Goal: Task Accomplishment & Management: Complete application form

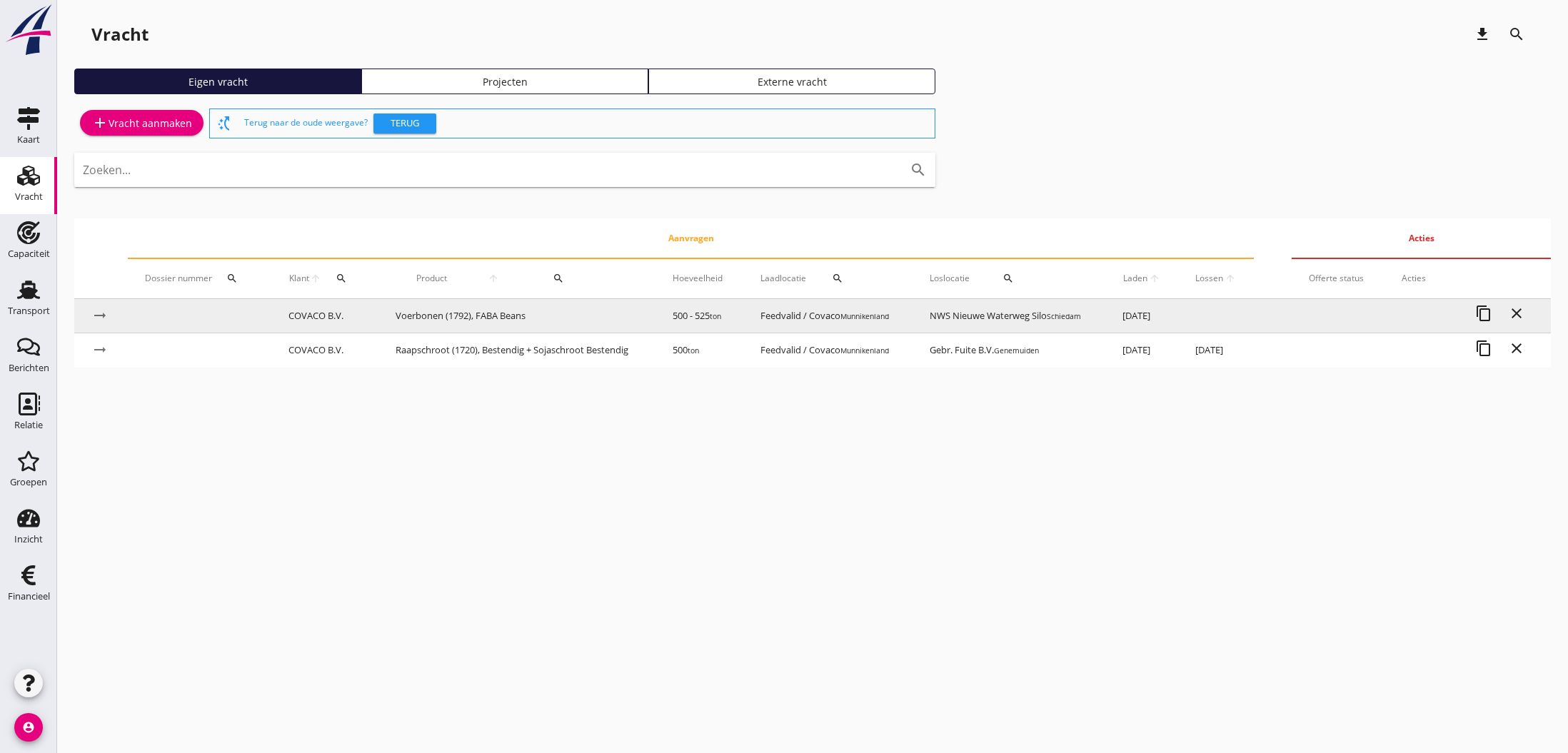
click at [477, 313] on td "Voerbonen (1792), FABA Beans" at bounding box center [516, 316] width 277 height 34
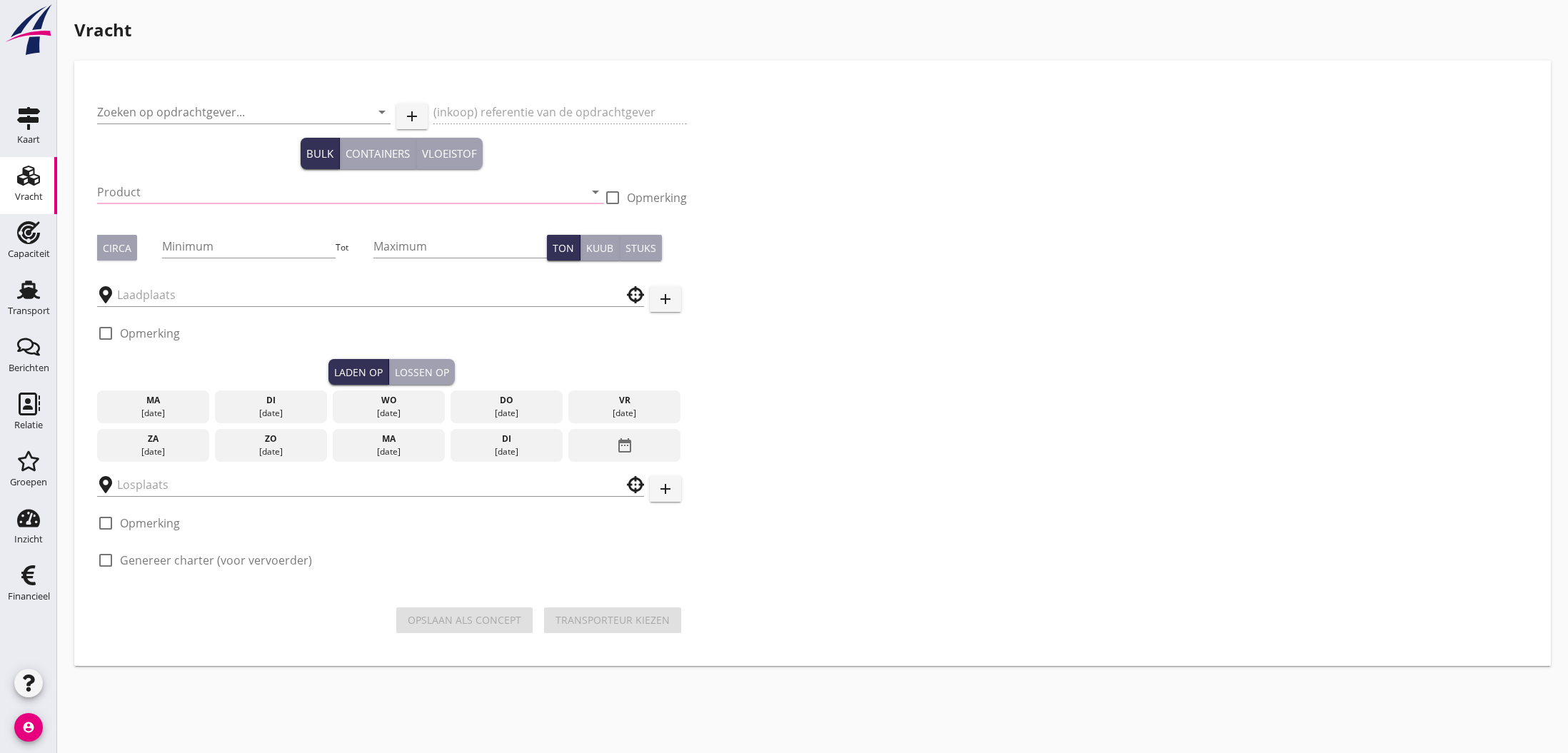
type input "COVACO B.V."
type input "EWOS mv KYA laycan [DATE]."
type input "Voerbonen (1792), FABA Beans"
type input "500"
type input "525"
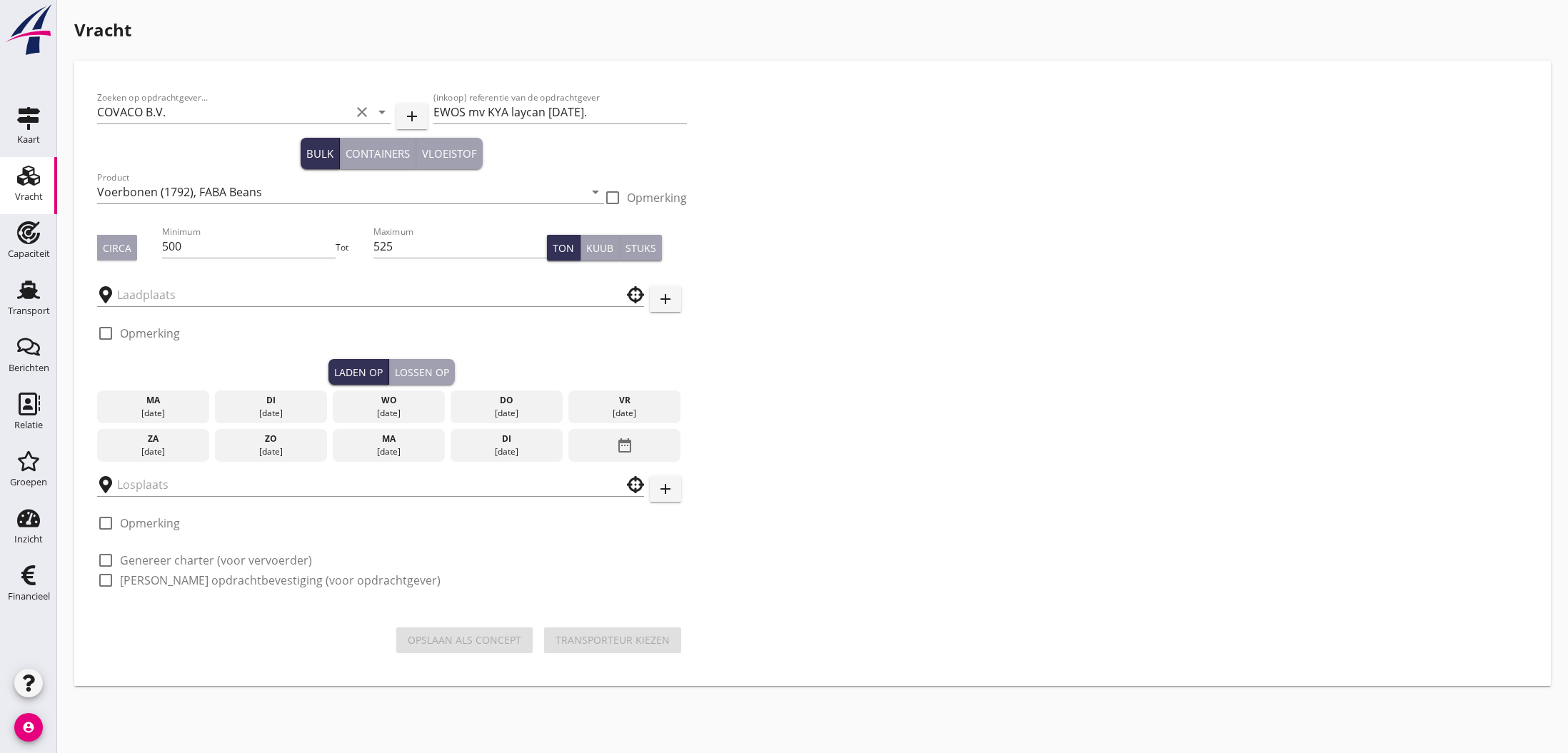
type input "Feedvalid / Covaco"
type input "NWS Nieuwe Waterweg Silo"
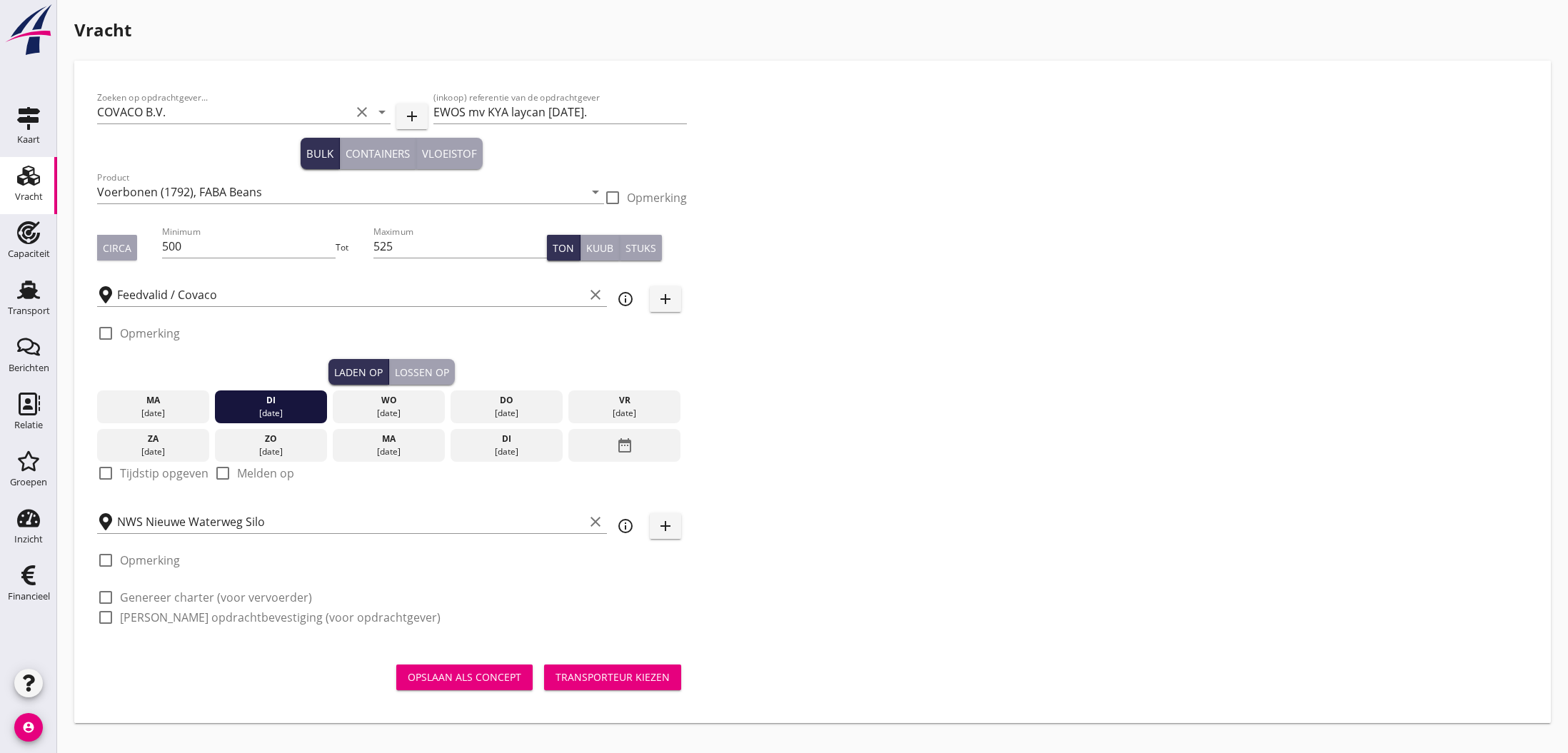
click at [272, 406] on div "di" at bounding box center [272, 400] width 105 height 13
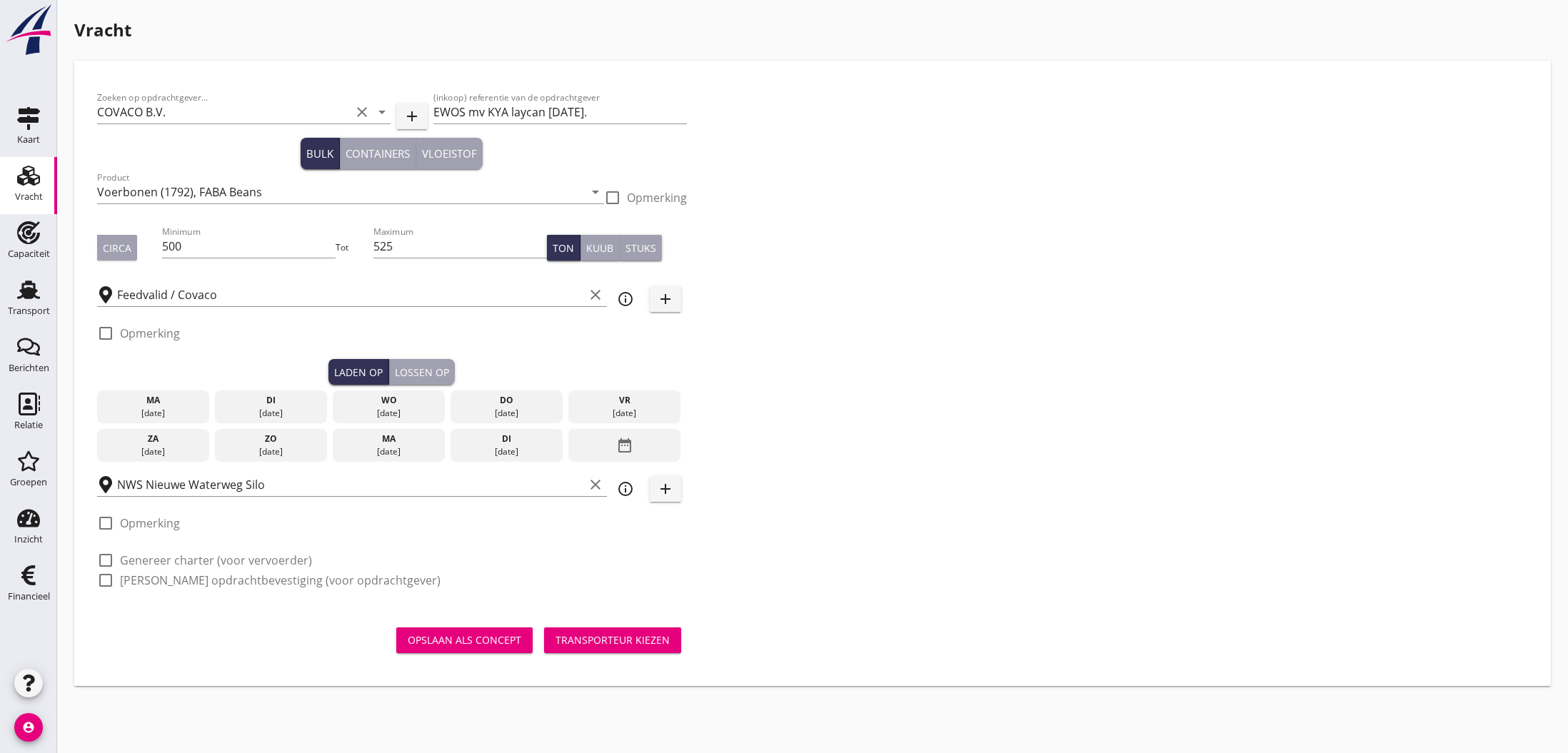
click at [152, 524] on label "Opmerking" at bounding box center [150, 523] width 60 height 15
click at [103, 523] on div at bounding box center [106, 523] width 24 height 24
checkbox input "false"
click at [276, 412] on div "[DATE]" at bounding box center [272, 413] width 105 height 13
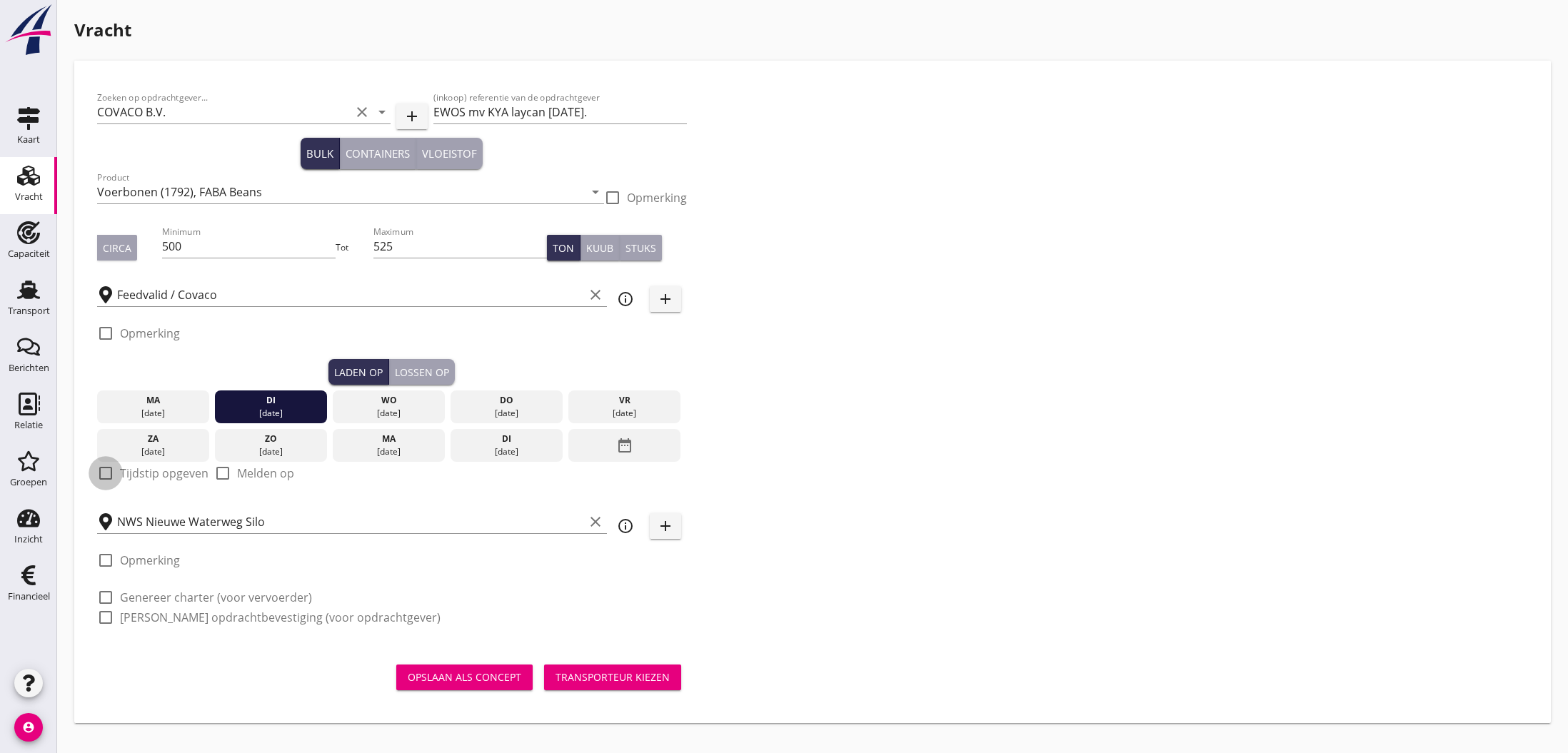
click at [106, 472] on div at bounding box center [106, 473] width 24 height 24
checkbox input "true"
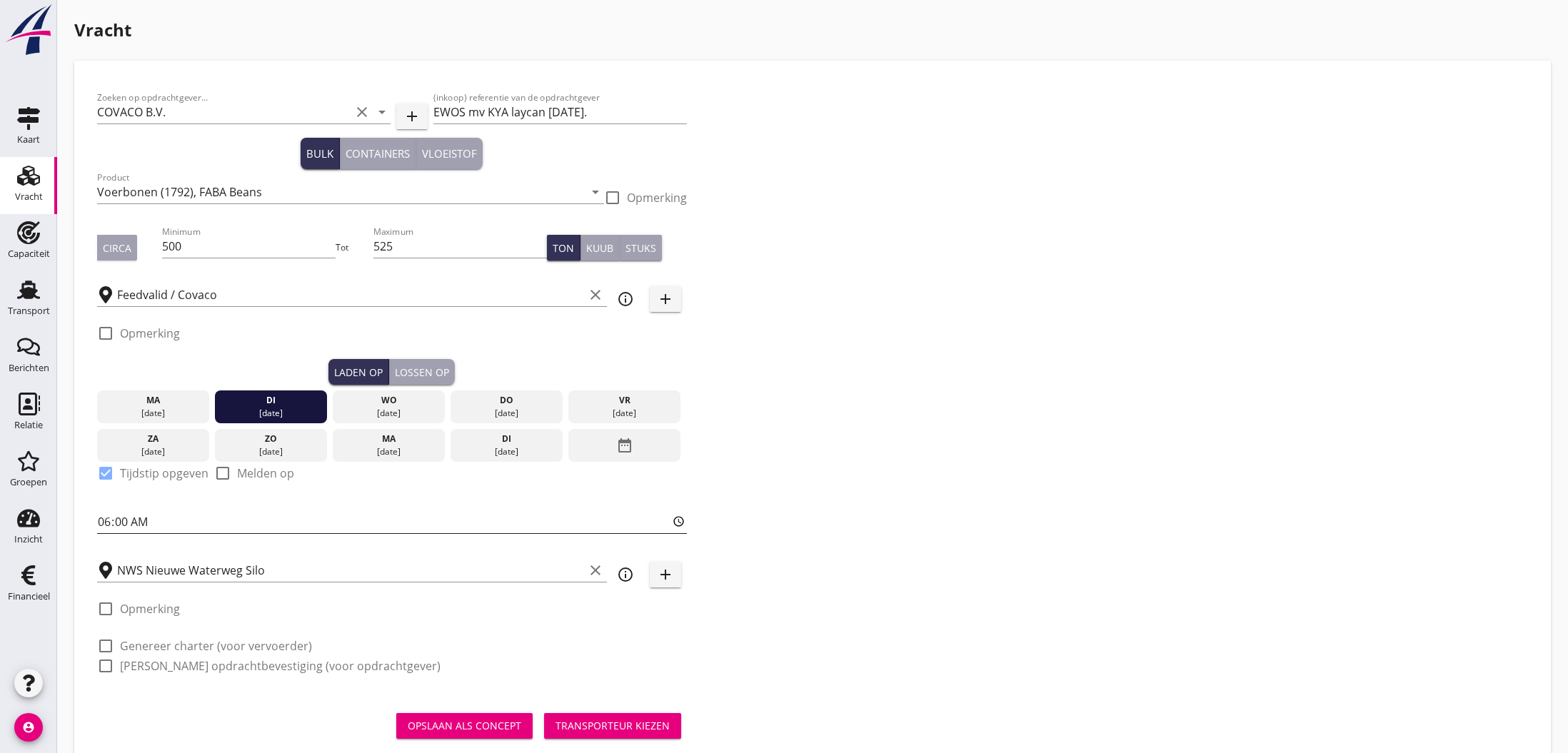
click at [109, 521] on input "06:00" at bounding box center [392, 521] width 590 height 23
type input "12:00"
click at [428, 370] on div "Lossen op" at bounding box center [422, 371] width 54 height 15
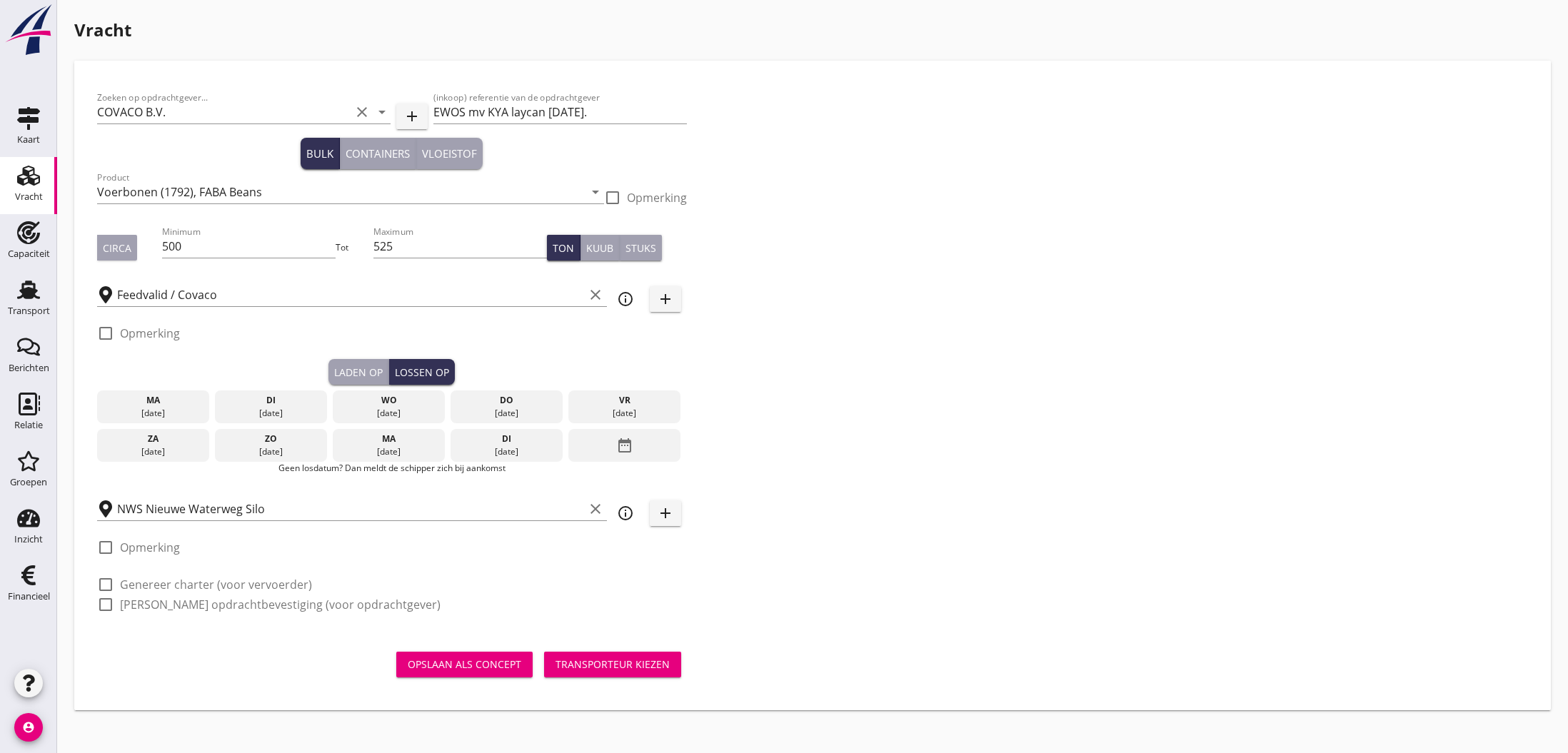
click at [497, 401] on div "do" at bounding box center [507, 400] width 105 height 13
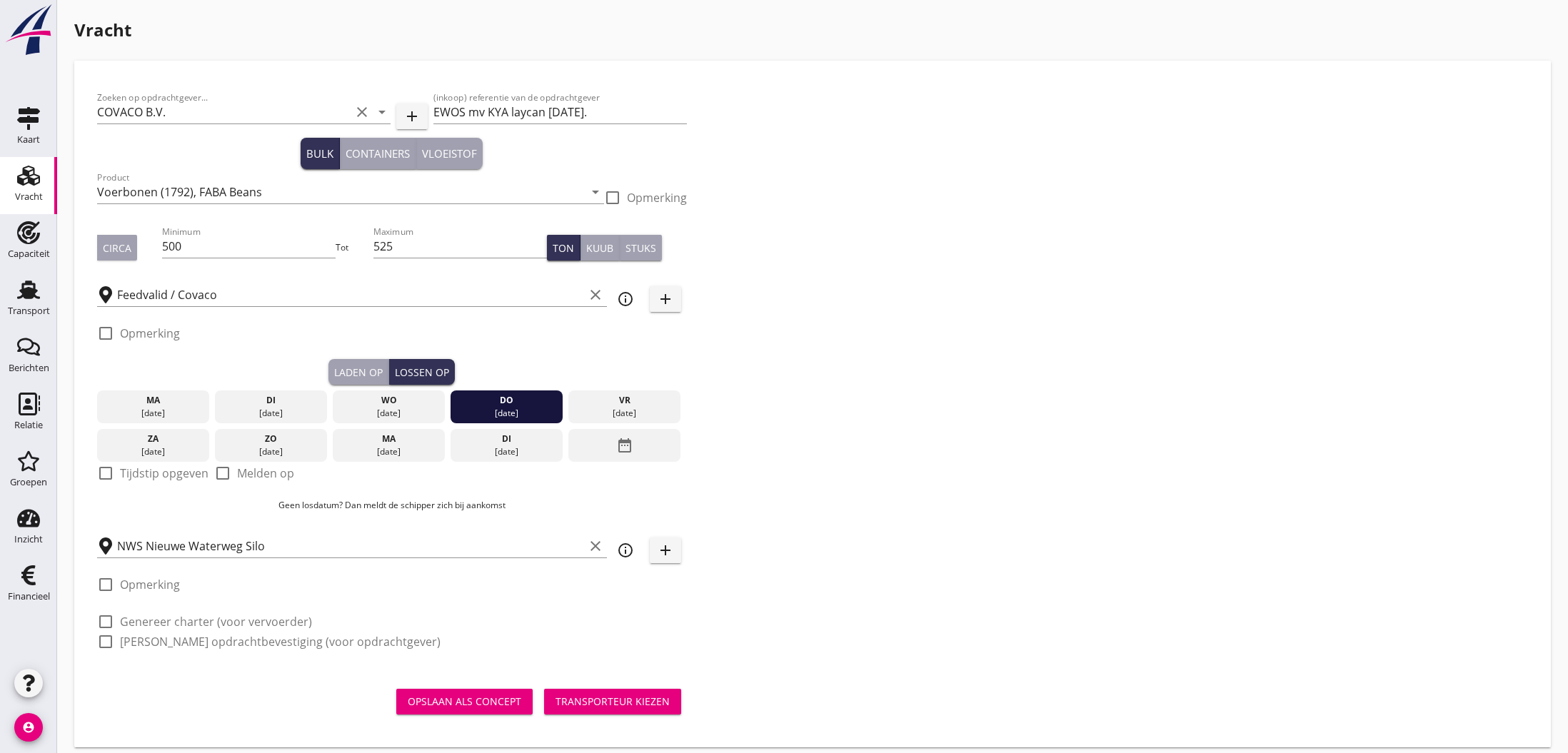
click at [102, 474] on div at bounding box center [106, 473] width 24 height 24
checkbox input "true"
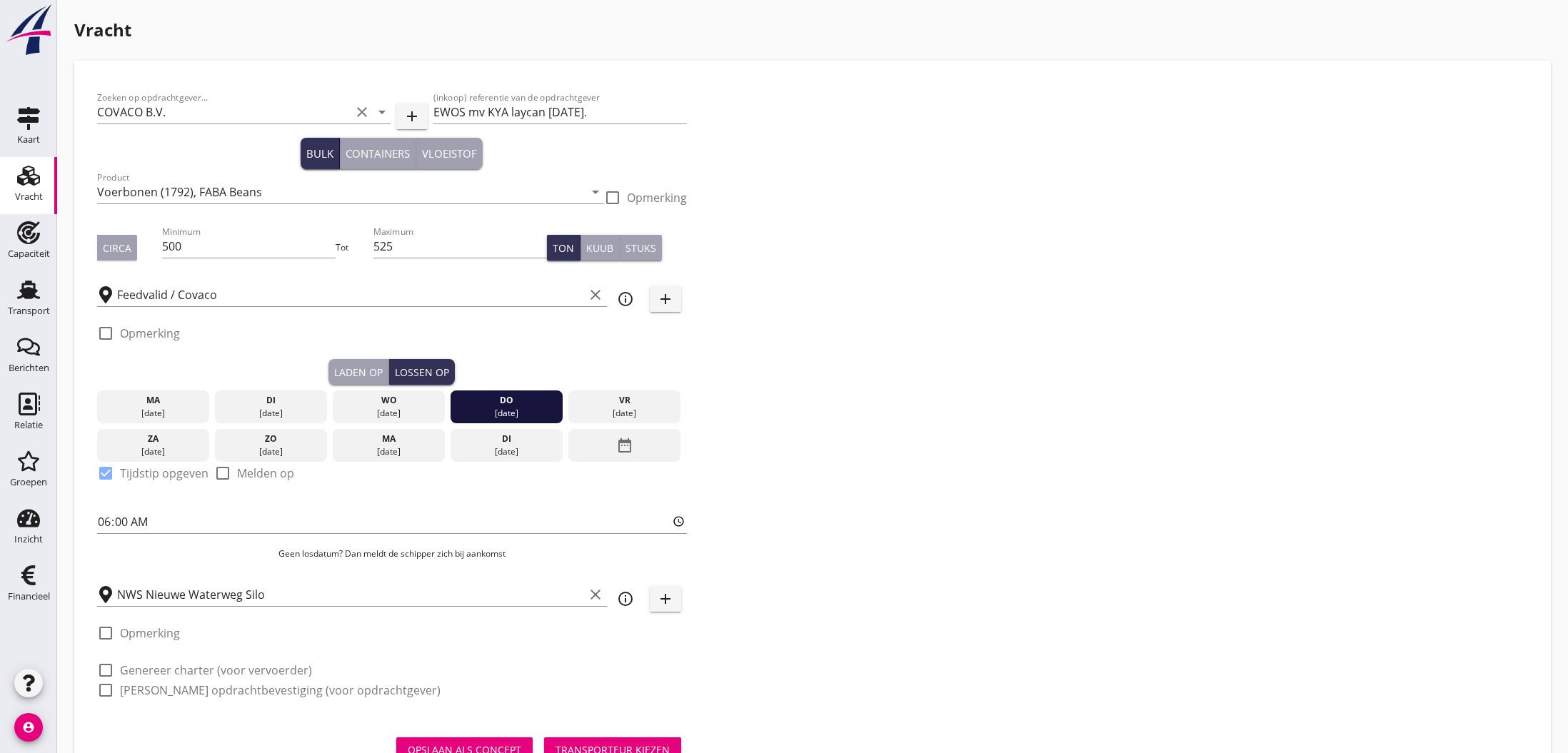
click at [170, 630] on label "Opmerking" at bounding box center [150, 633] width 60 height 15
checkbox input "true"
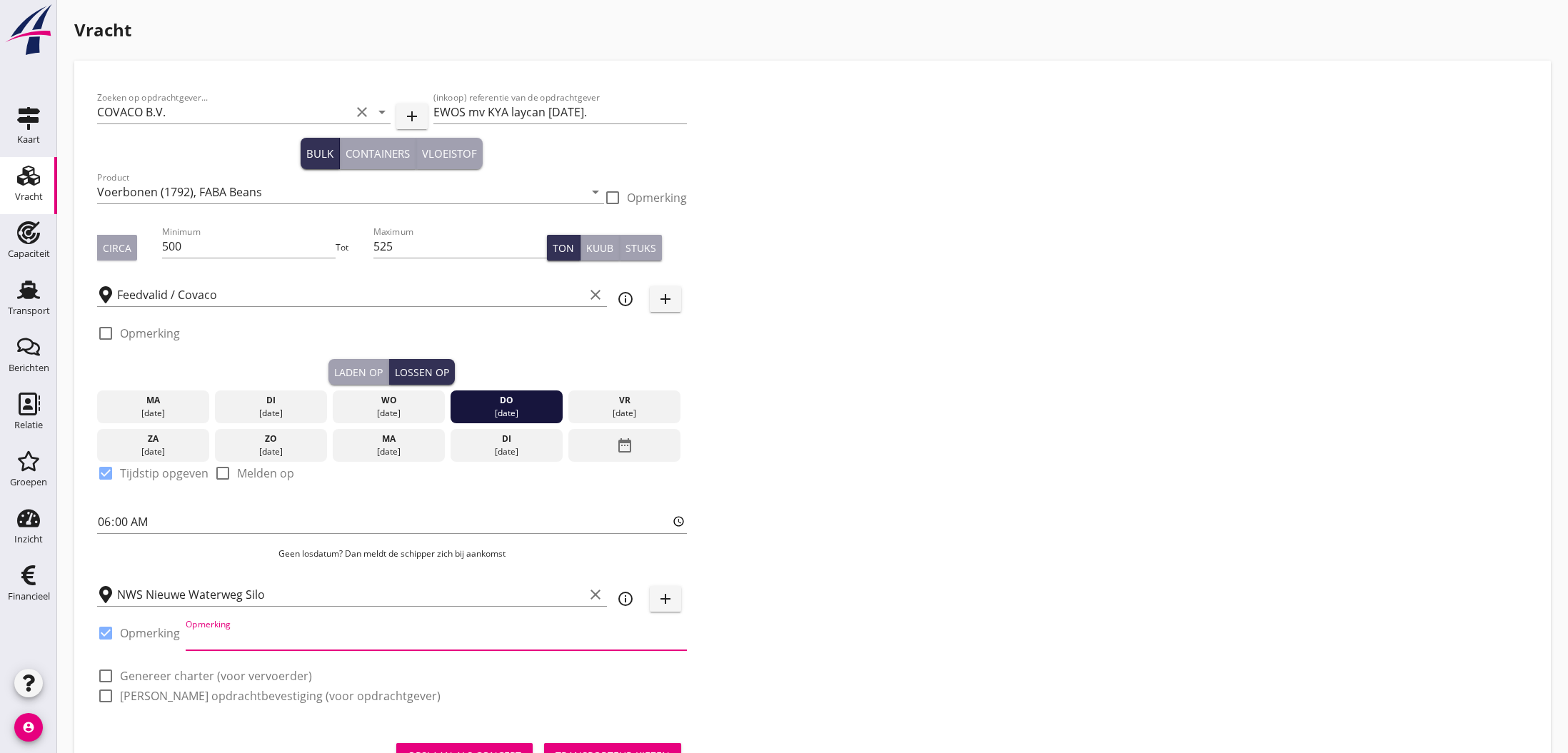
click at [233, 639] on input "Opmerking" at bounding box center [436, 638] width 502 height 23
type input "coaster KYA"
click at [169, 697] on label "[PERSON_NAME] opdrachtbevestiging (voor opdrachtgever)" at bounding box center [280, 696] width 321 height 15
checkbox input "true"
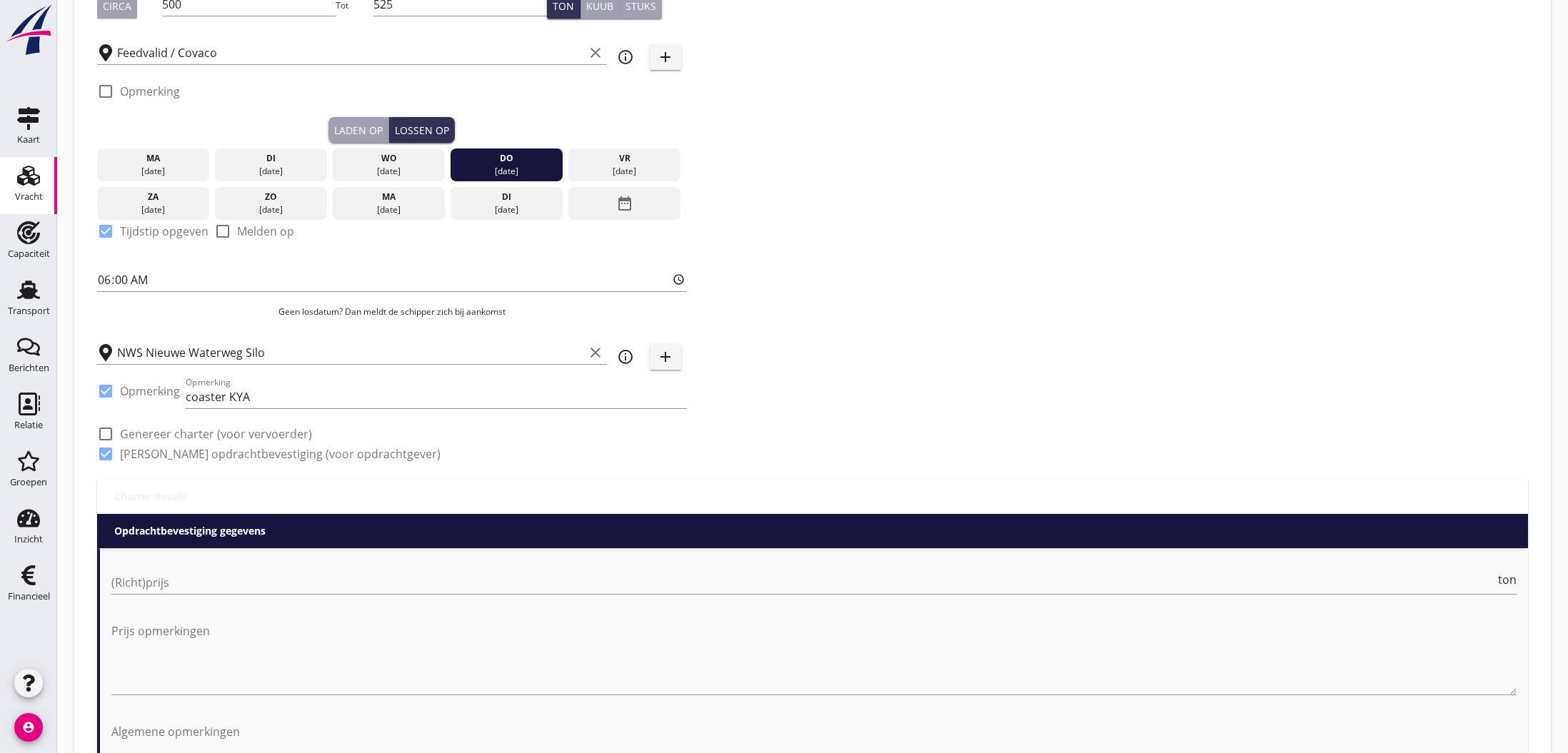
scroll to position [259, 0]
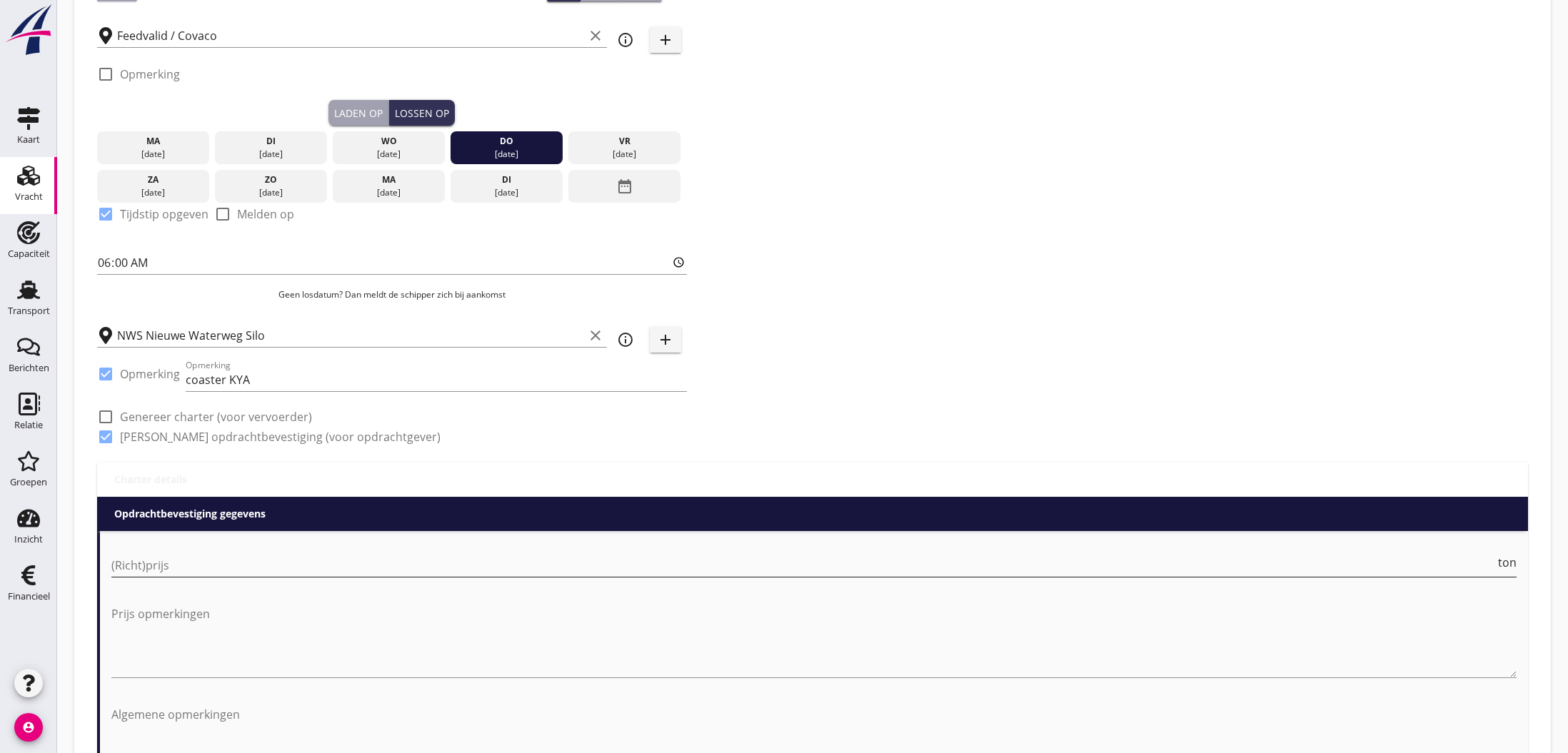
click at [419, 572] on input "(Richt)prijs" at bounding box center [803, 565] width 1384 height 23
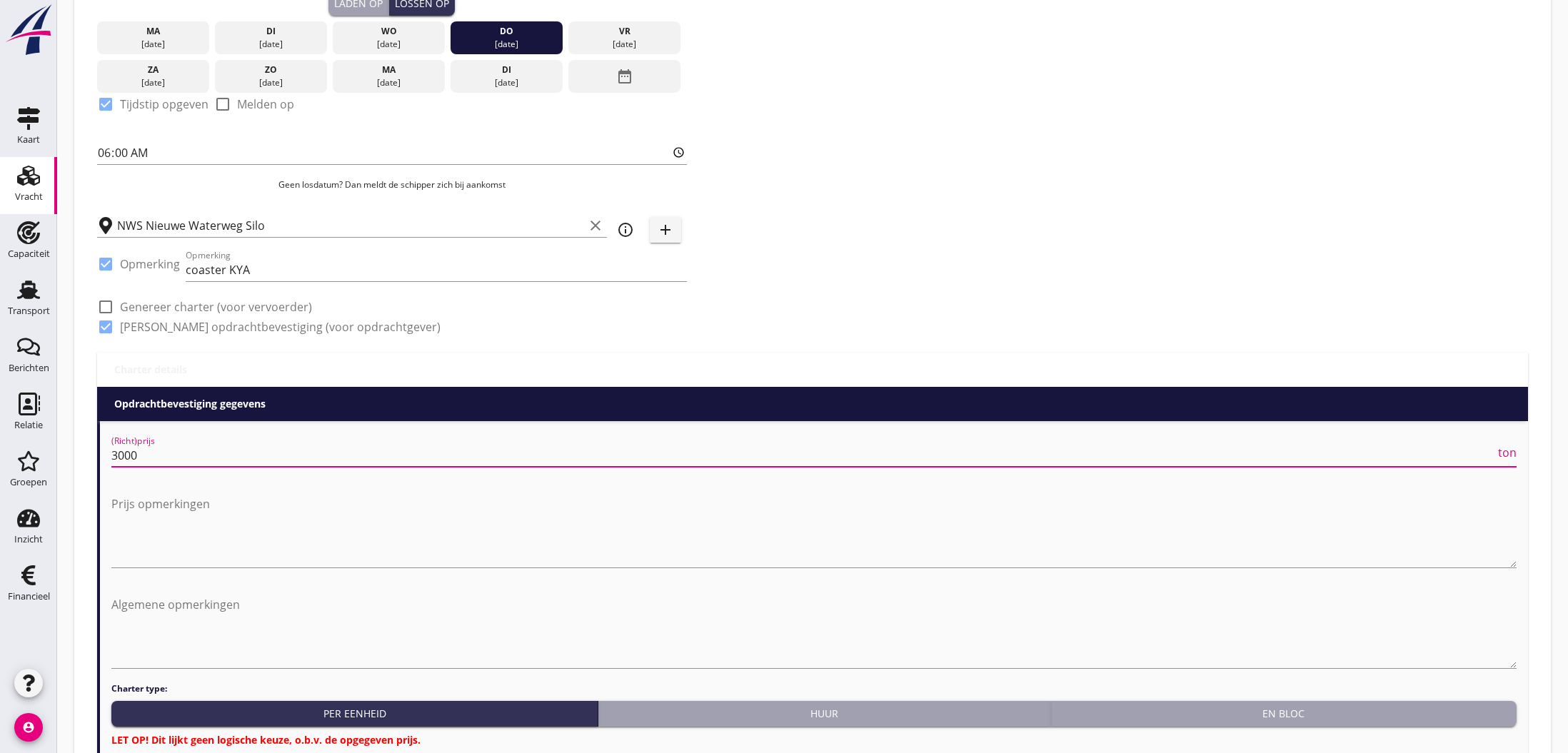
scroll to position [491, 0]
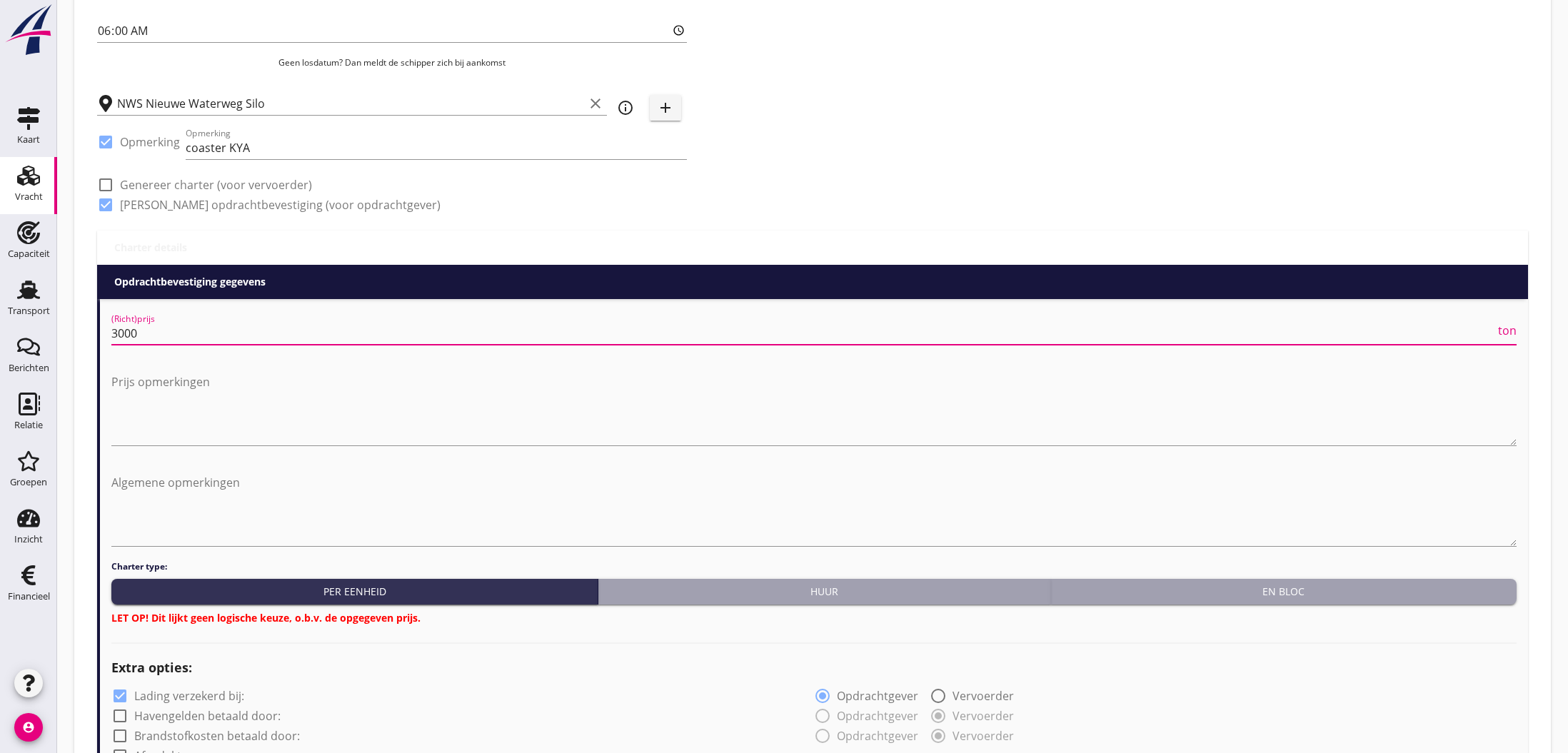
type input "3000"
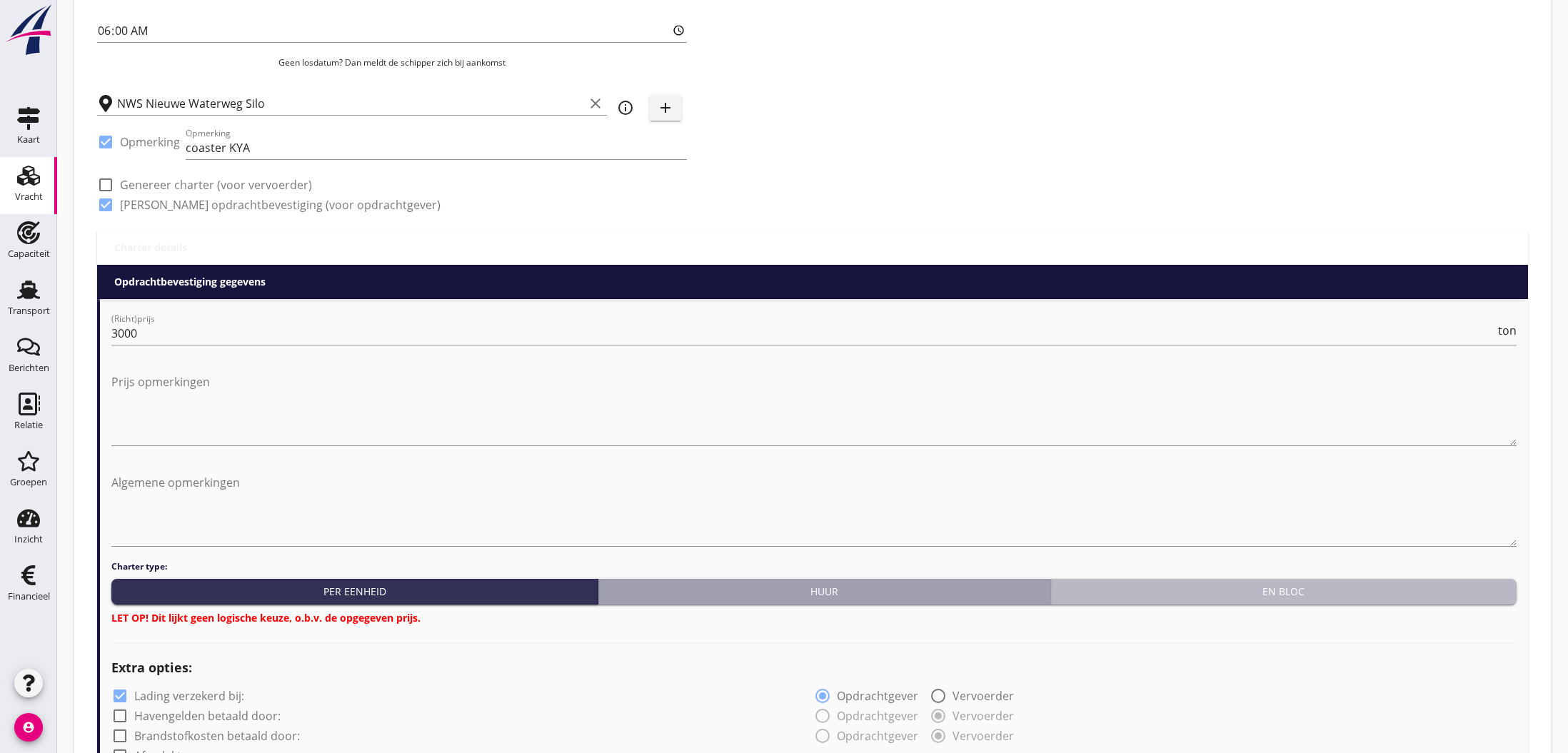
click at [1315, 593] on div "En bloc" at bounding box center [1284, 591] width 454 height 15
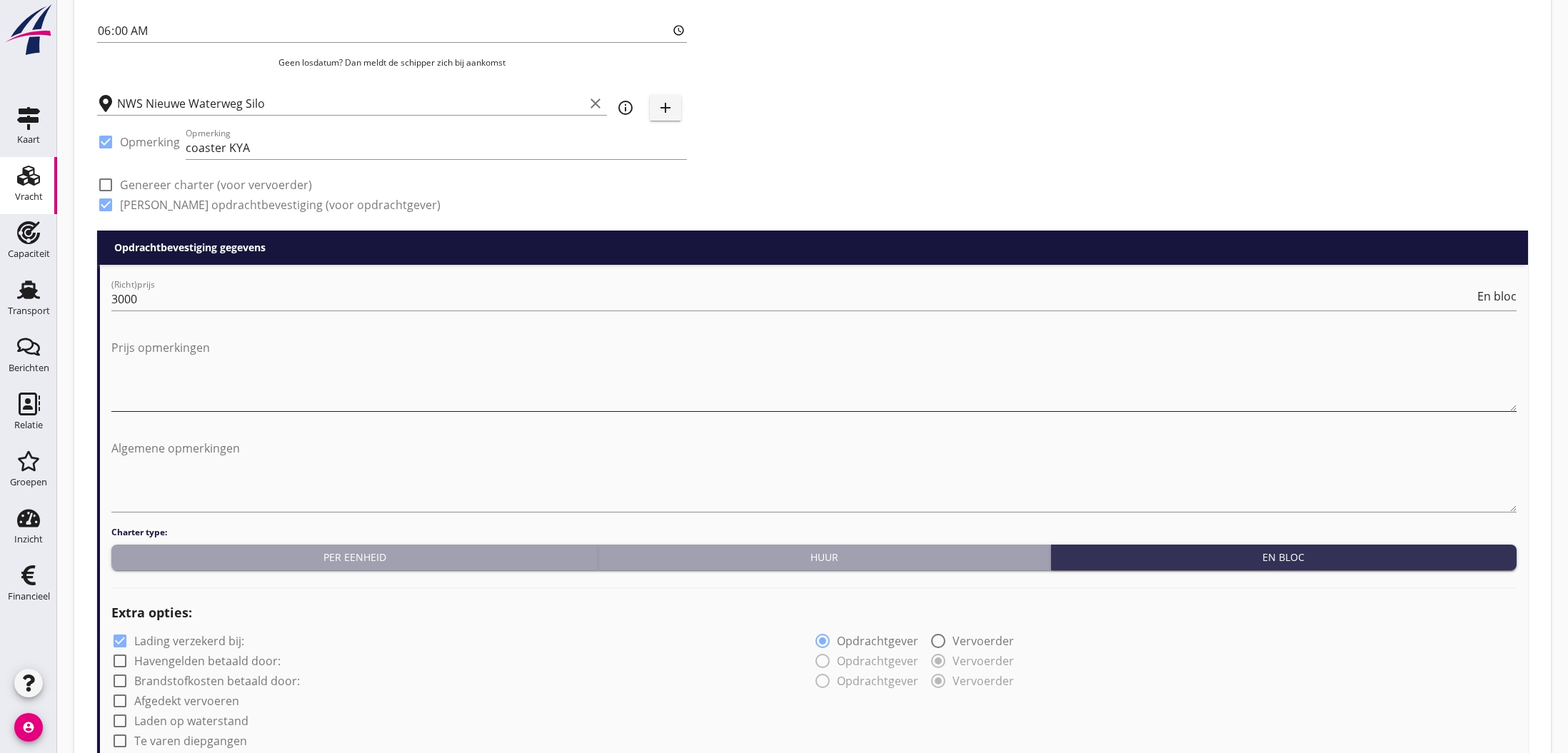
click at [215, 371] on textarea "Prijs opmerkingen" at bounding box center [814, 373] width 1406 height 75
type textarea "+Fee"
click at [141, 657] on label "Havengelden betaald door:" at bounding box center [208, 661] width 147 height 15
checkbox input "true"
click at [158, 678] on label "Brandstofkosten betaald door:" at bounding box center [217, 681] width 166 height 15
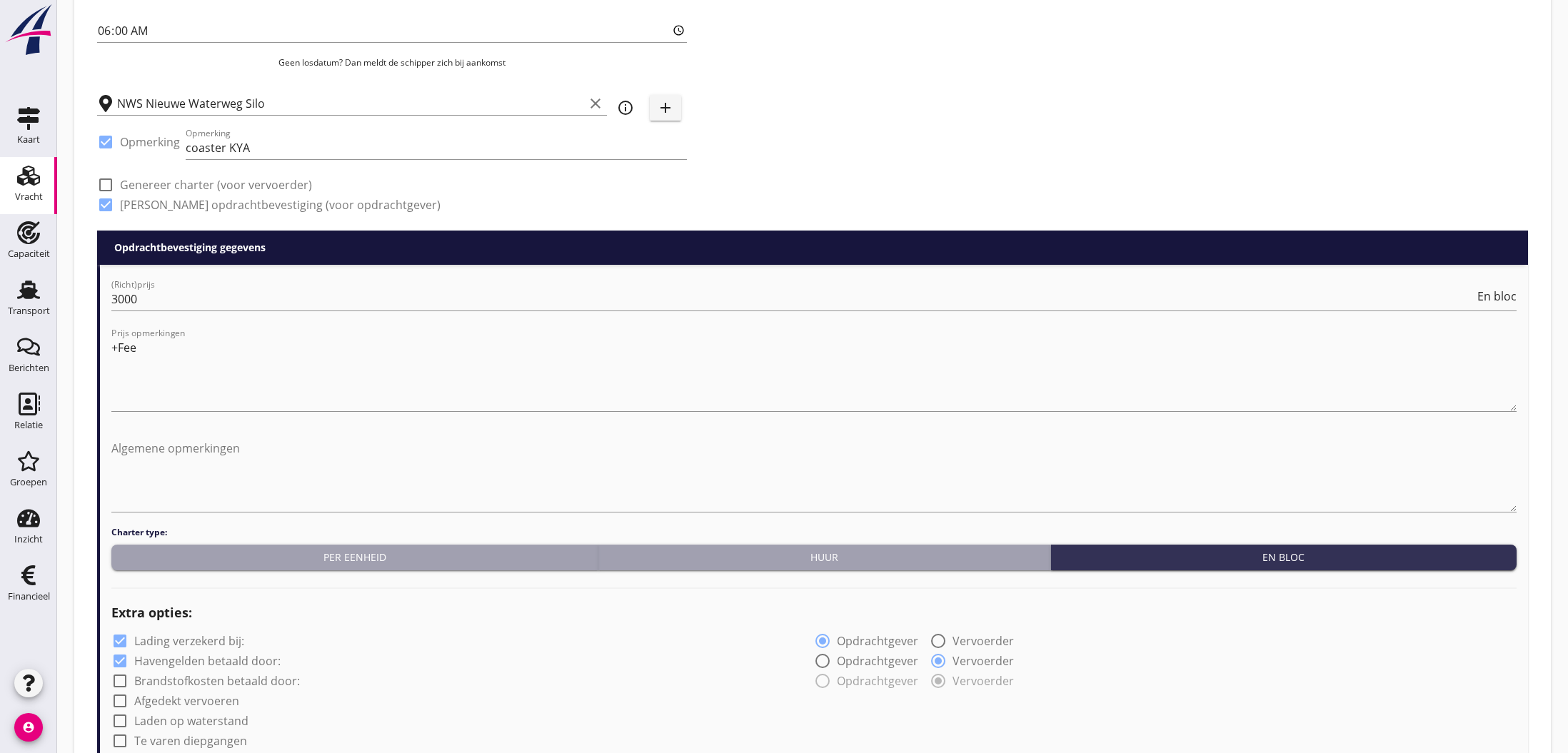
checkbox input "true"
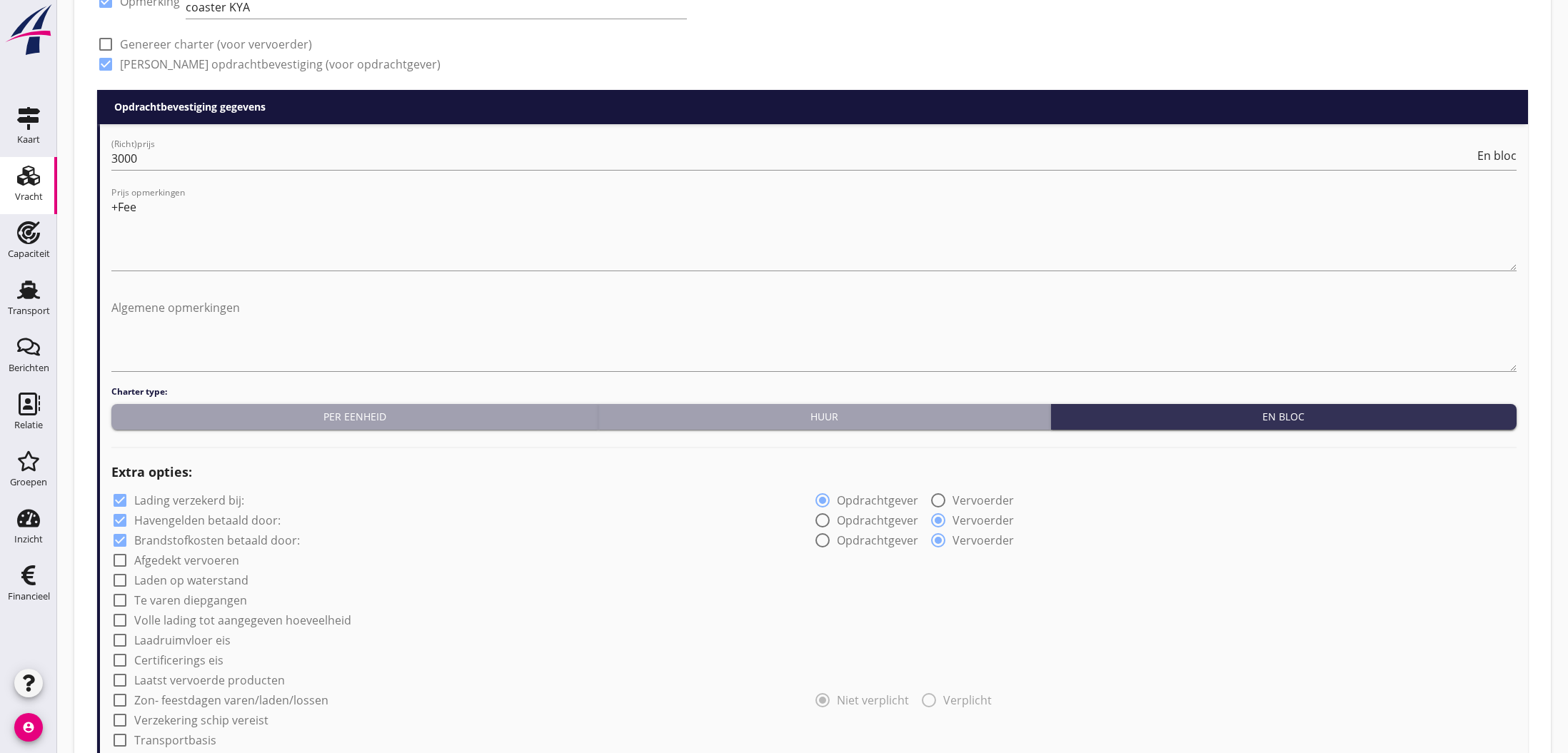
scroll to position [634, 0]
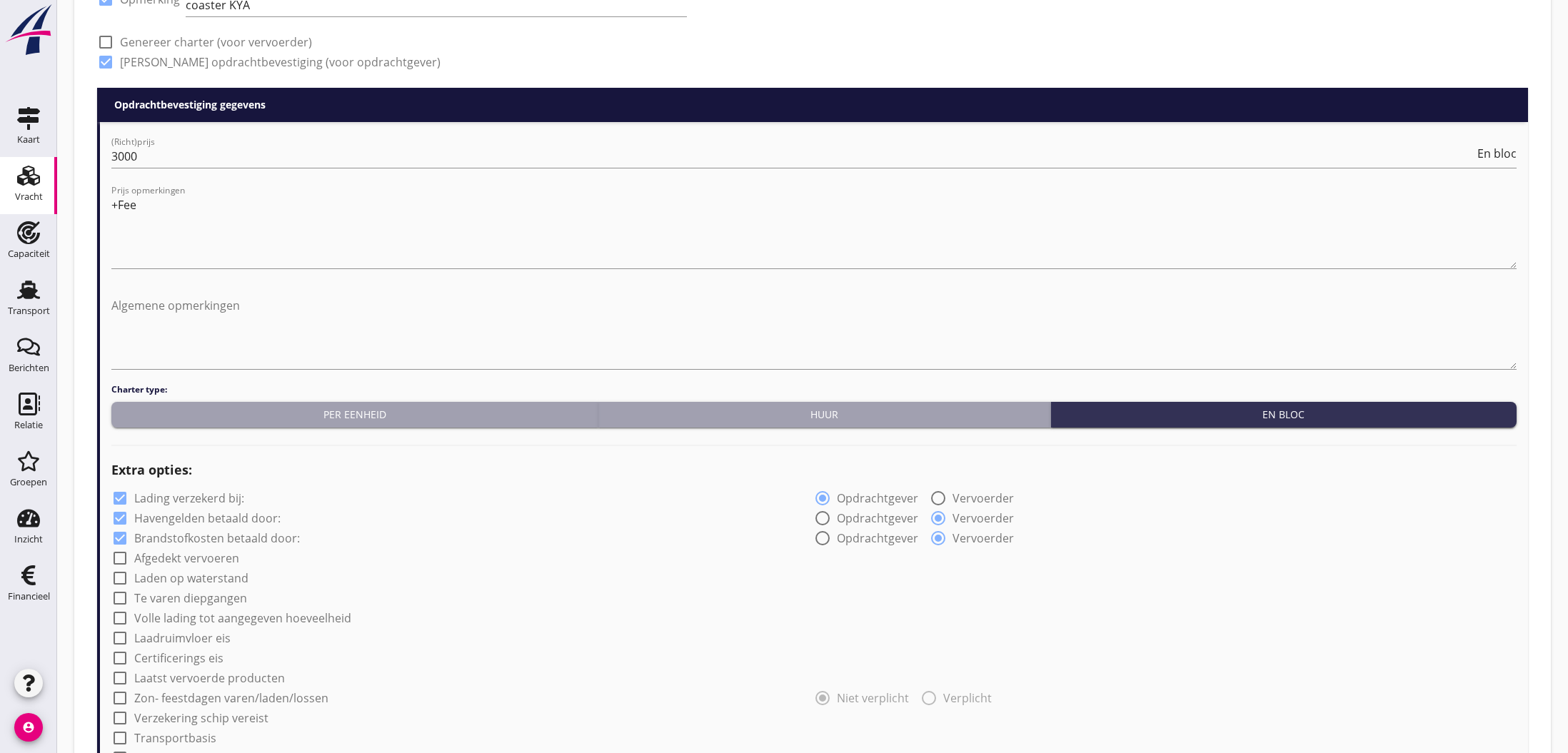
click at [215, 560] on label "Afgedekt vervoeren" at bounding box center [187, 558] width 105 height 15
checkbox input "true"
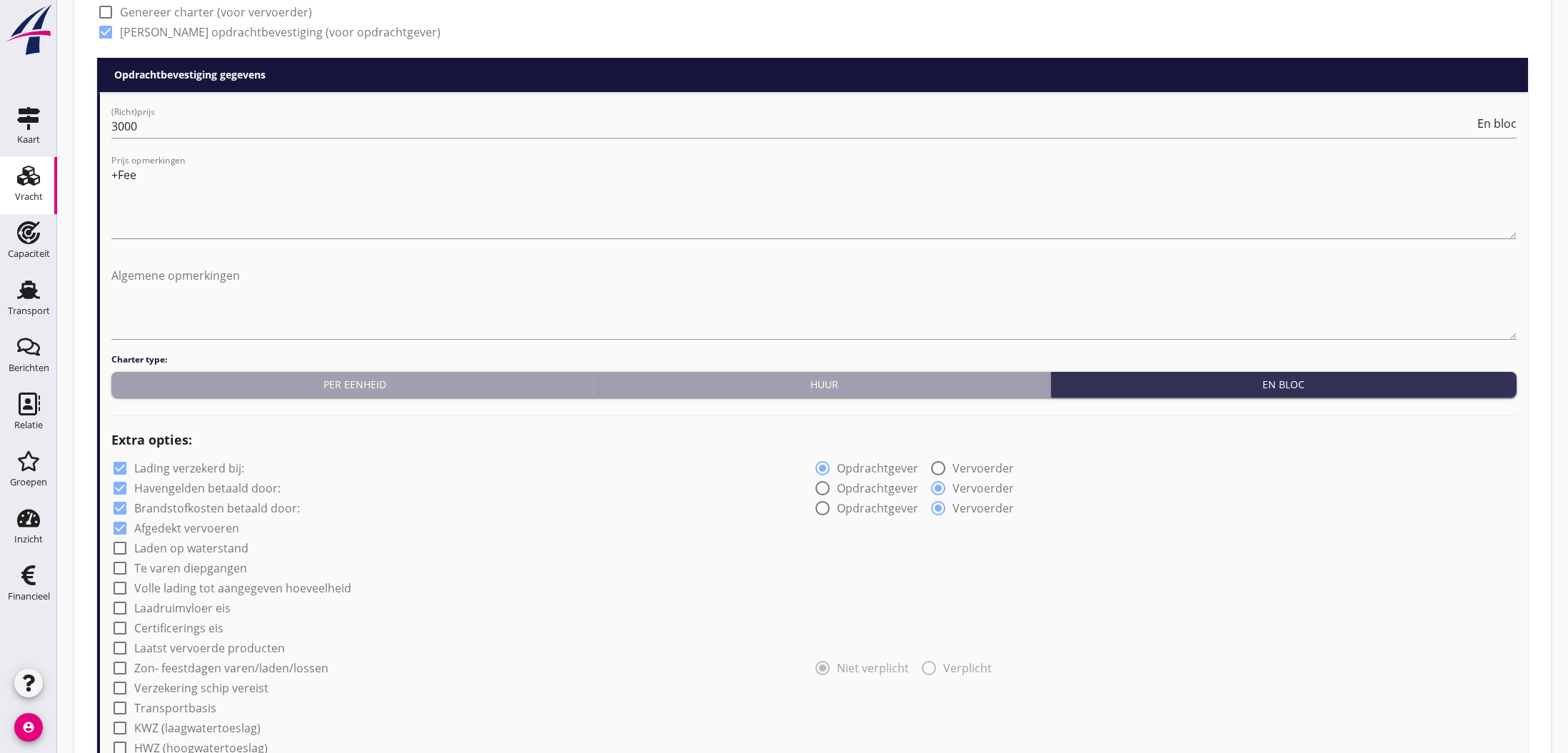
scroll to position [701, 0]
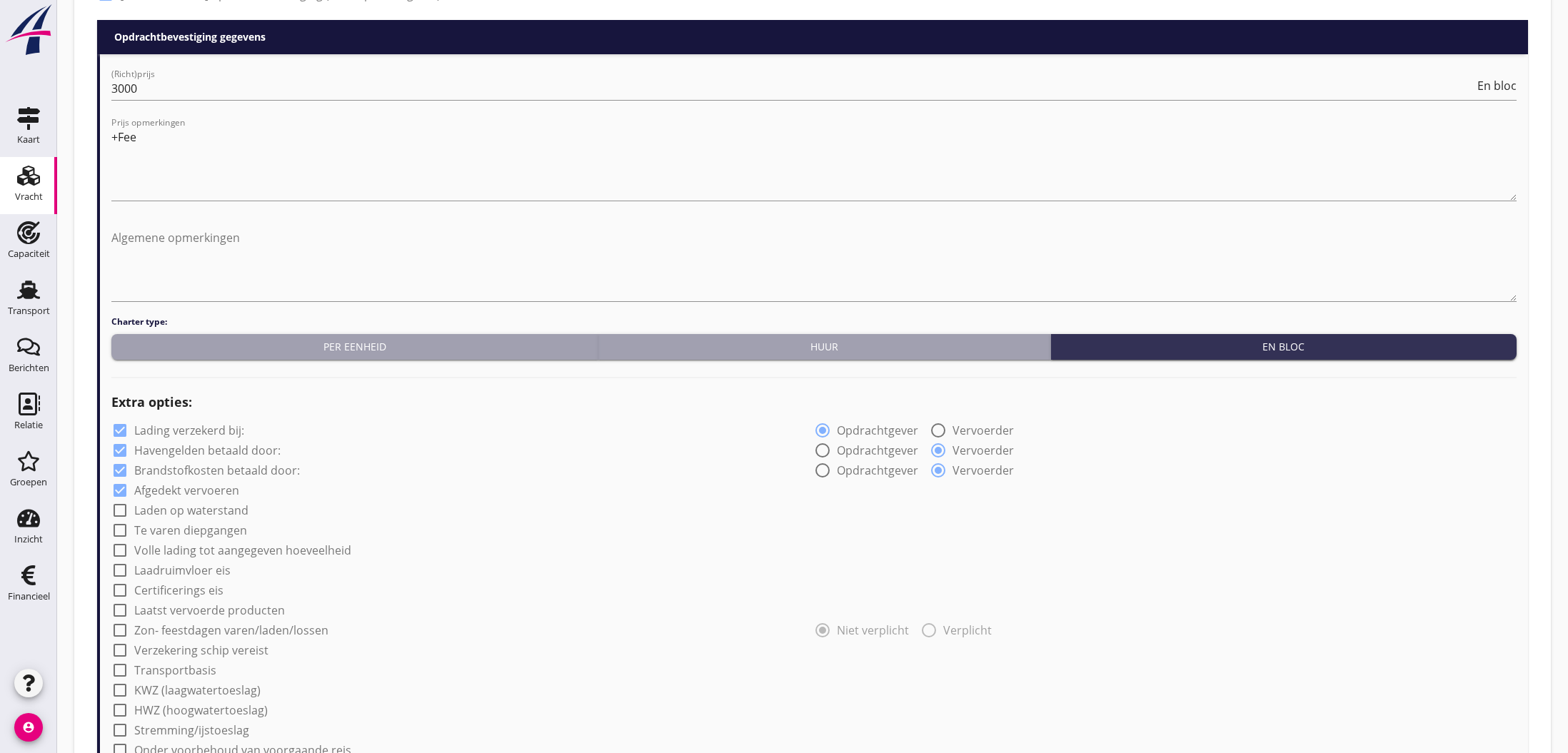
click at [180, 589] on label "Certificerings eis" at bounding box center [179, 590] width 90 height 15
checkbox input "true"
click at [177, 630] on label "GMP/ Ovocom" at bounding box center [182, 630] width 78 height 15
checkbox input "true"
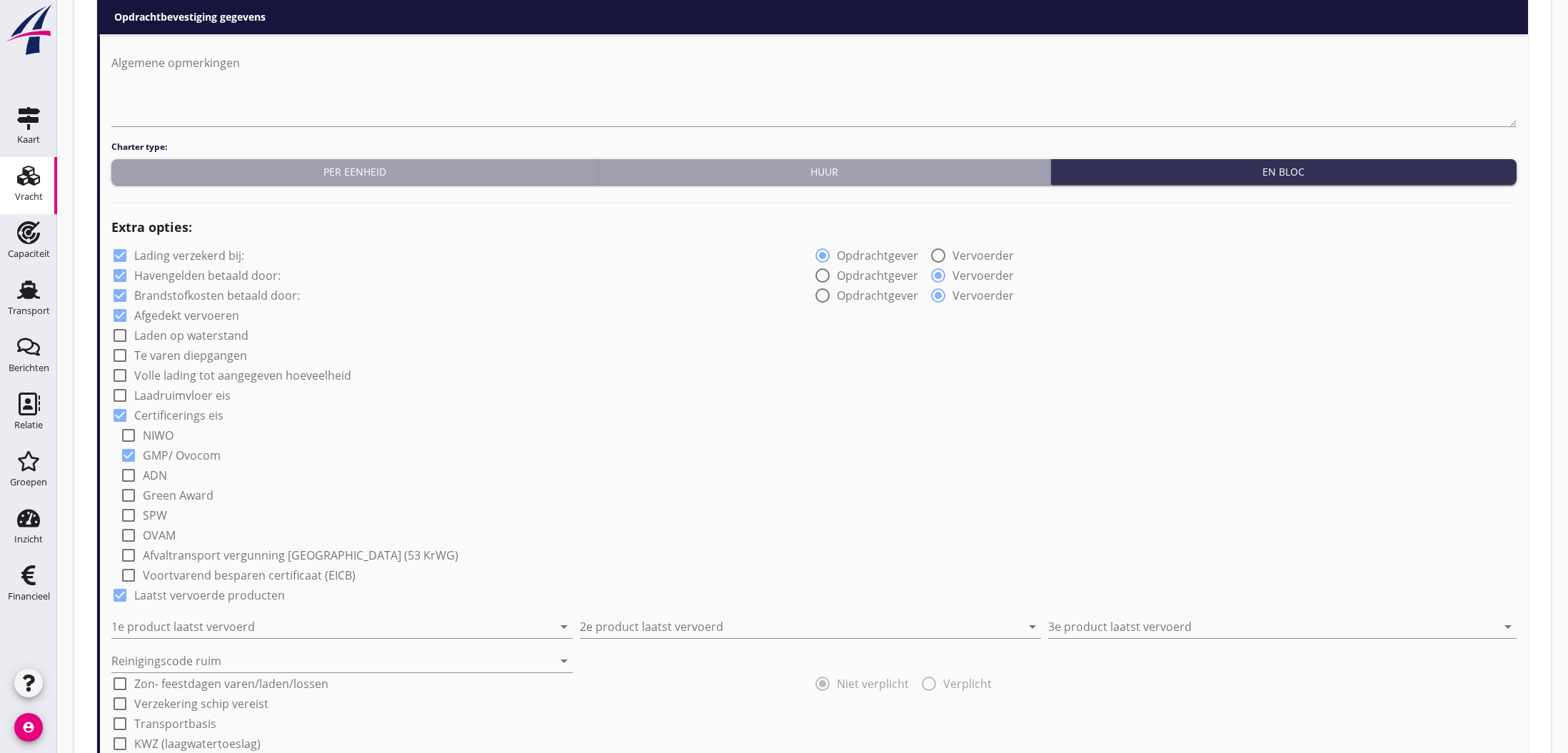
scroll to position [879, 0]
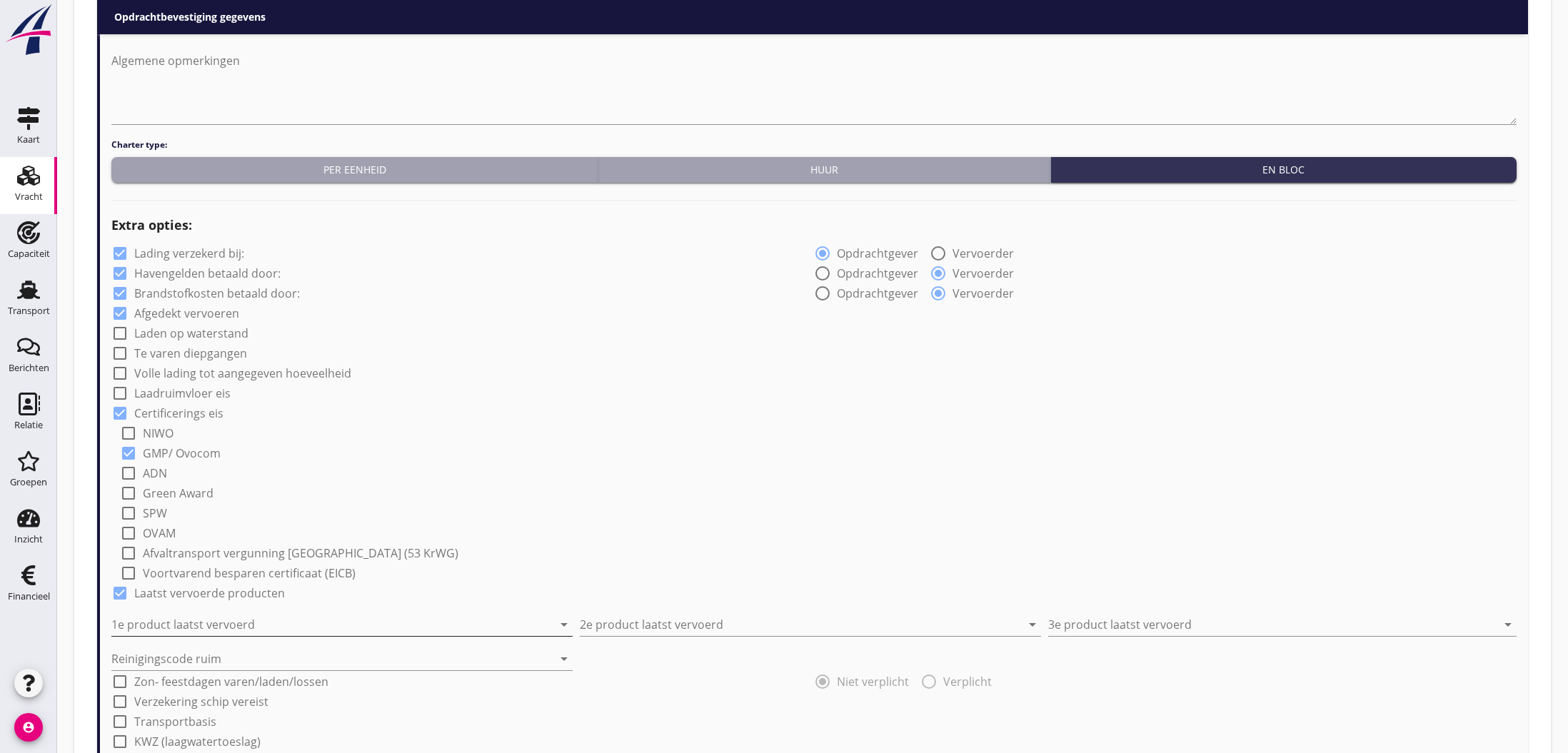
click at [297, 625] on input "1e product laatst vervoerd" at bounding box center [332, 625] width 441 height 23
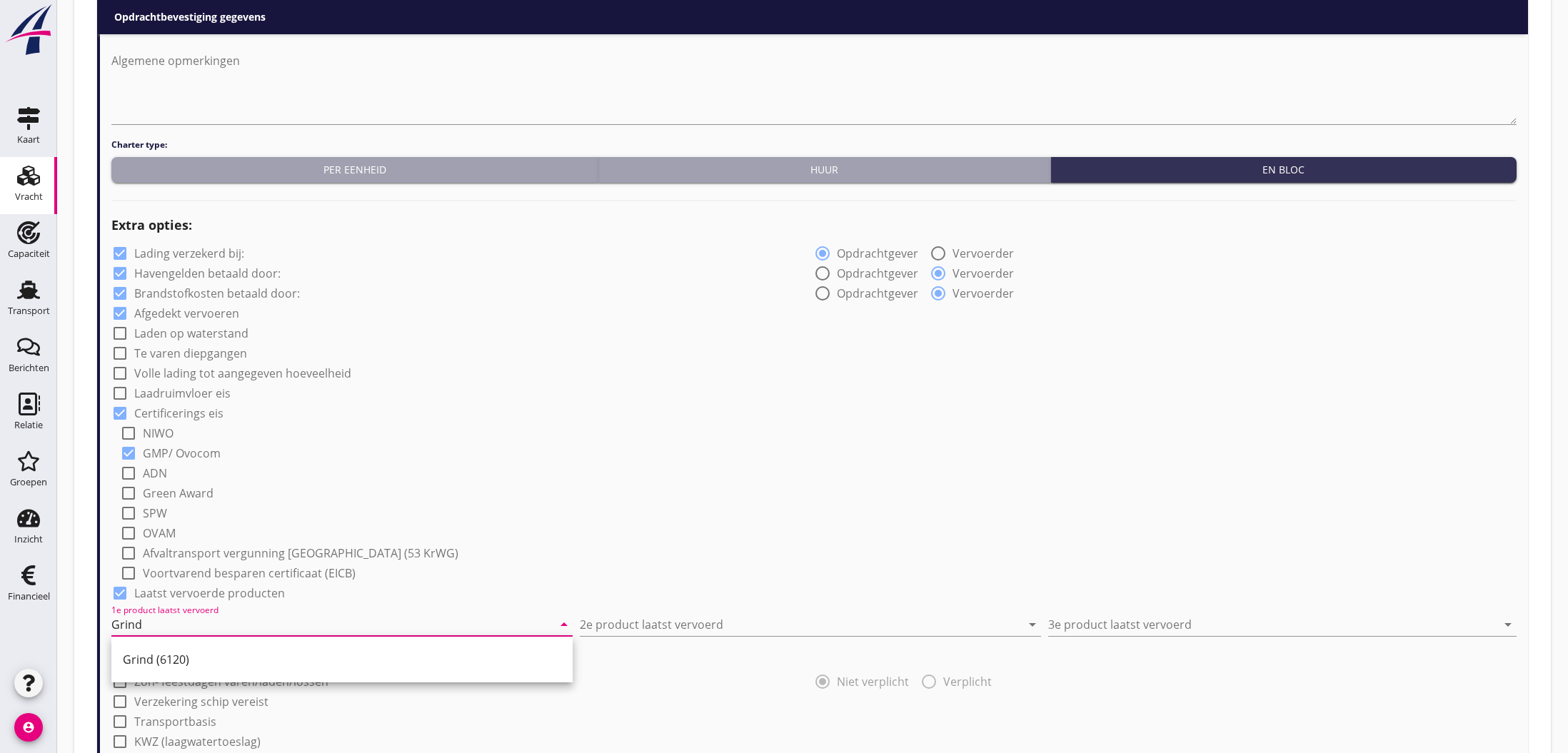
drag, startPoint x: 226, startPoint y: 658, endPoint x: 242, endPoint y: 655, distance: 16.3
click at [226, 658] on div "Grind (6120)" at bounding box center [342, 660] width 439 height 17
click at [614, 628] on input "2e product laatst vervoerd" at bounding box center [801, 625] width 441 height 23
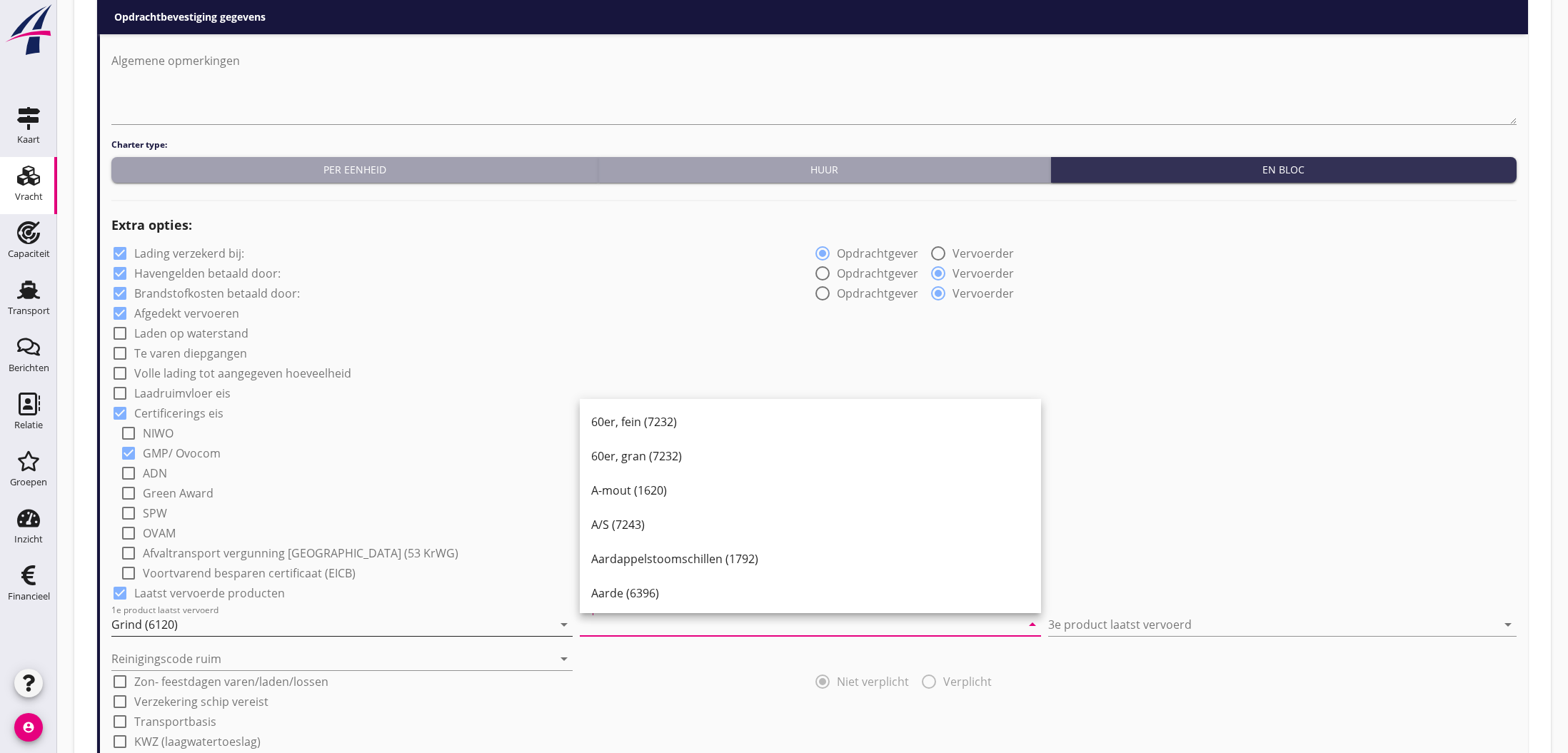
click at [188, 627] on input "Grind (6120)" at bounding box center [332, 625] width 441 height 23
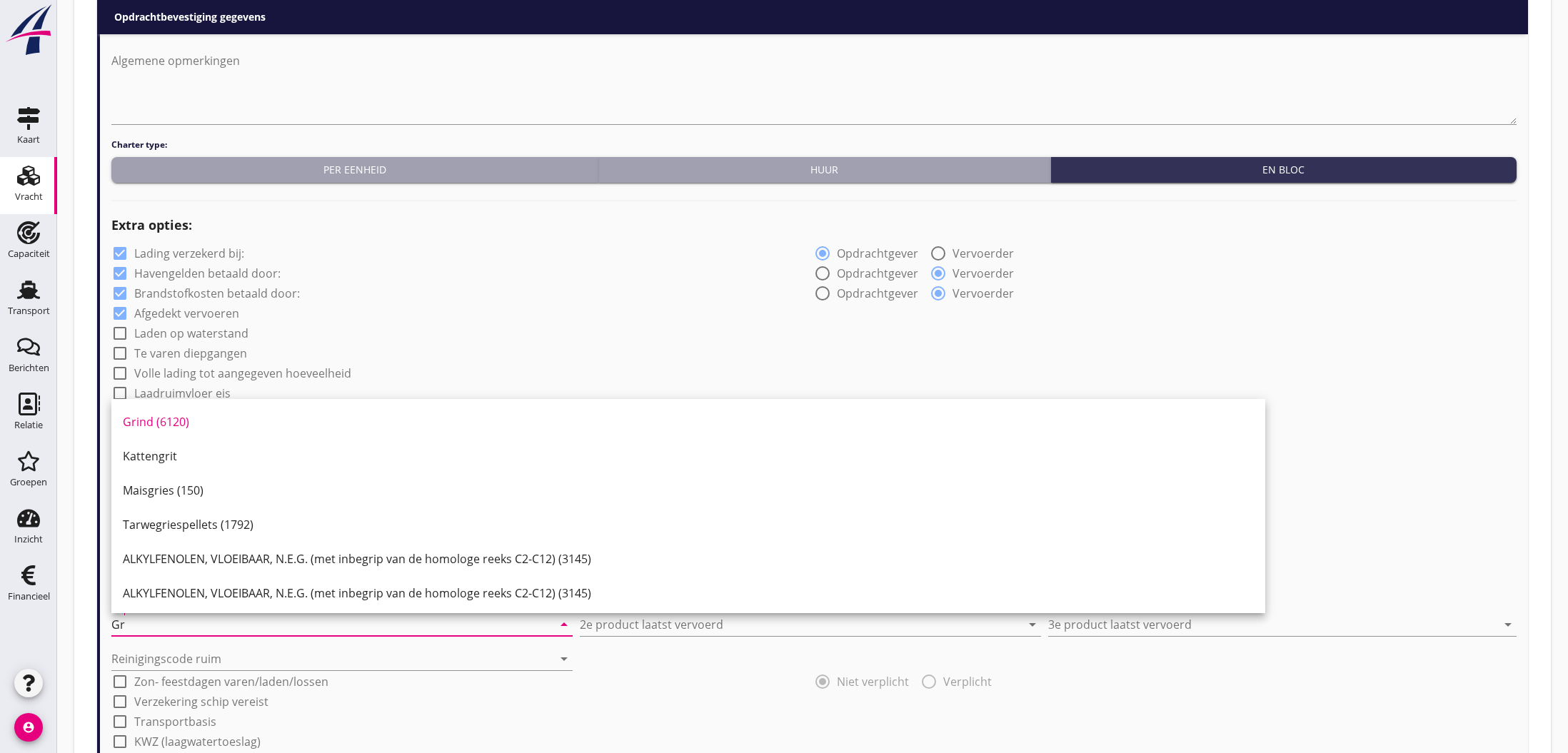
type input "G"
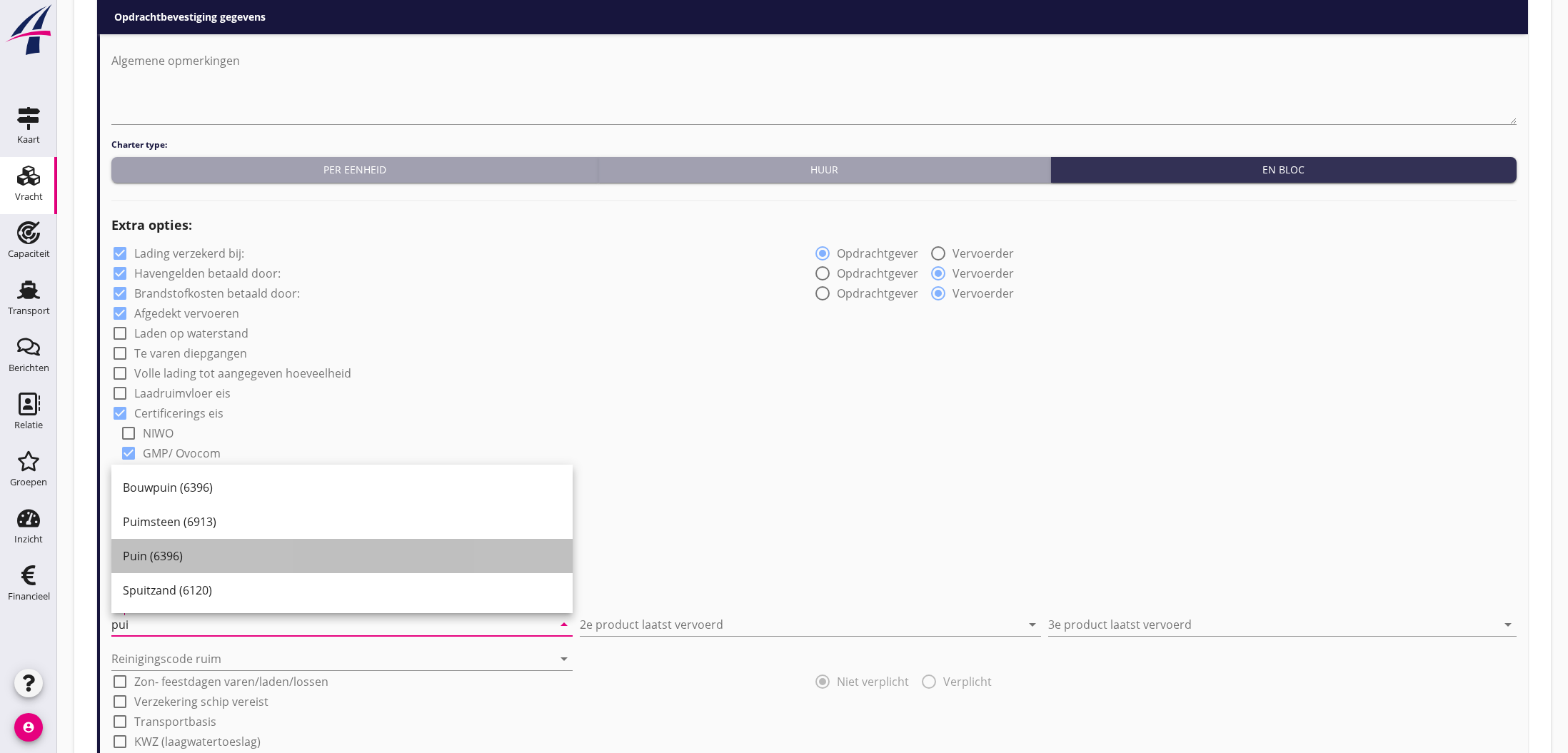
click at [194, 559] on div "Puin (6396)" at bounding box center [342, 556] width 439 height 17
type input "Puin (6396)"
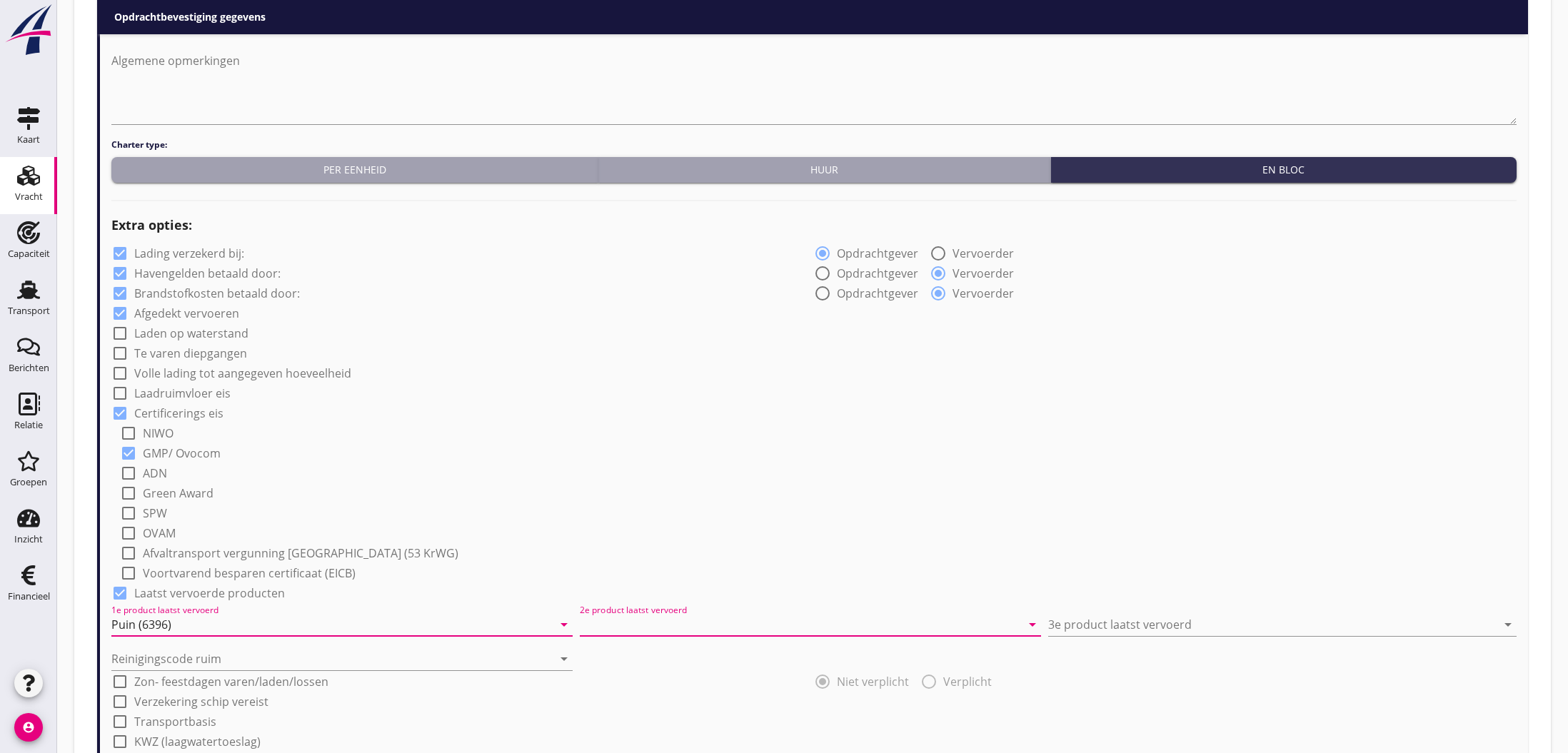
click at [609, 625] on input "2e product laatst vervoerd" at bounding box center [801, 625] width 441 height 23
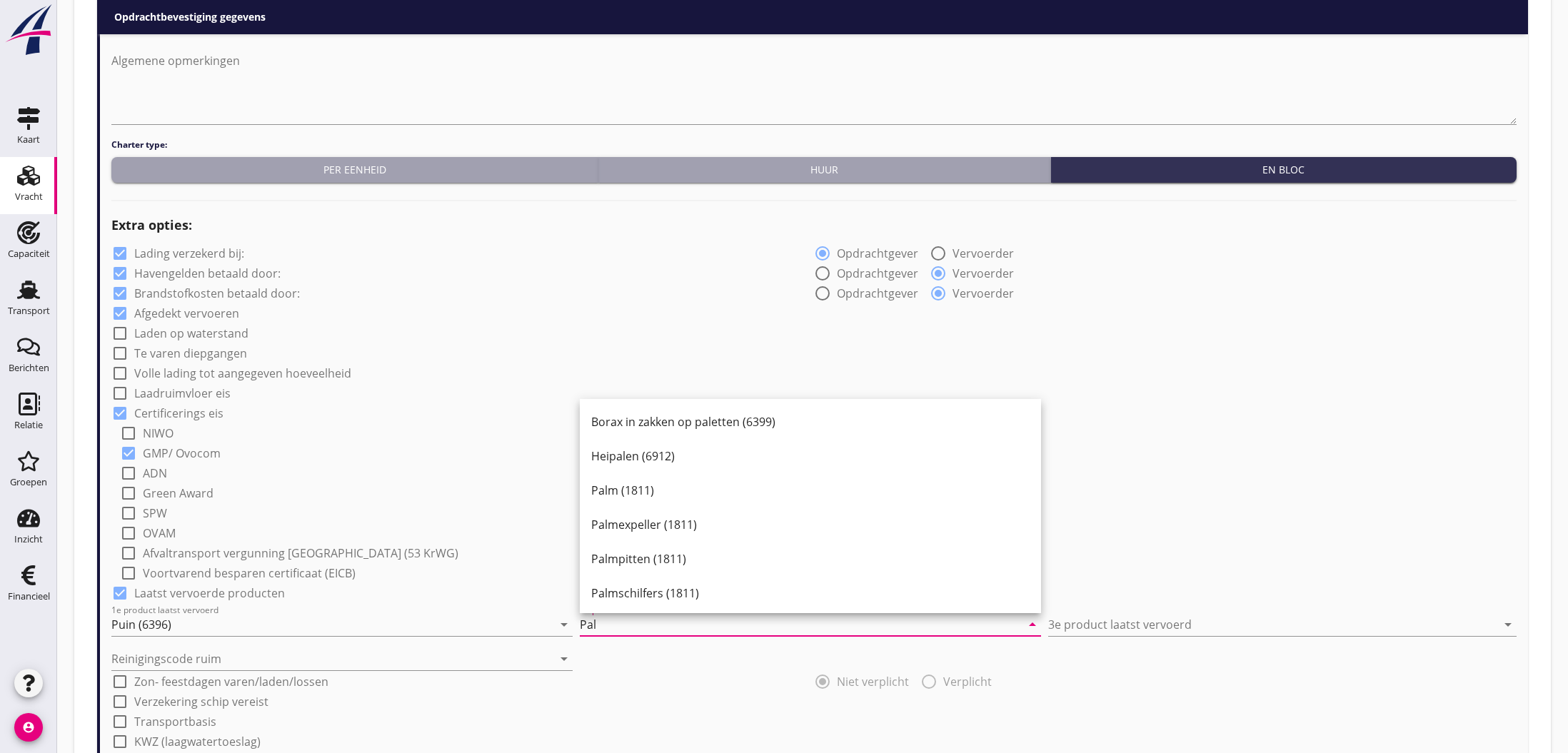
scroll to position [870, 0]
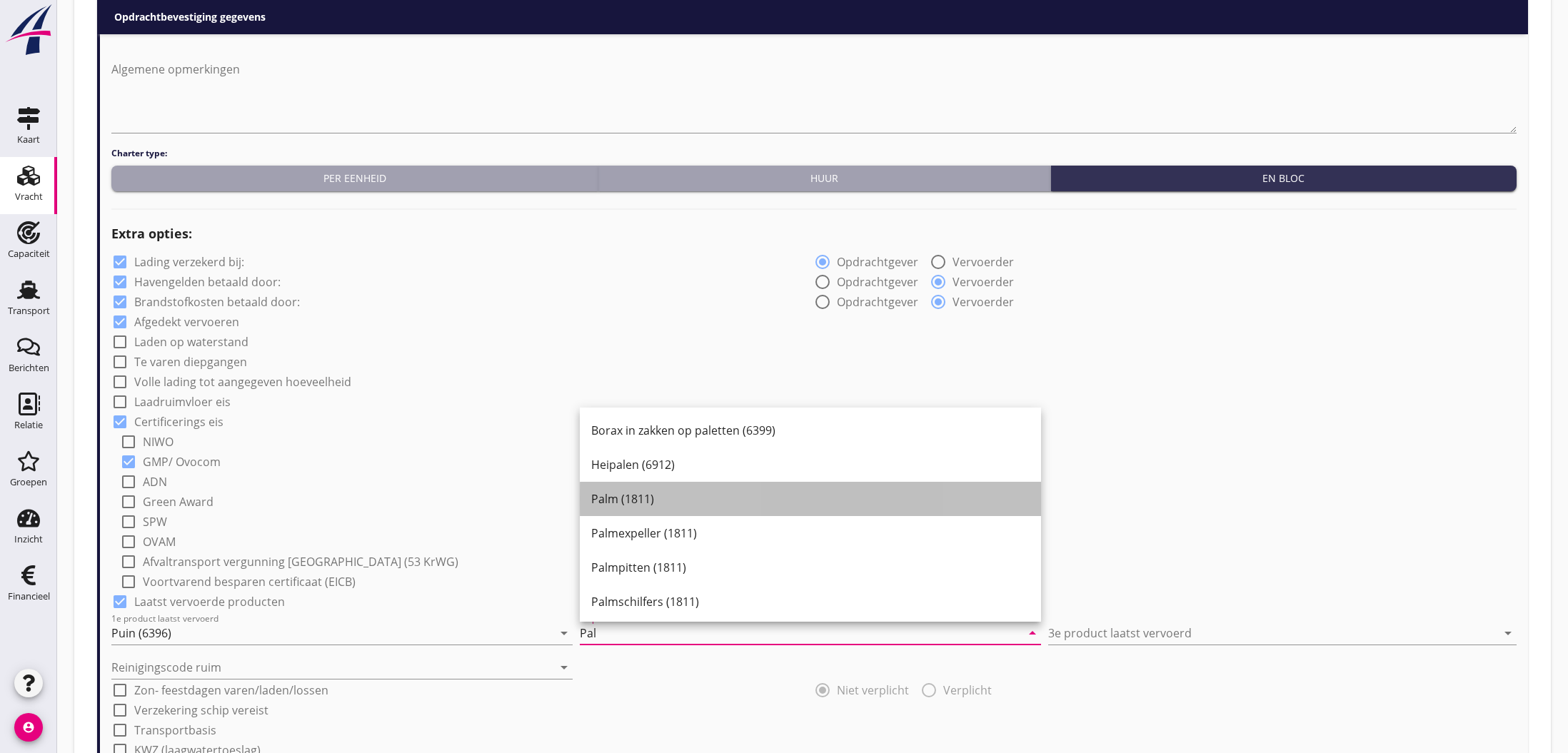
click at [643, 502] on div "Palm (1811)" at bounding box center [810, 499] width 439 height 17
type input "Palm (1811)"
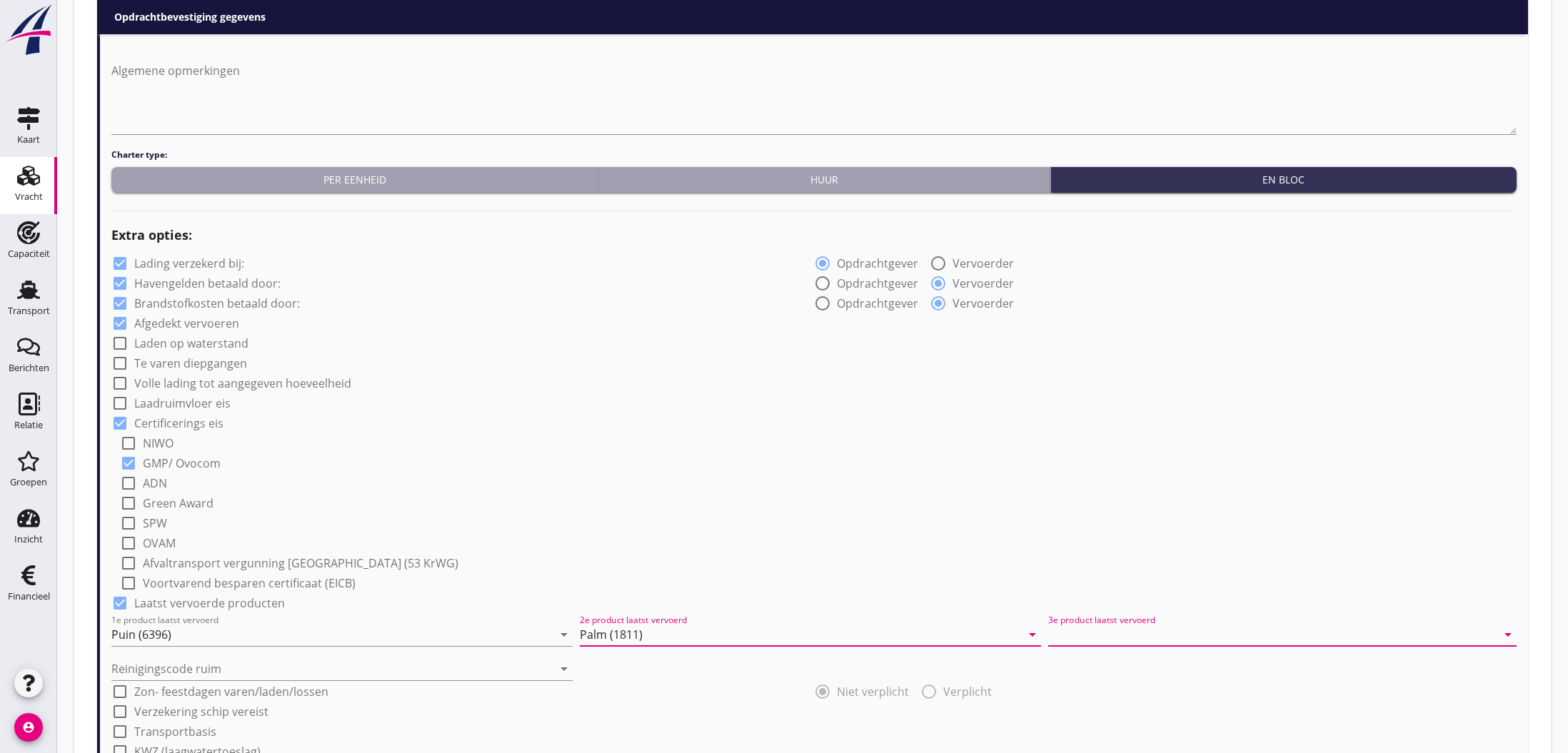
click at [1068, 634] on input "3e product laatst vervoerd" at bounding box center [1272, 634] width 448 height 23
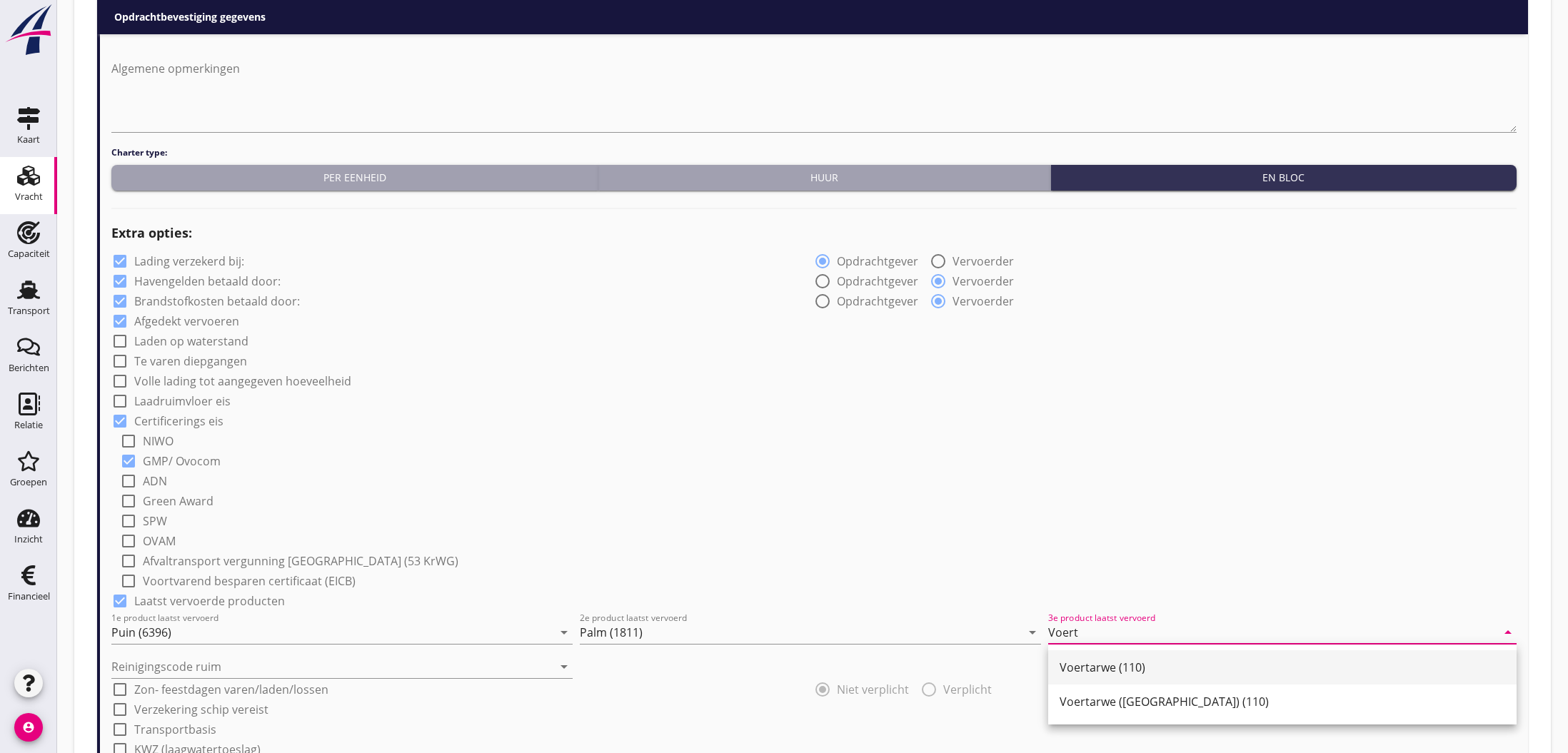
click at [1090, 664] on div "Voertarwe (110)" at bounding box center [1283, 668] width 446 height 17
type input "Voertarwe (110)"
click at [226, 667] on input "Reinigingscode ruim" at bounding box center [332, 667] width 441 height 23
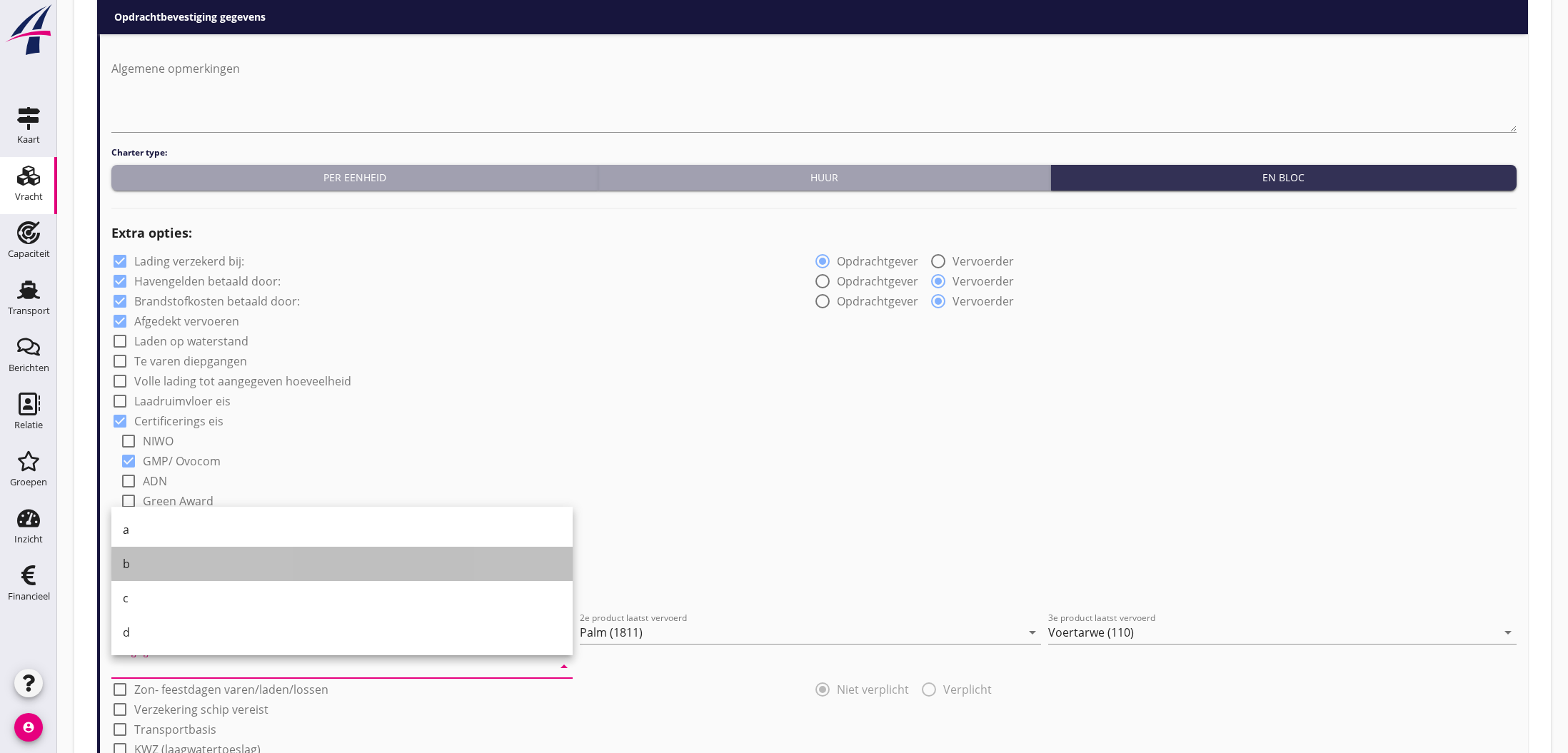
click at [156, 565] on div "b" at bounding box center [342, 564] width 439 height 17
type input "b"
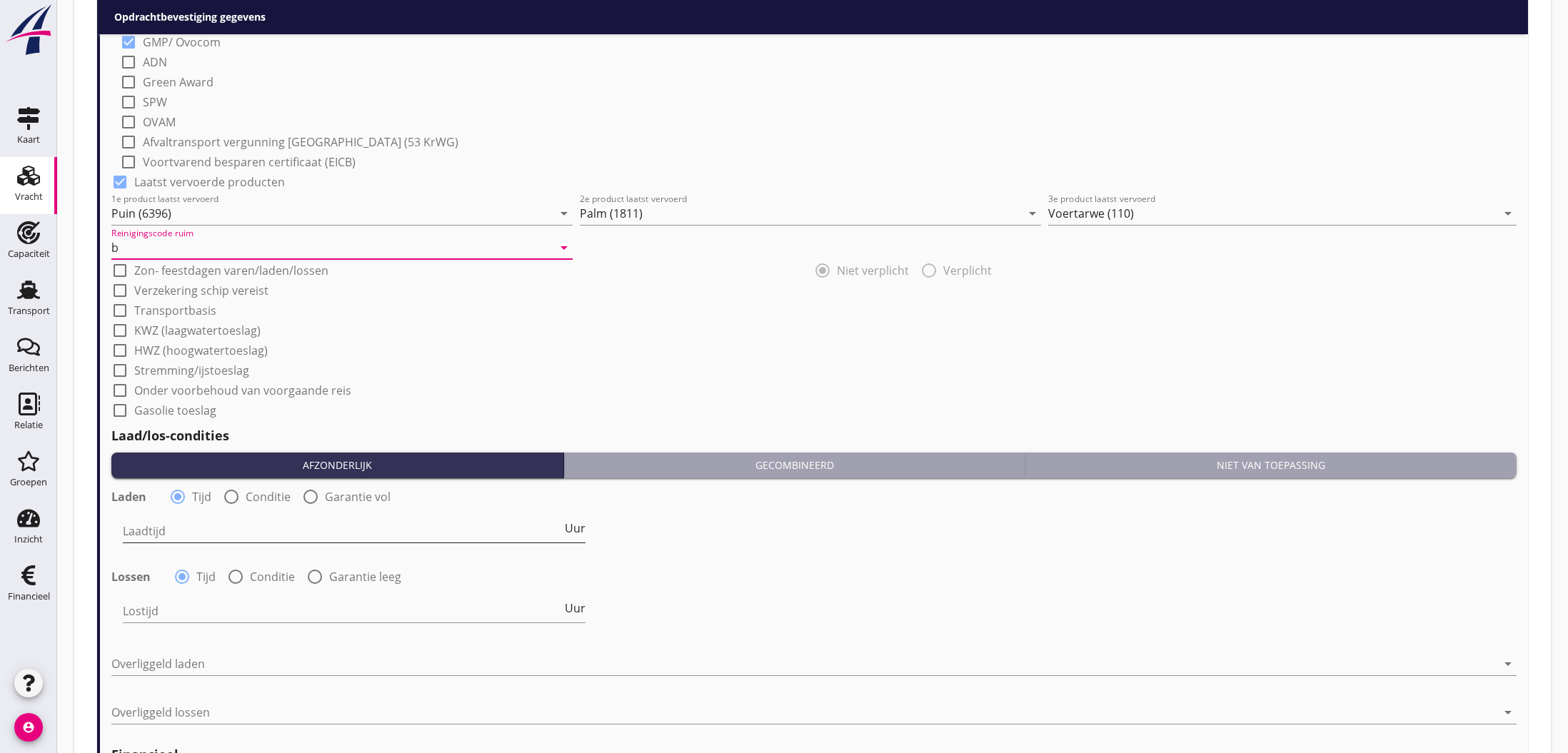
scroll to position [1302, 0]
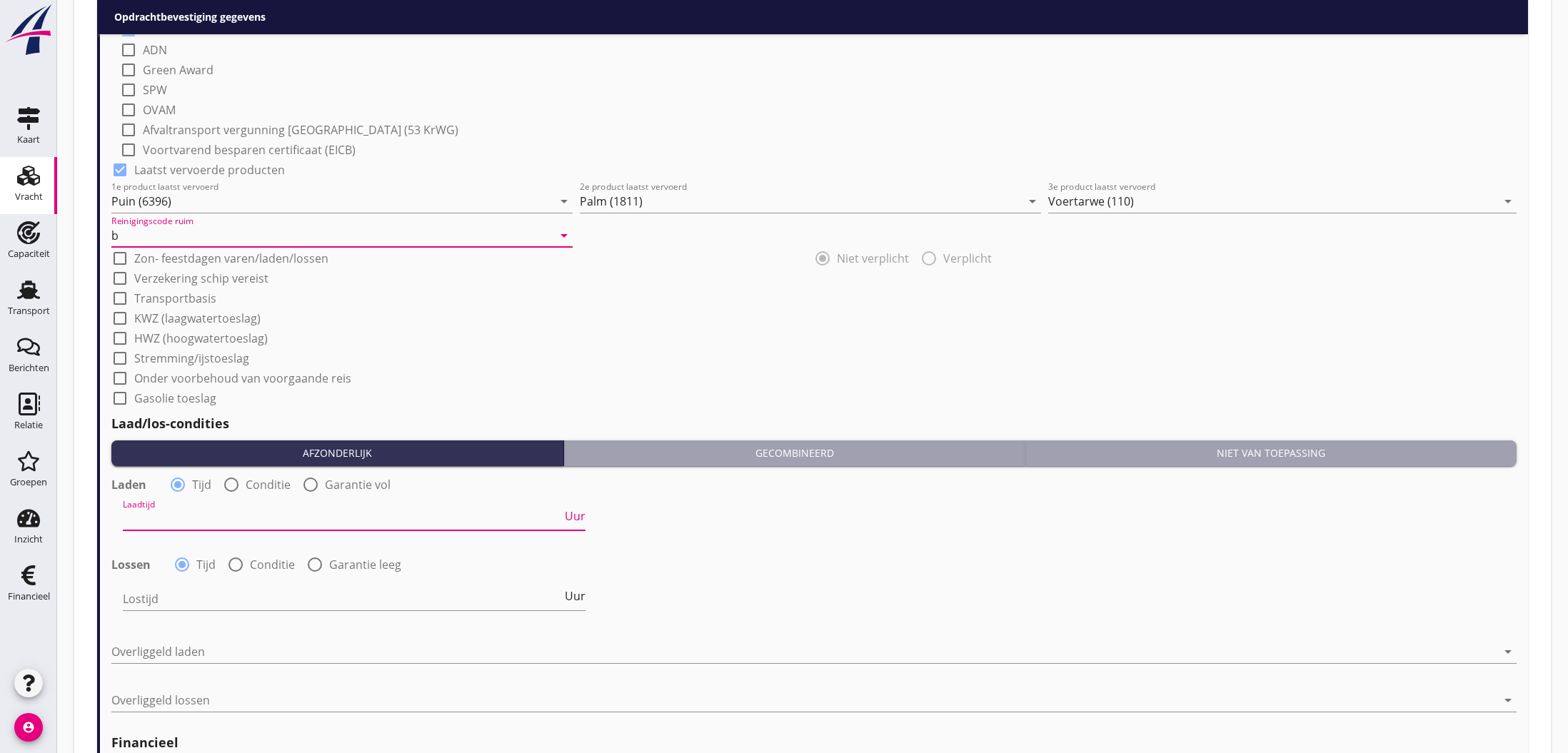
click at [194, 514] on input "Laadtijd" at bounding box center [343, 519] width 440 height 23
click at [237, 483] on div at bounding box center [231, 485] width 24 height 24
radio input "false"
radio input "true"
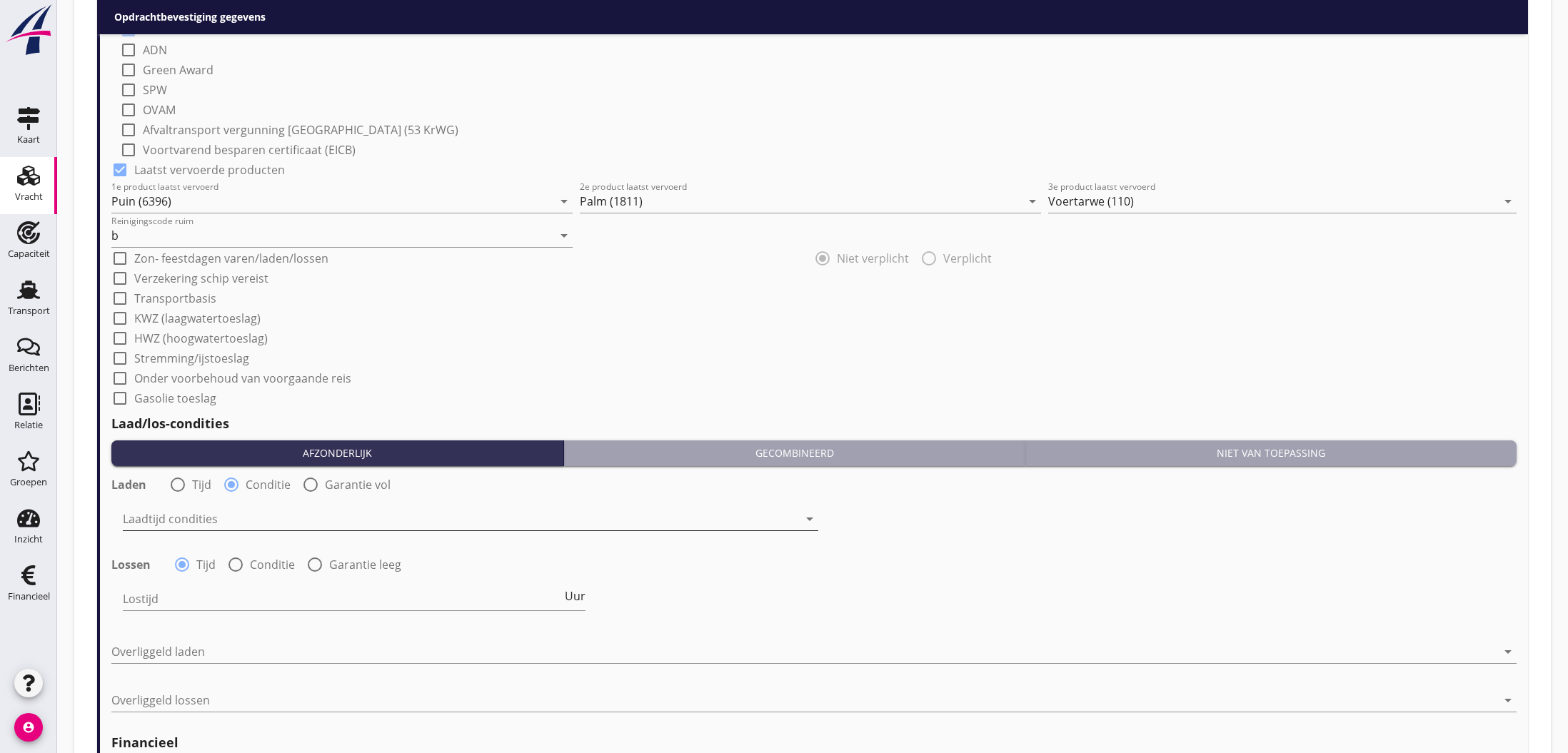
click at [239, 526] on div at bounding box center [461, 519] width 676 height 23
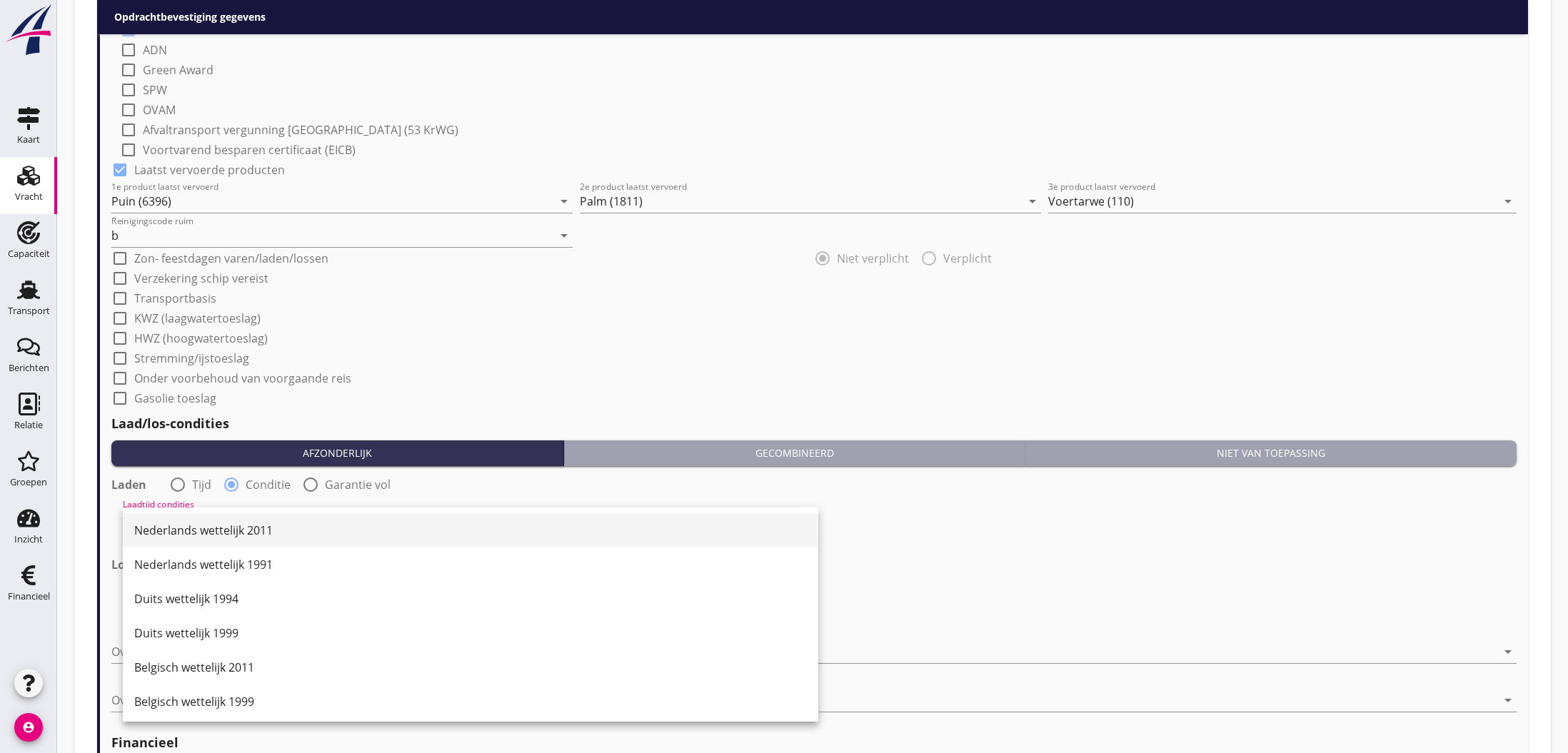
click at [234, 533] on div "Nederlands wettelijk 2011" at bounding box center [471, 531] width 672 height 17
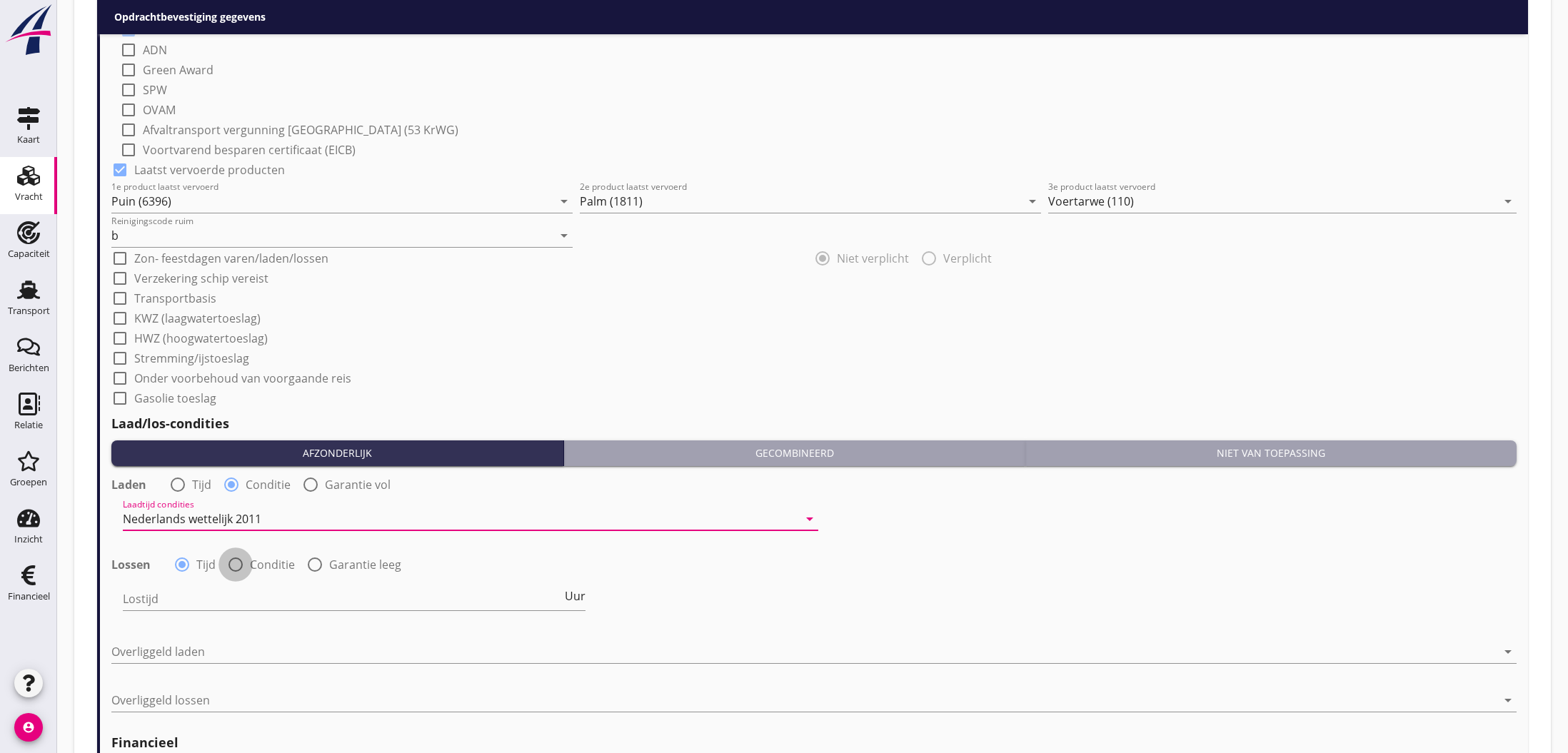
click at [235, 564] on div at bounding box center [235, 564] width 24 height 24
radio input "false"
radio input "true"
click at [230, 601] on div at bounding box center [461, 599] width 676 height 23
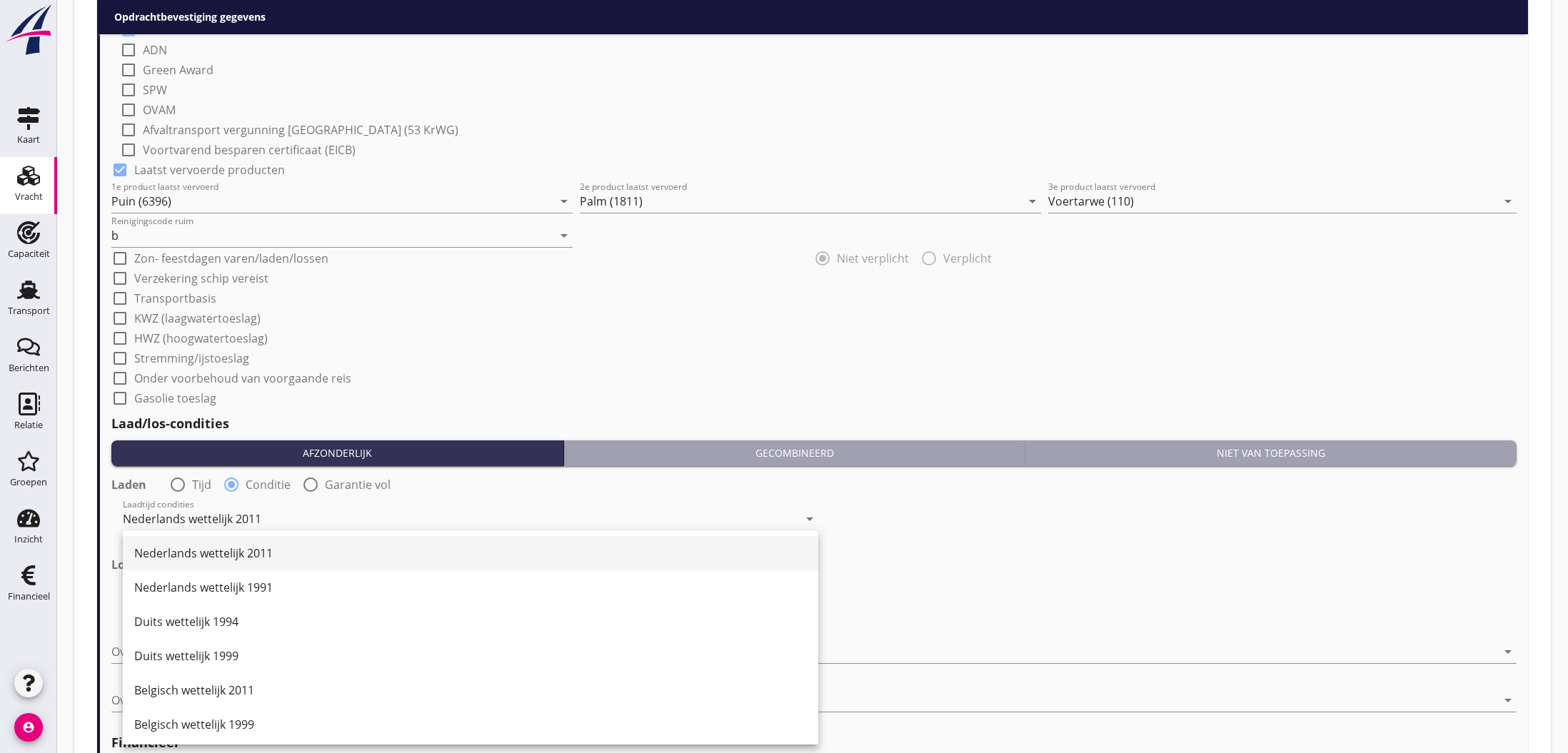
click at [219, 557] on div "Nederlands wettelijk 2011" at bounding box center [471, 553] width 672 height 17
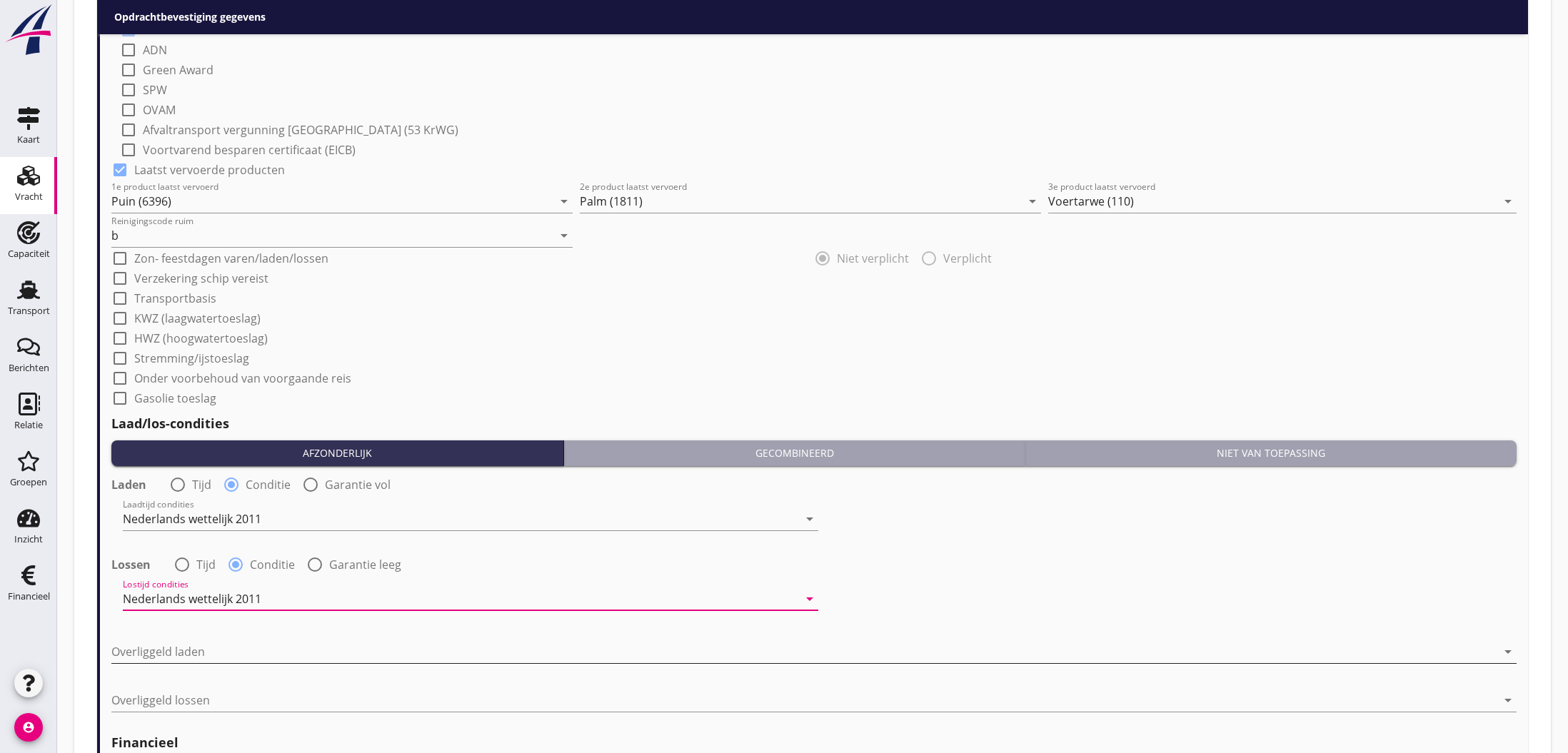
click at [217, 648] on div at bounding box center [803, 651] width 1385 height 23
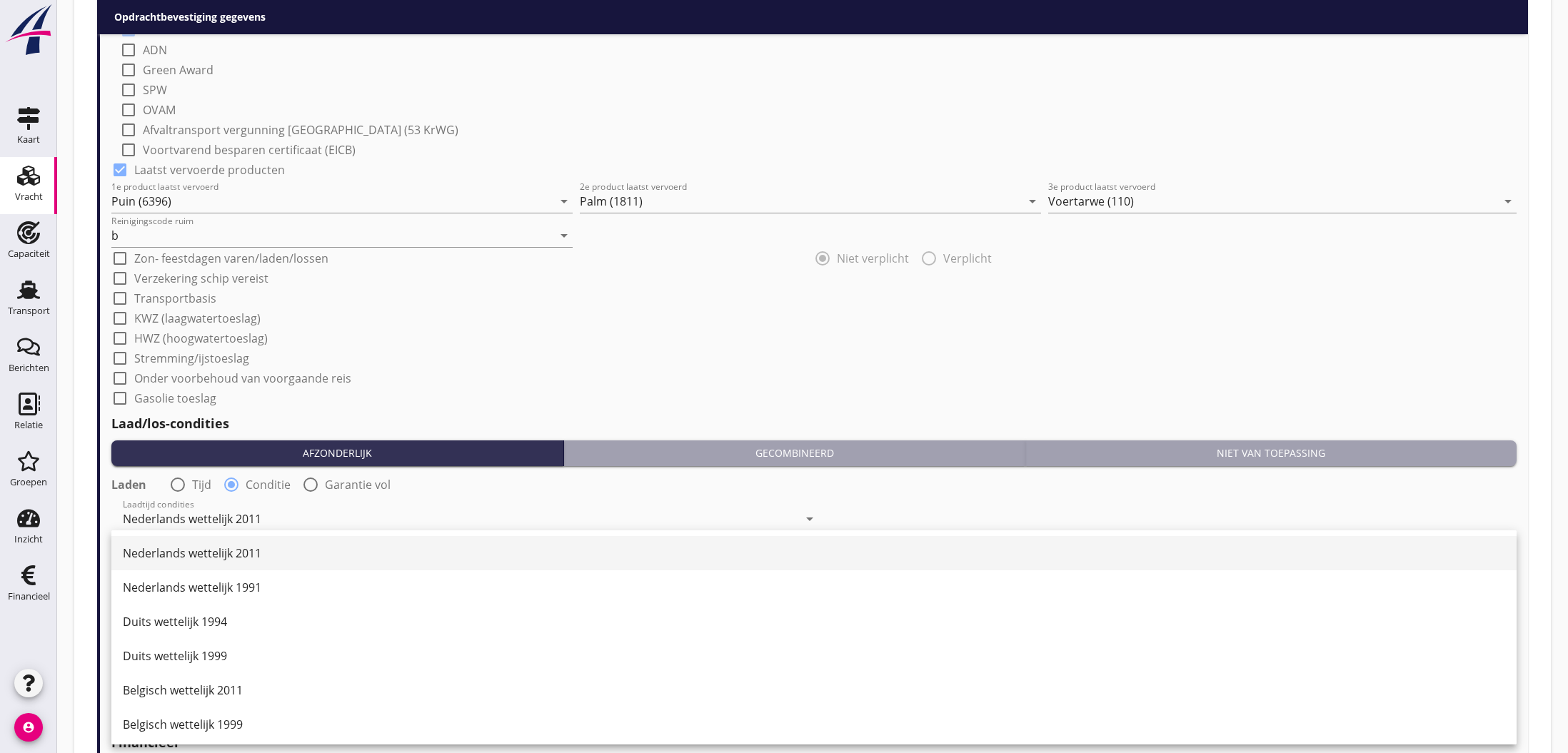
click at [217, 554] on div "Nederlands wettelijk 2011" at bounding box center [815, 553] width 1383 height 17
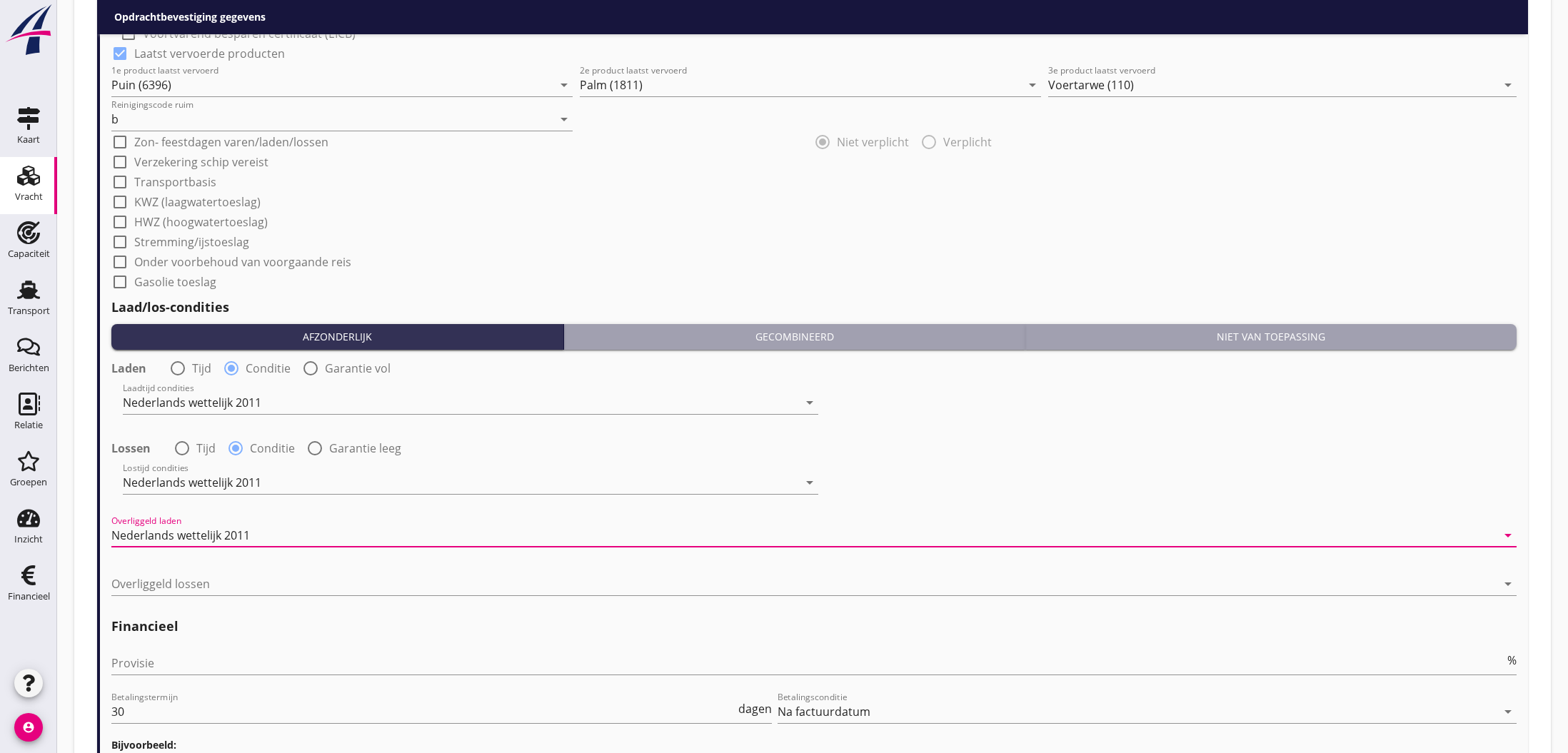
scroll to position [1448, 0]
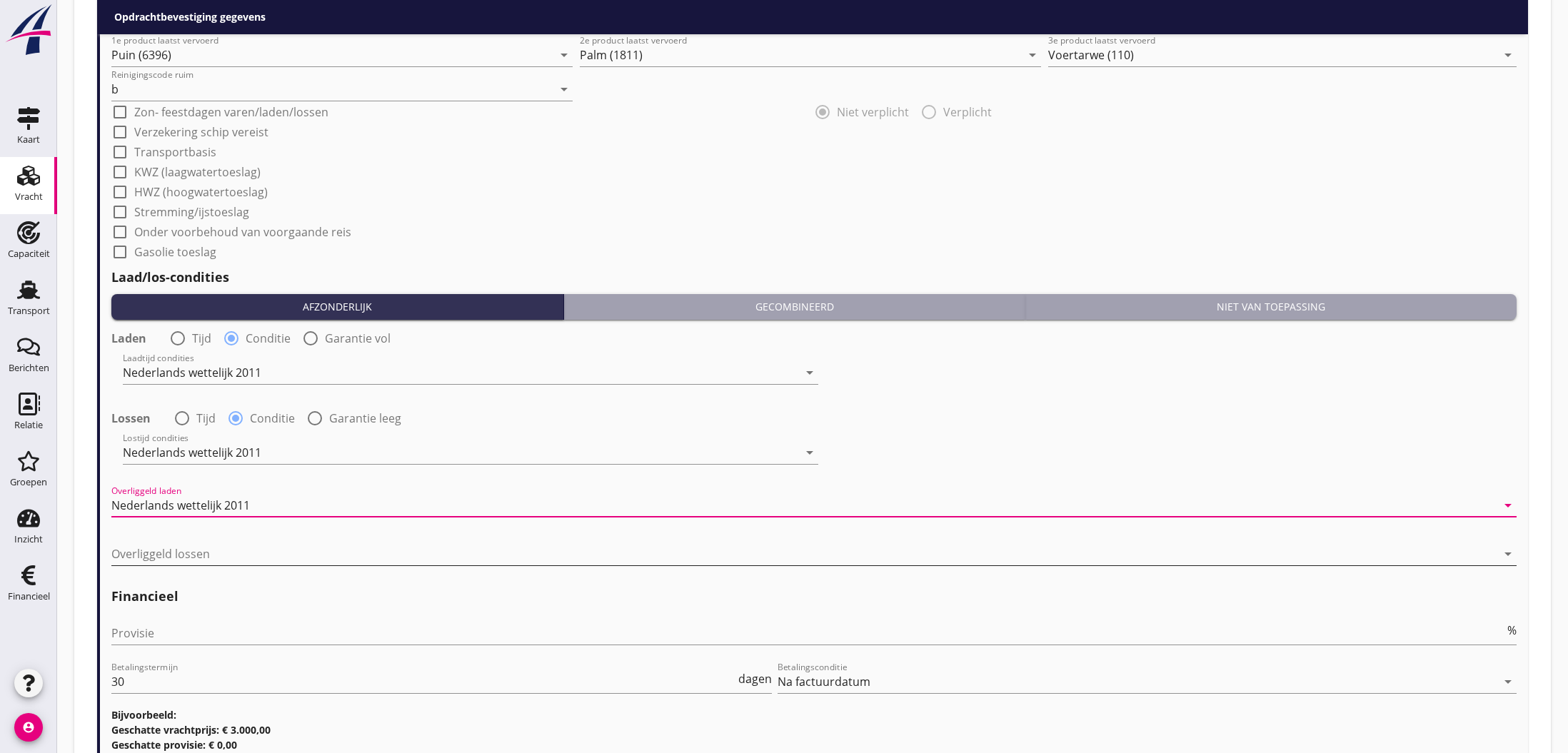
click at [237, 557] on div at bounding box center [803, 554] width 1385 height 23
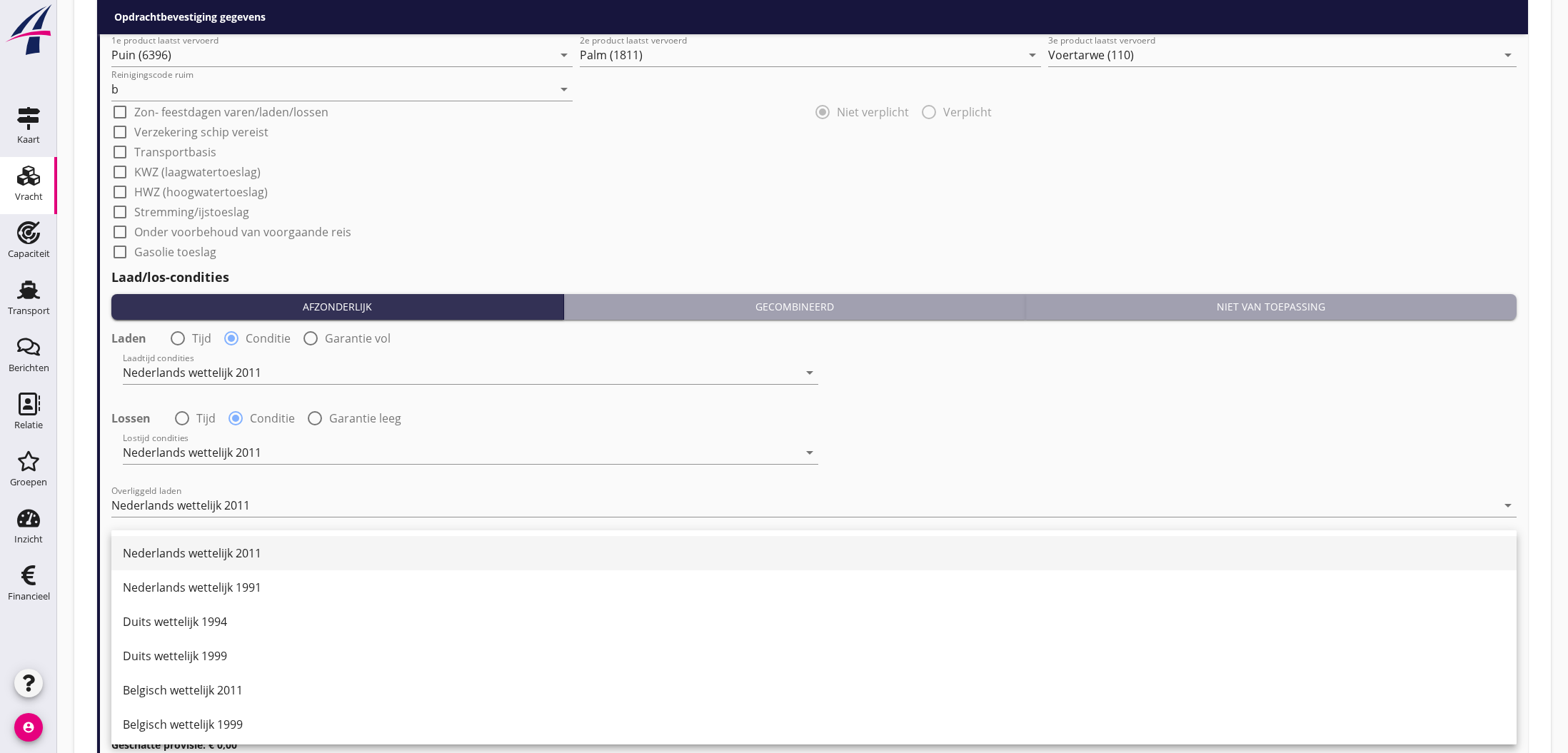
click at [234, 558] on div "Nederlands wettelijk 2011" at bounding box center [815, 553] width 1383 height 17
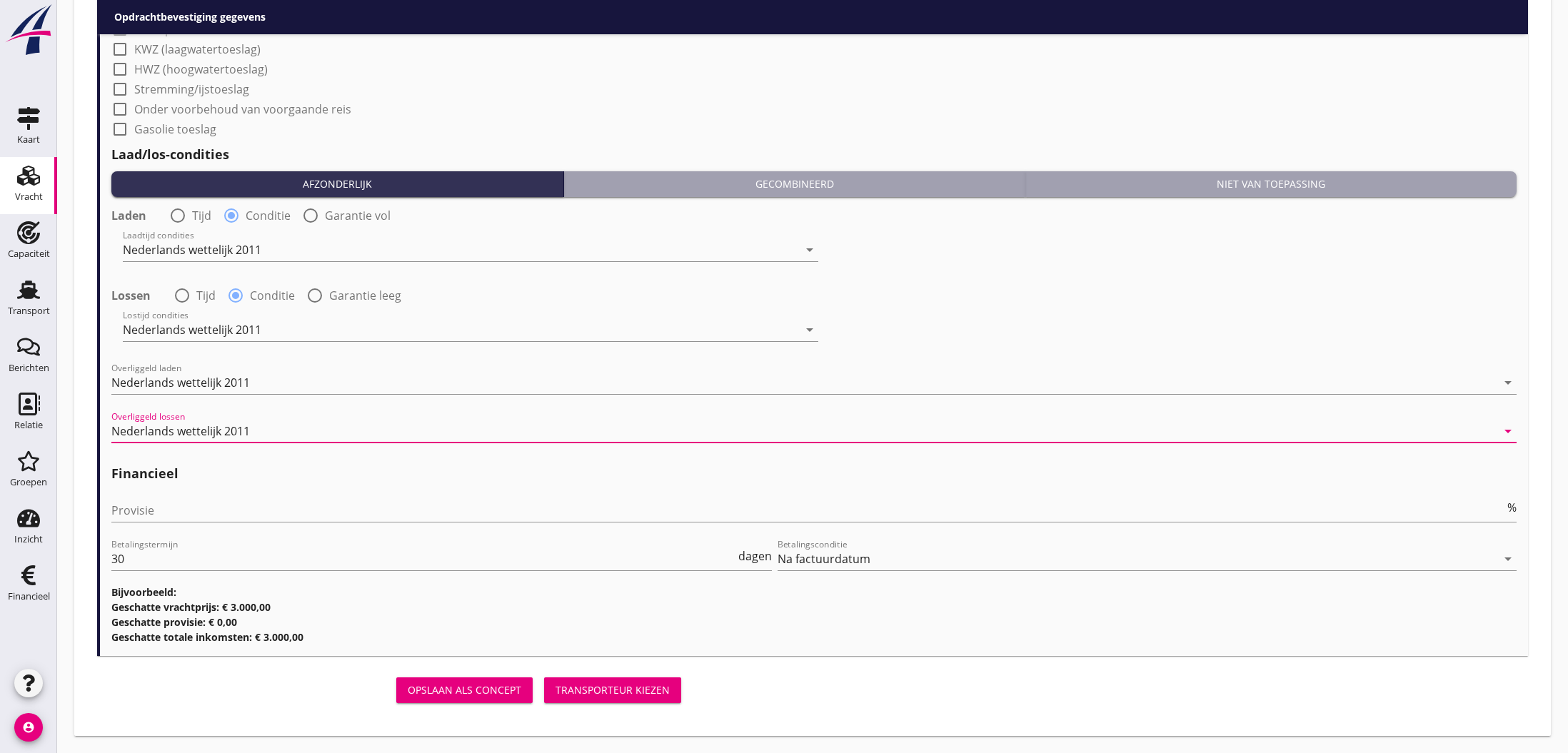
scroll to position [1571, 0]
click at [624, 689] on div "Transporteur kiezen" at bounding box center [613, 689] width 115 height 15
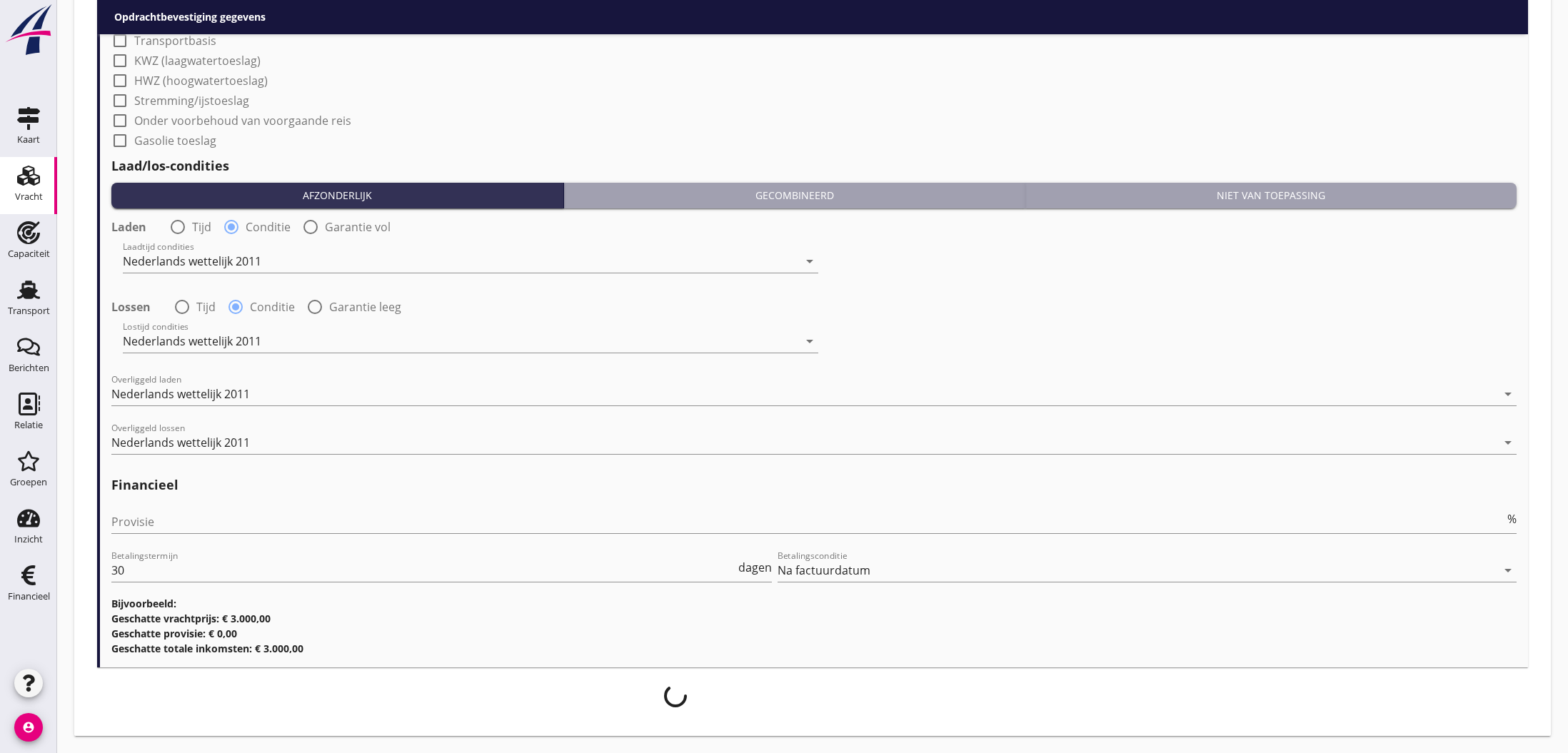
scroll to position [1559, 0]
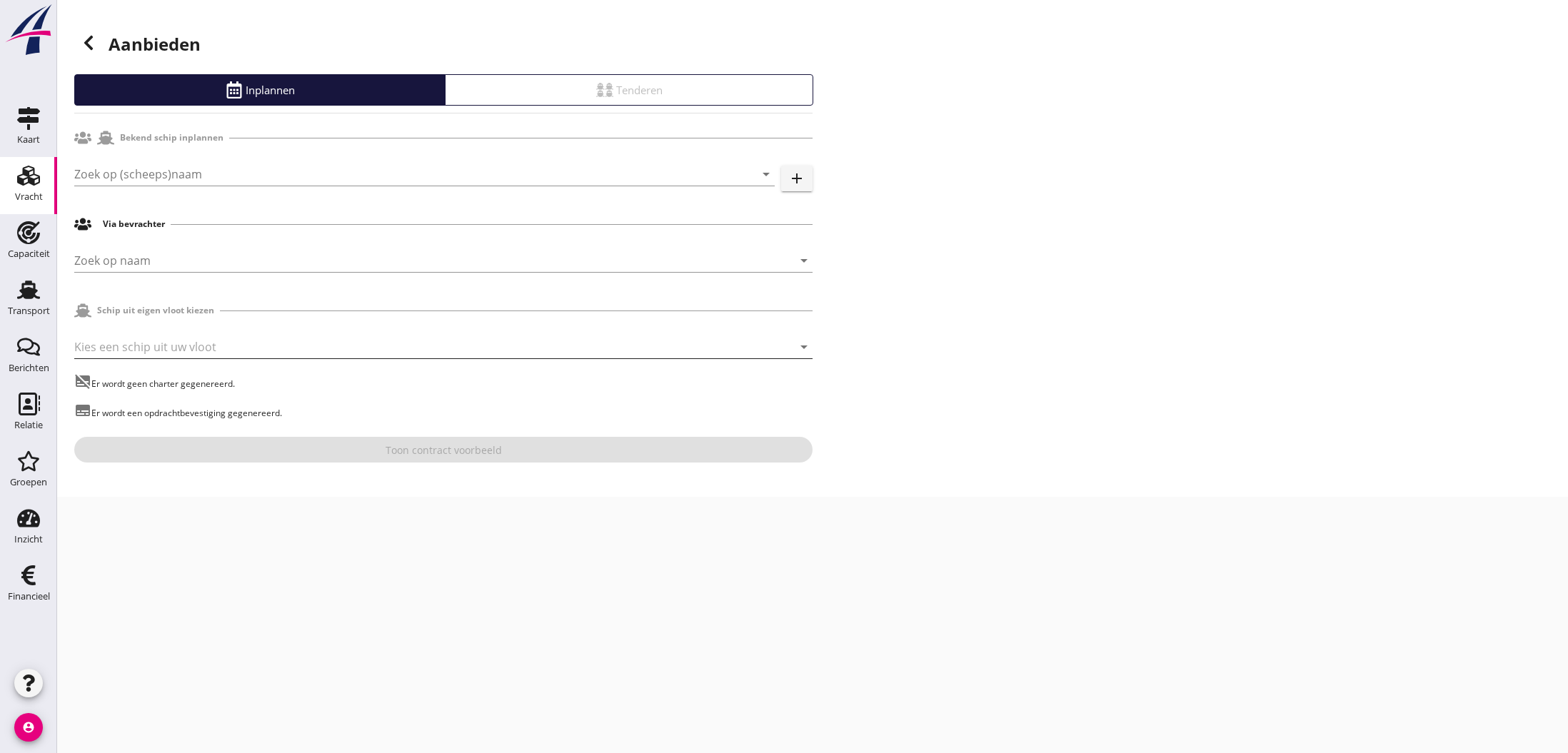
click at [156, 345] on div at bounding box center [423, 346] width 698 height 23
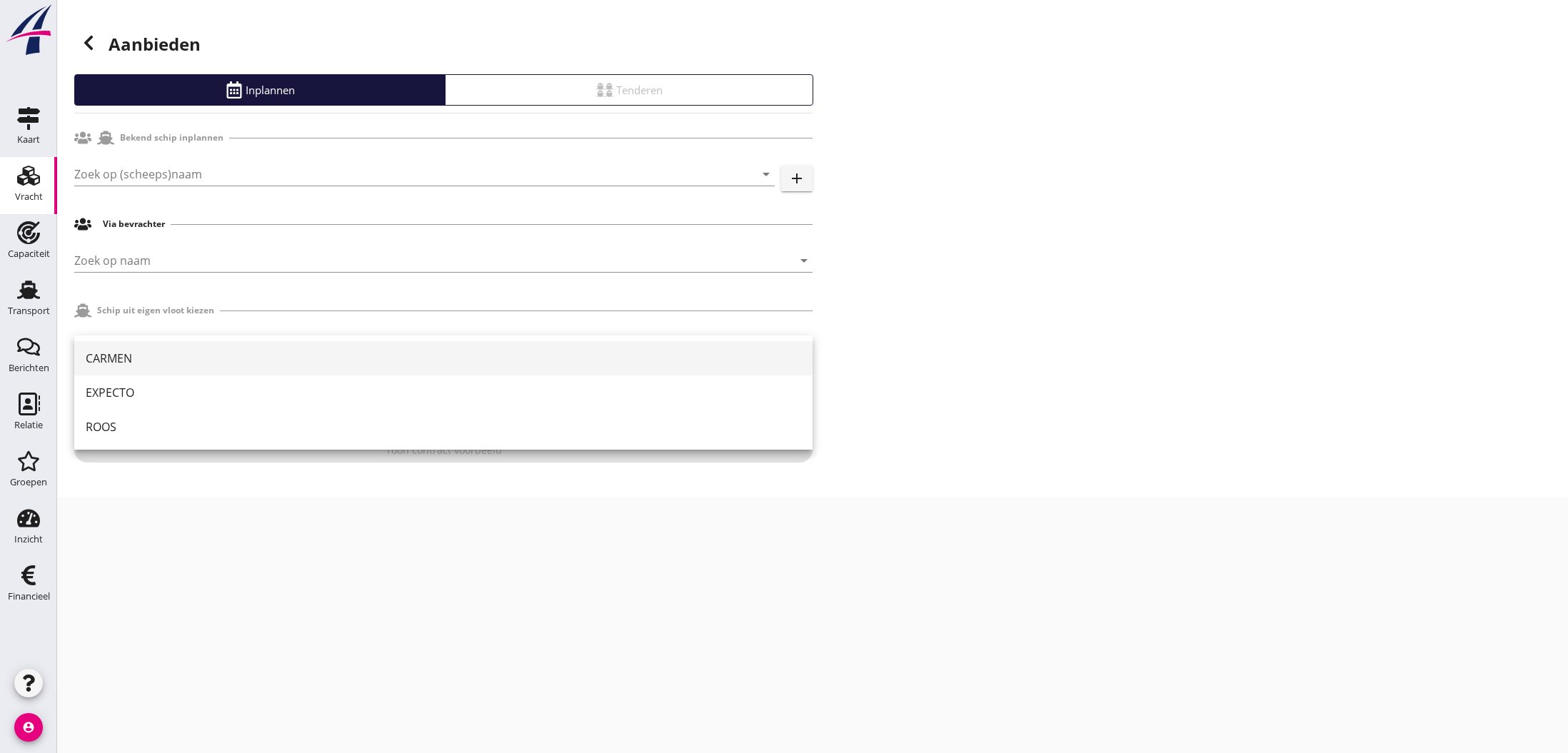
click at [141, 355] on div "CARMEN" at bounding box center [443, 358] width 715 height 17
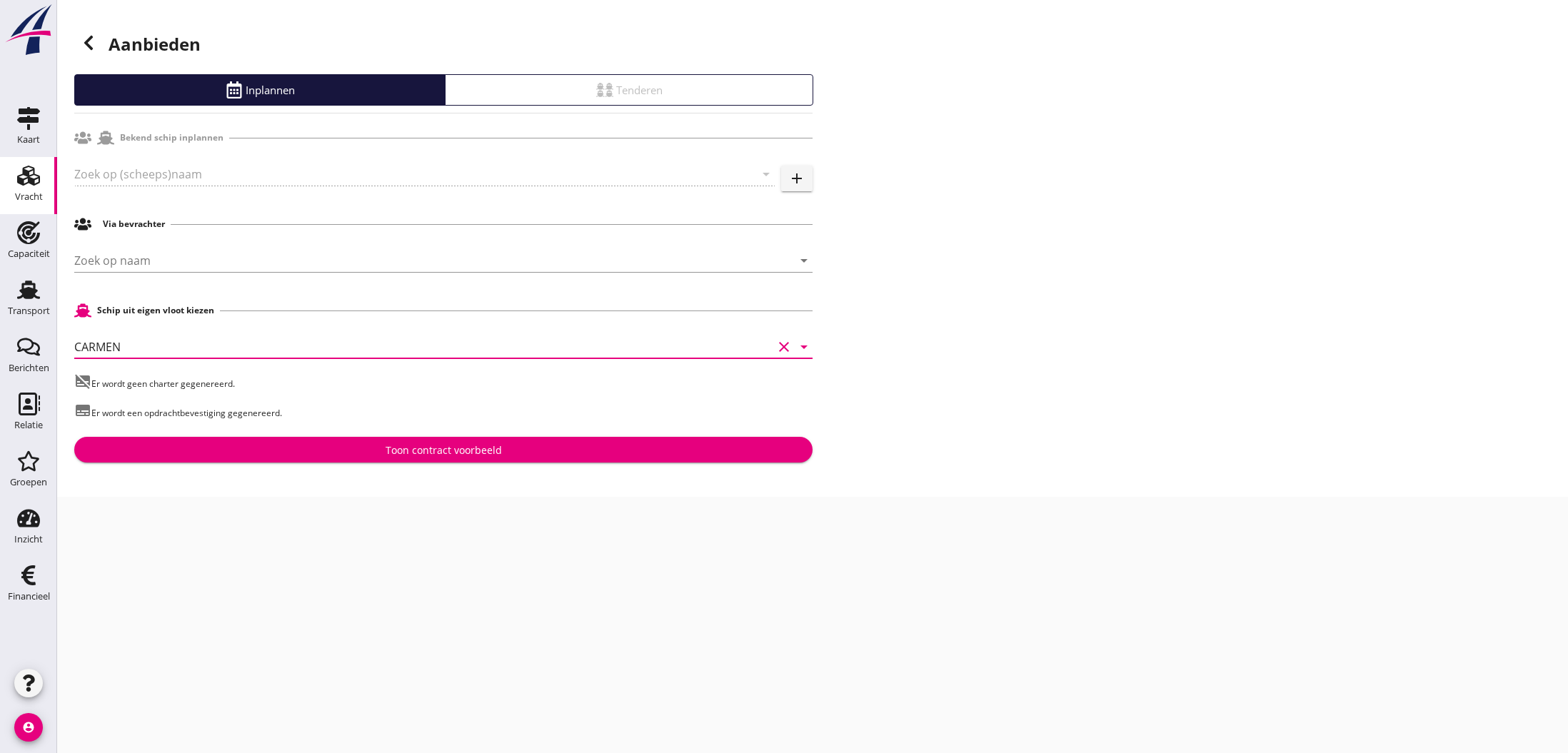
click at [473, 447] on div "Toon contract voorbeeld" at bounding box center [443, 450] width 116 height 15
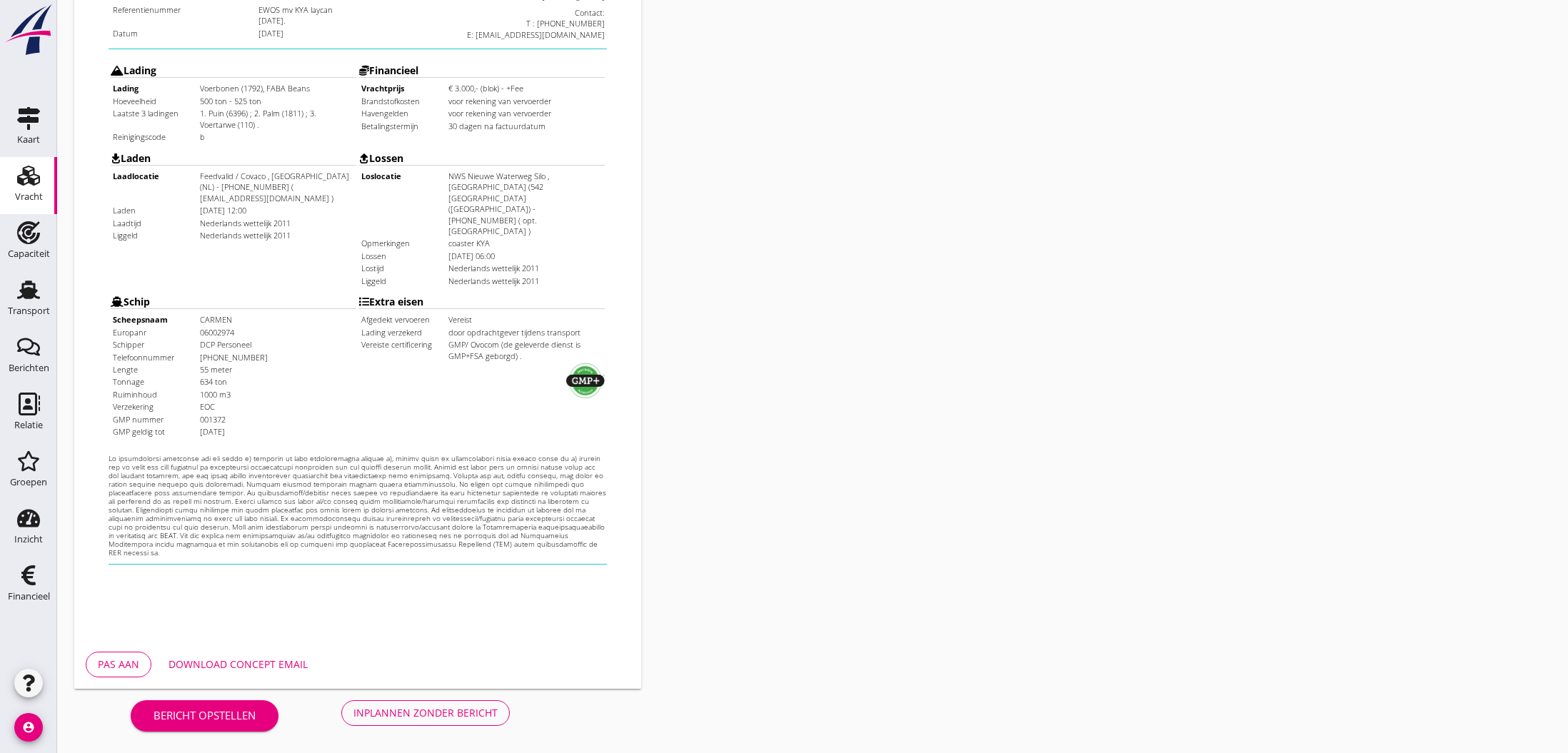
scroll to position [304, 0]
click at [465, 716] on div "Inplannen zonder bericht" at bounding box center [425, 713] width 144 height 15
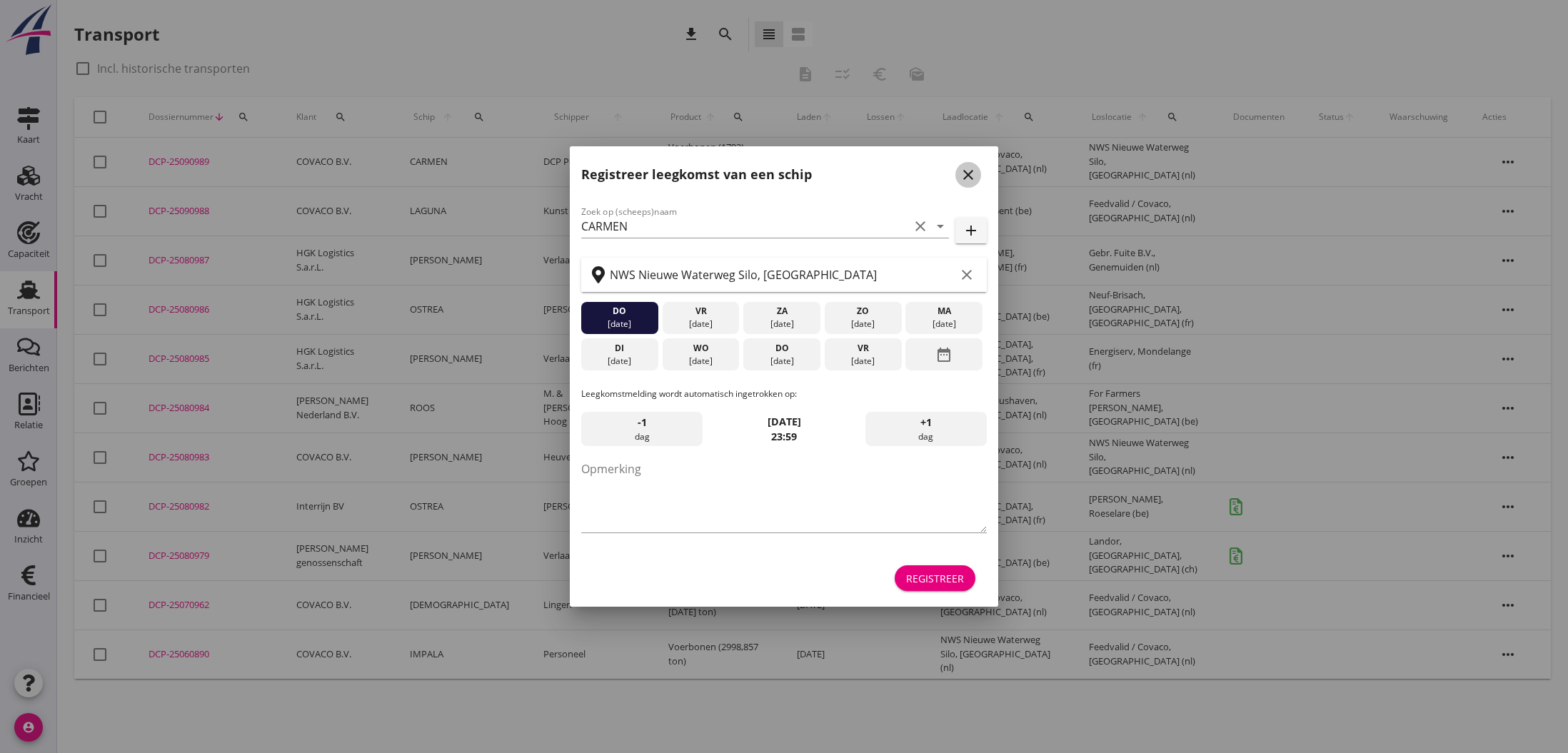
click at [969, 181] on icon "close" at bounding box center [969, 175] width 17 height 17
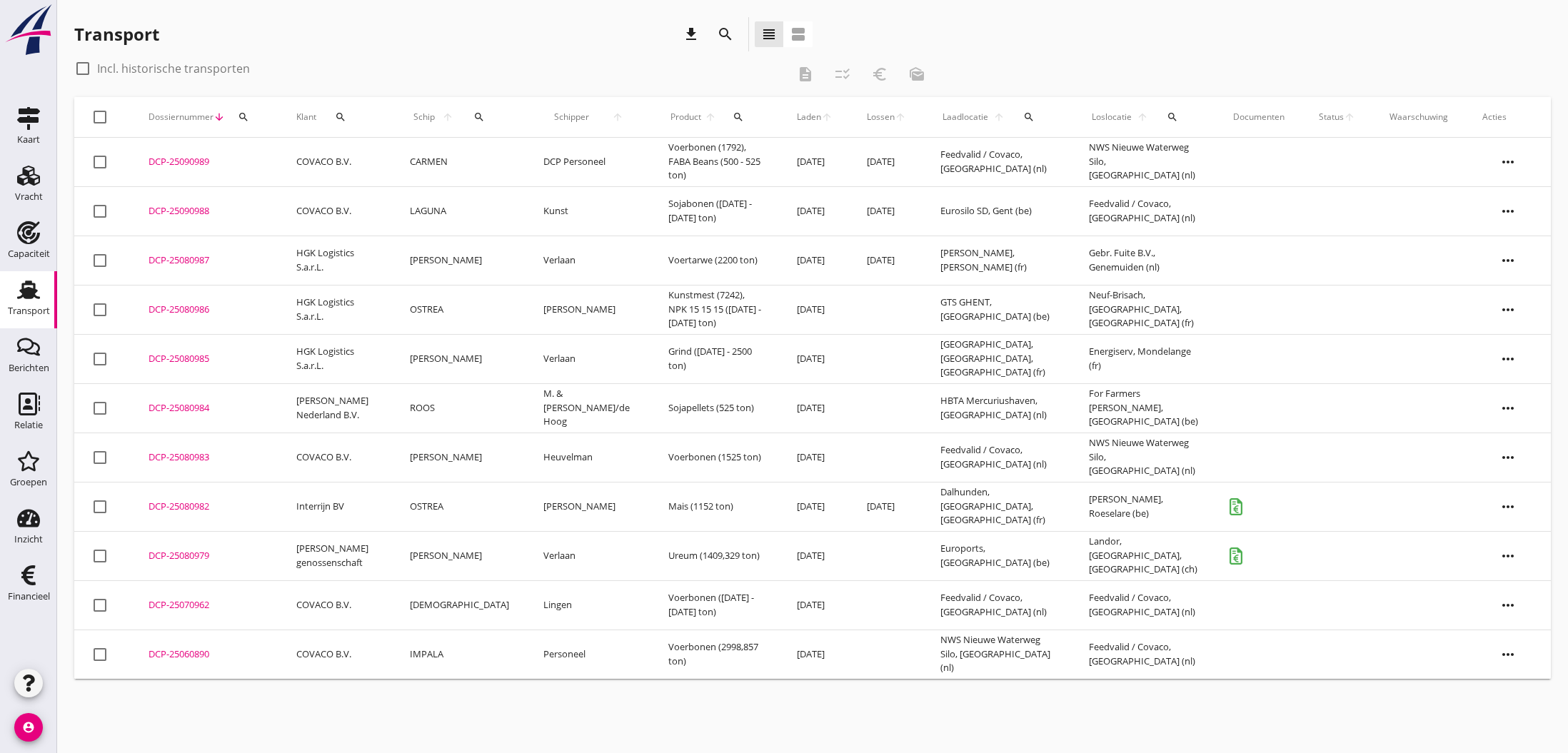
click at [180, 167] on div "DCP-25090989" at bounding box center [205, 162] width 114 height 15
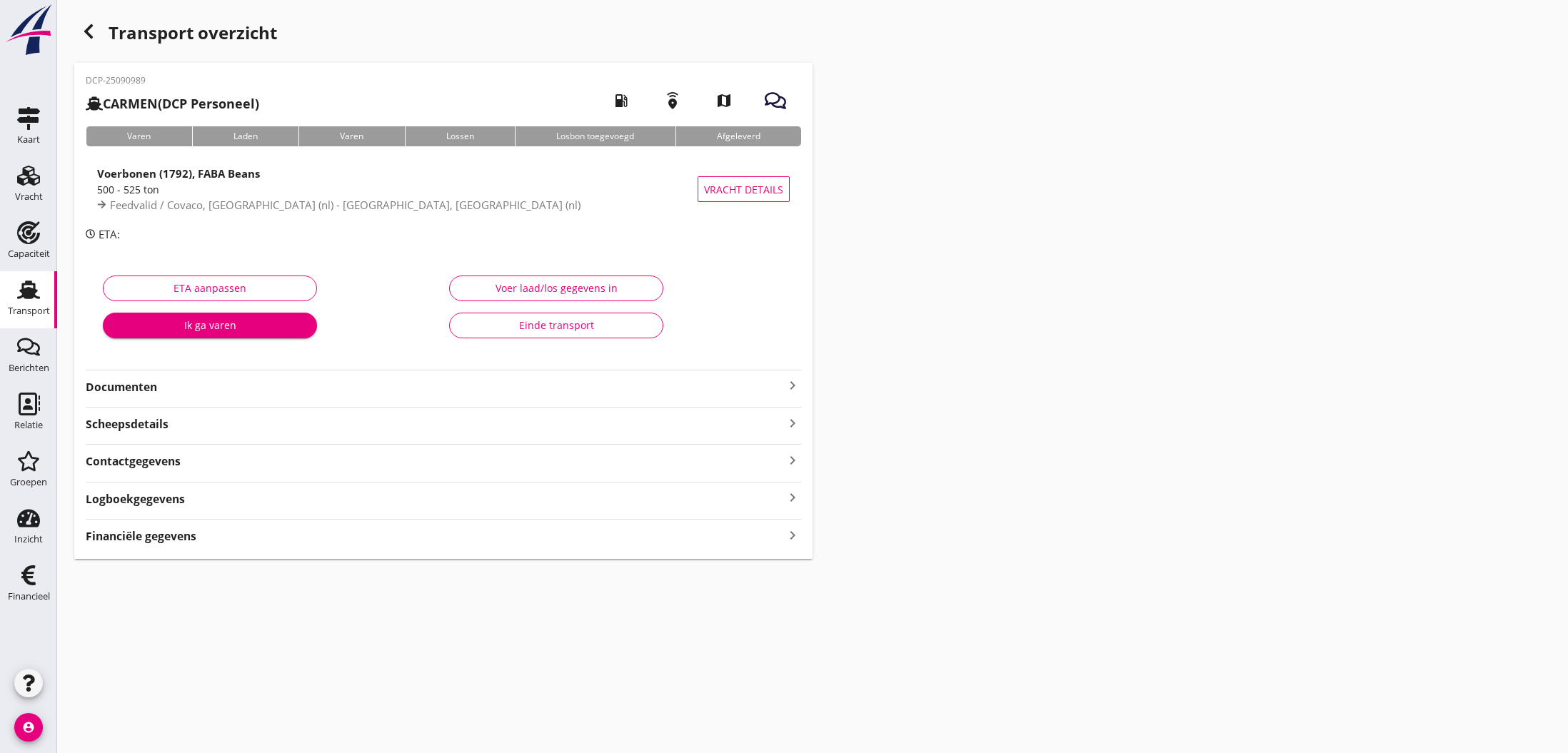
click at [793, 388] on icon "keyboard_arrow_right" at bounding box center [793, 385] width 17 height 17
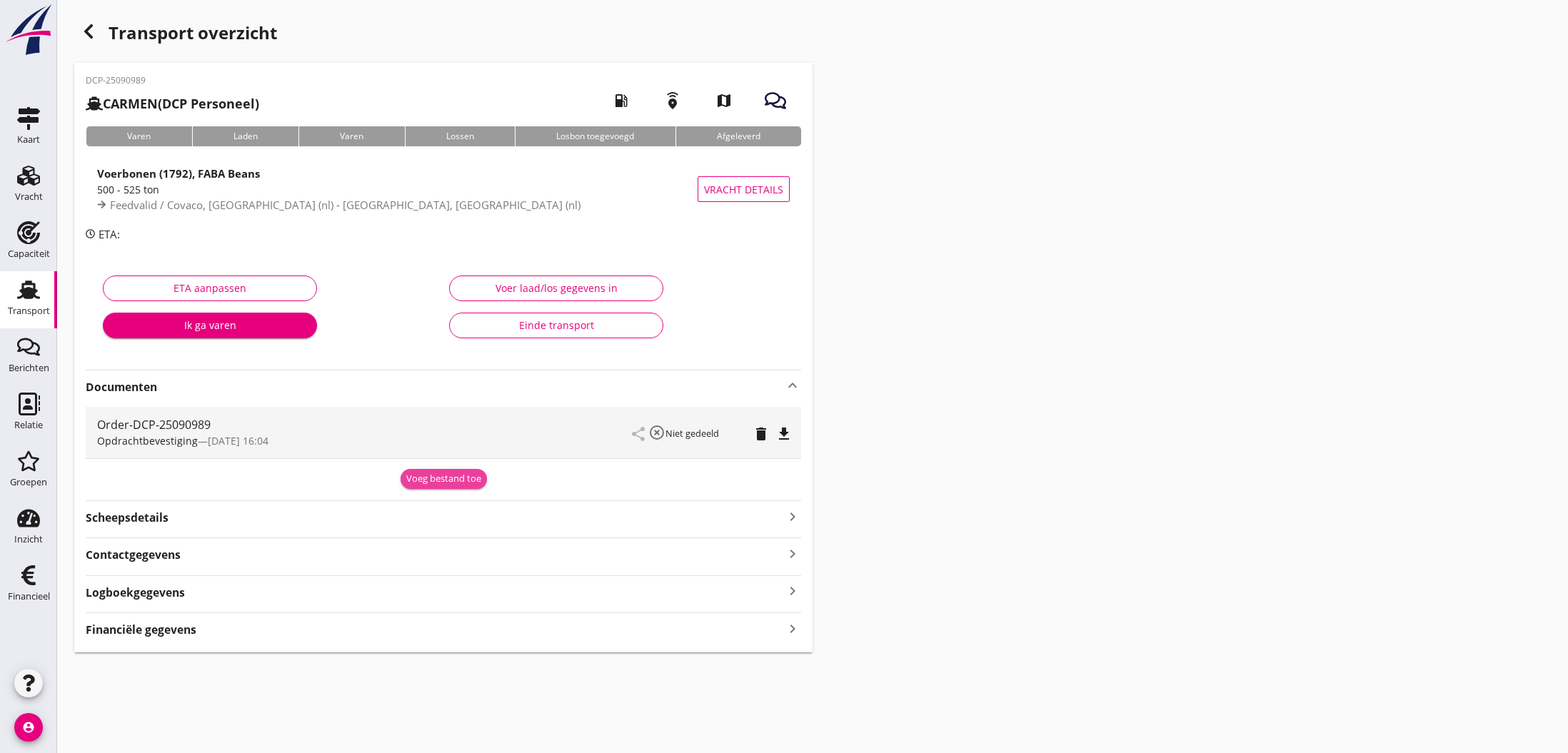
click at [441, 481] on div "Voeg bestand toe" at bounding box center [443, 479] width 75 height 15
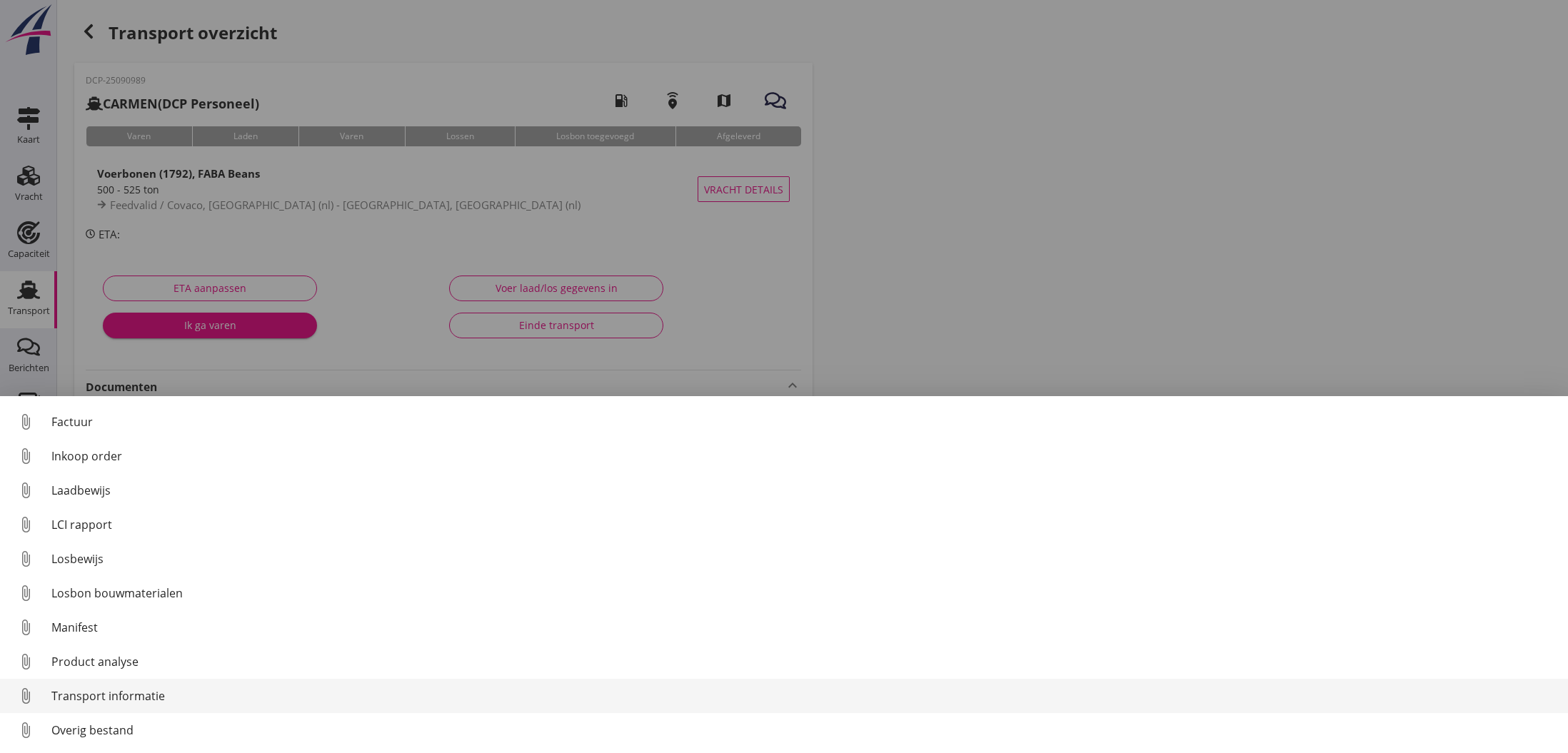
scroll to position [100, 0]
click at [116, 699] on div "Transport informatie" at bounding box center [804, 696] width 1506 height 17
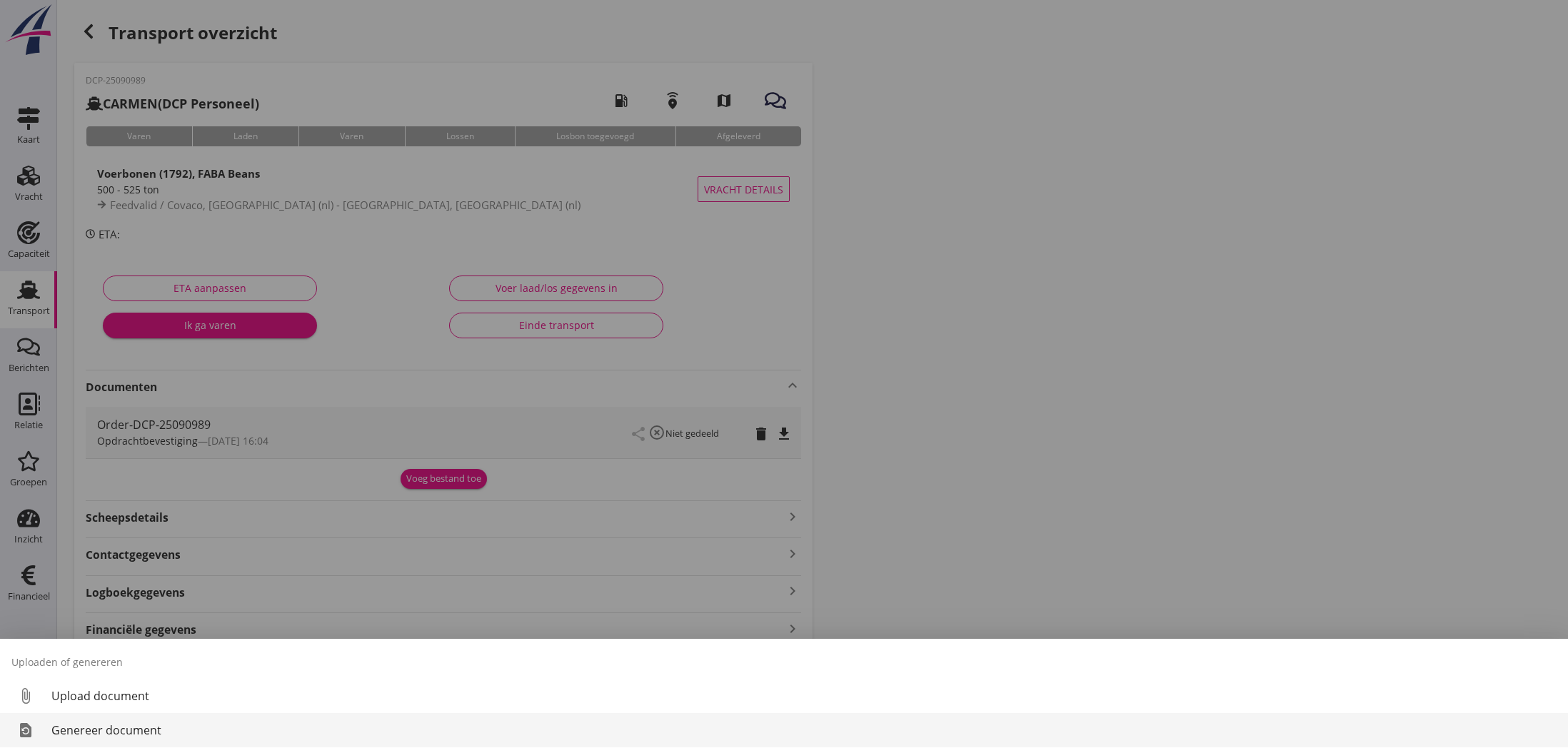
click at [191, 726] on div "Genereer document" at bounding box center [804, 731] width 1506 height 17
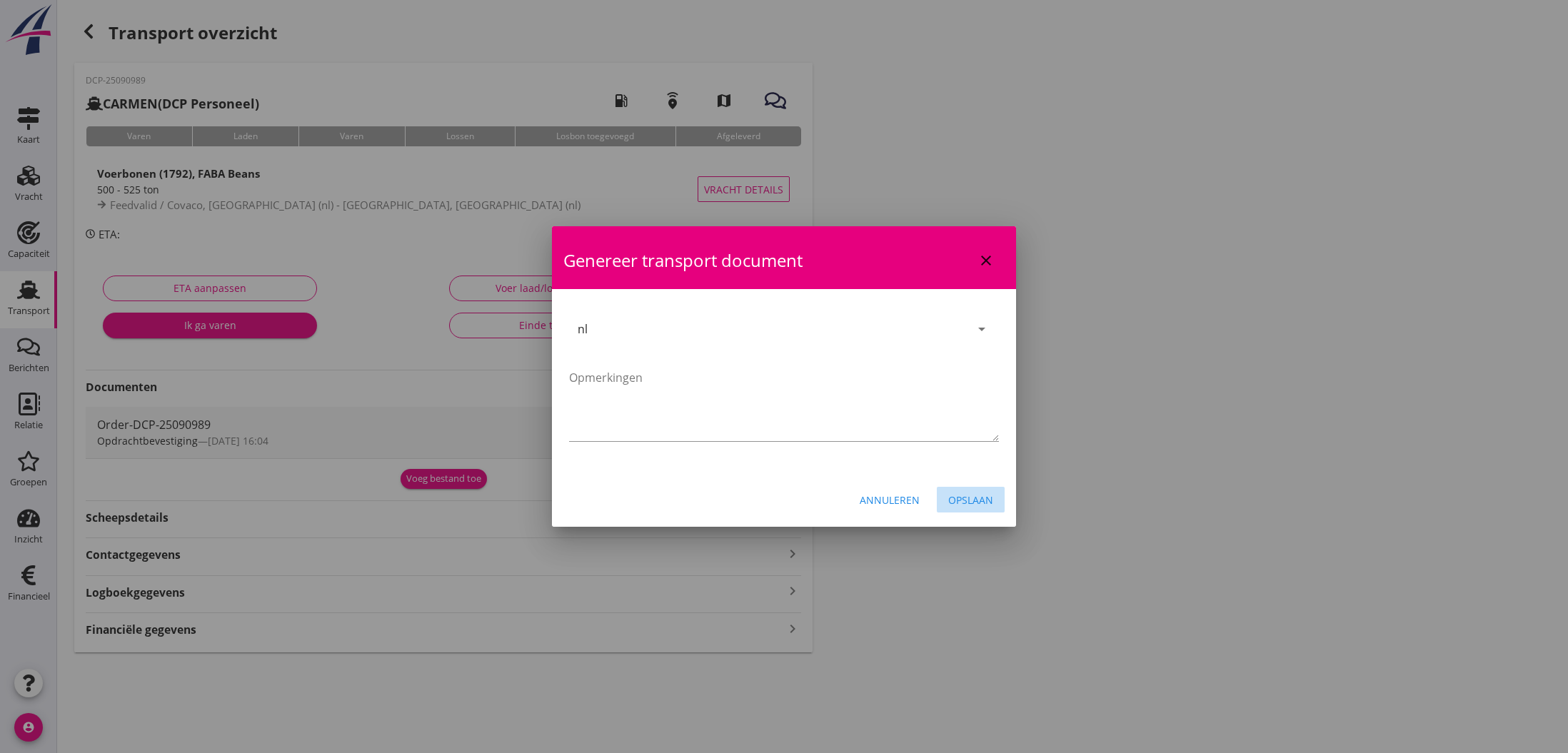
click at [984, 497] on div "Opslaan" at bounding box center [971, 500] width 45 height 15
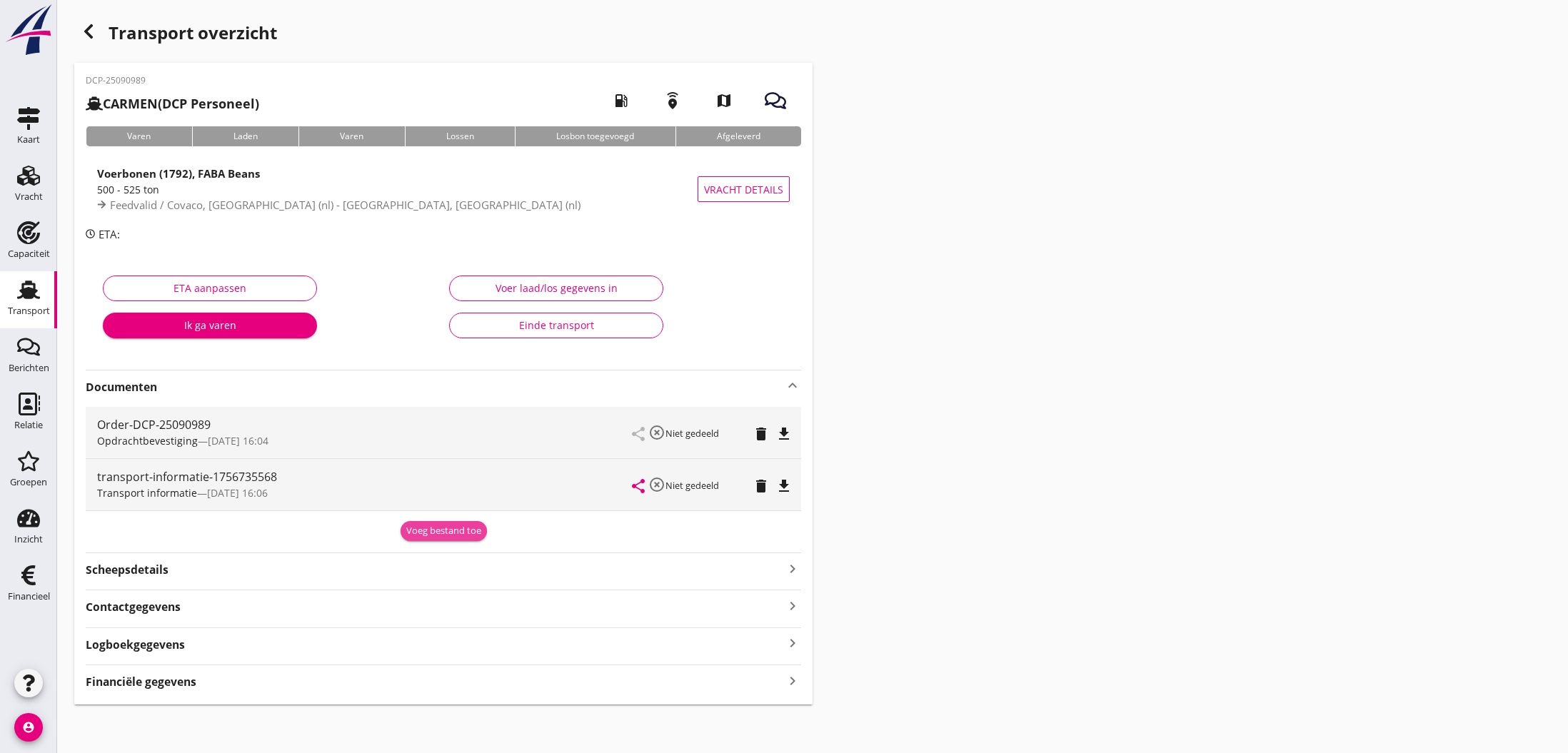
click at [457, 533] on div "Voeg bestand toe" at bounding box center [443, 531] width 75 height 15
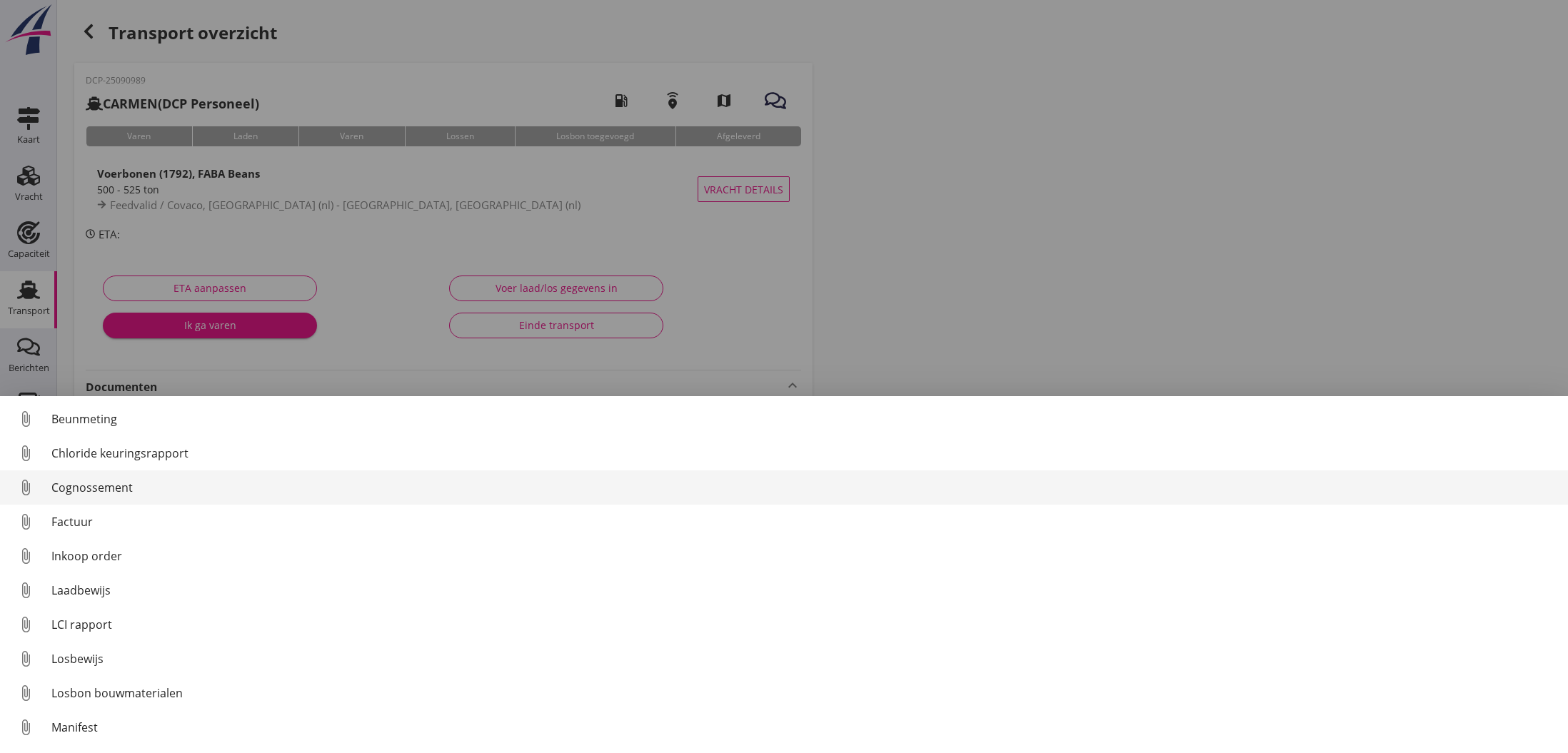
scroll to position [0, 0]
click at [127, 485] on div "Cognossement" at bounding box center [804, 488] width 1506 height 17
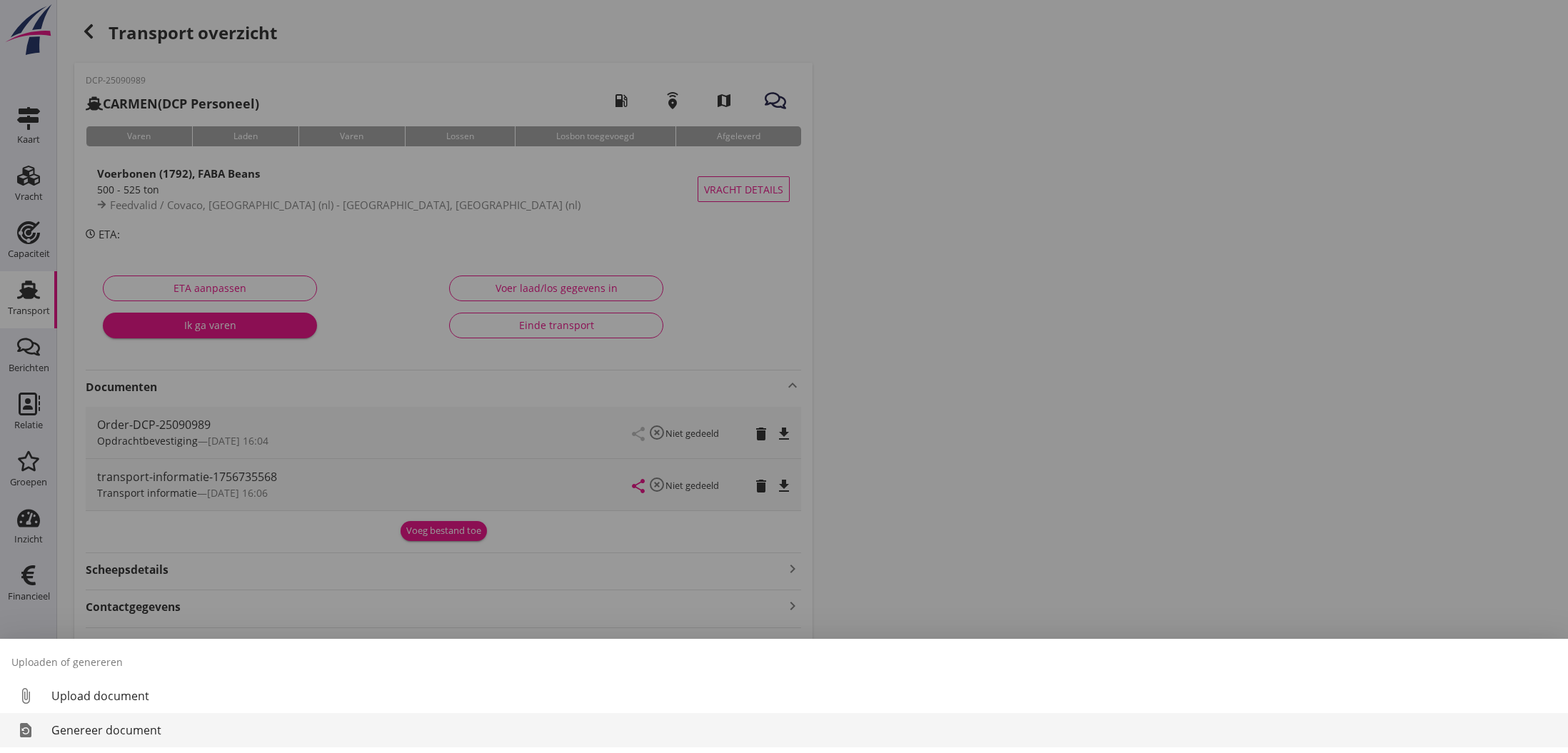
click at [121, 730] on div "Genereer document" at bounding box center [804, 731] width 1506 height 17
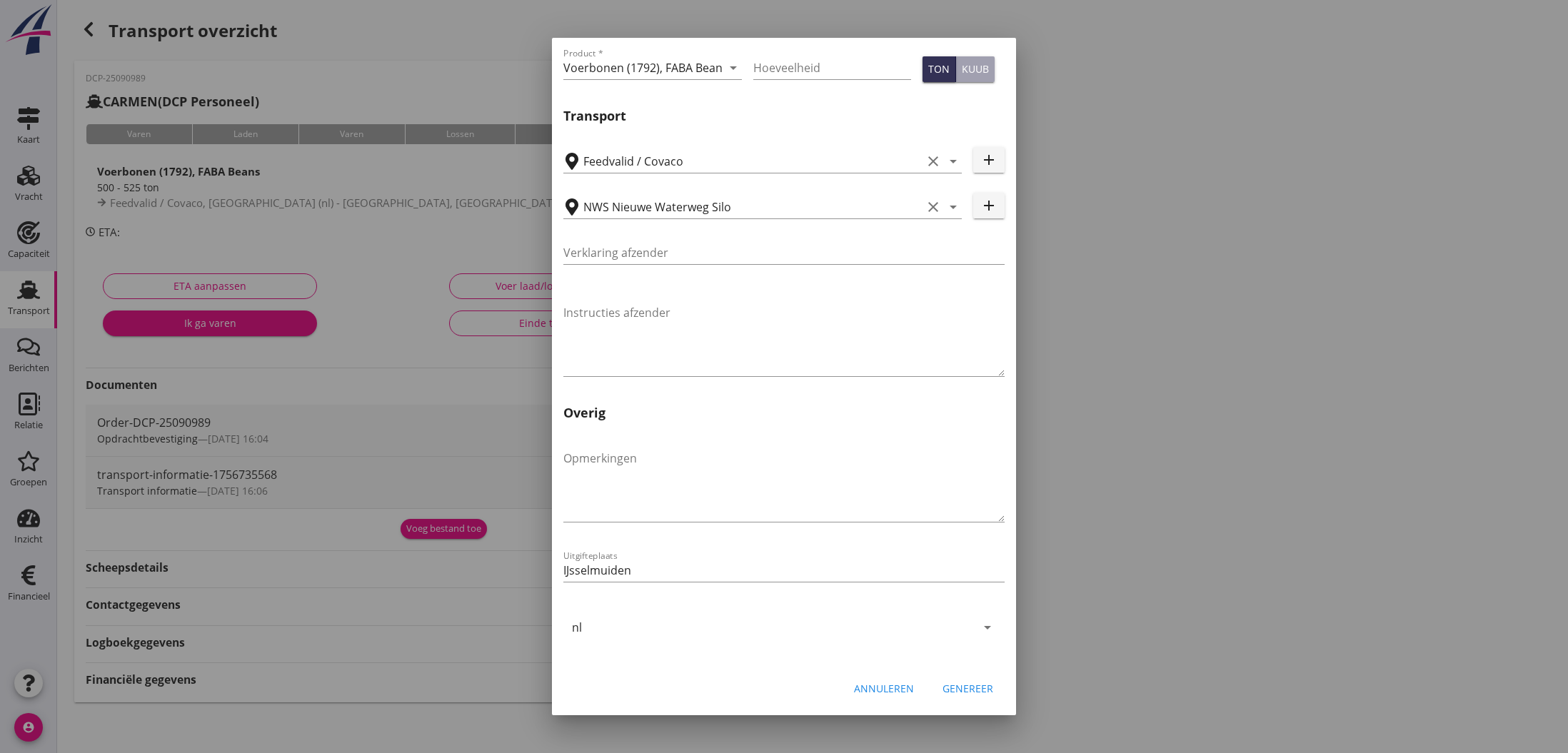
scroll to position [2, 0]
click at [974, 685] on div "Genereer" at bounding box center [968, 688] width 51 height 15
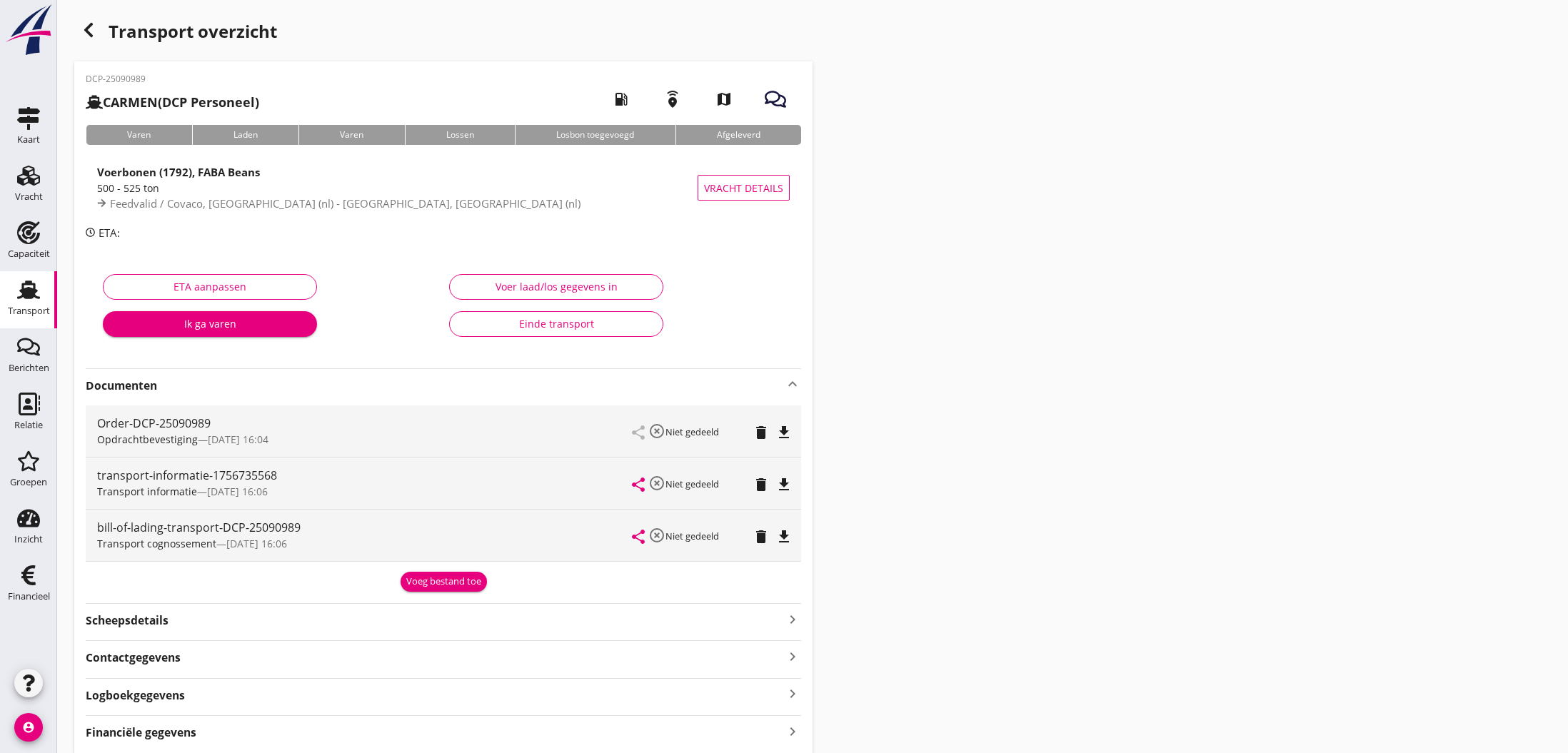
click at [444, 581] on div "Voeg bestand toe" at bounding box center [443, 582] width 75 height 15
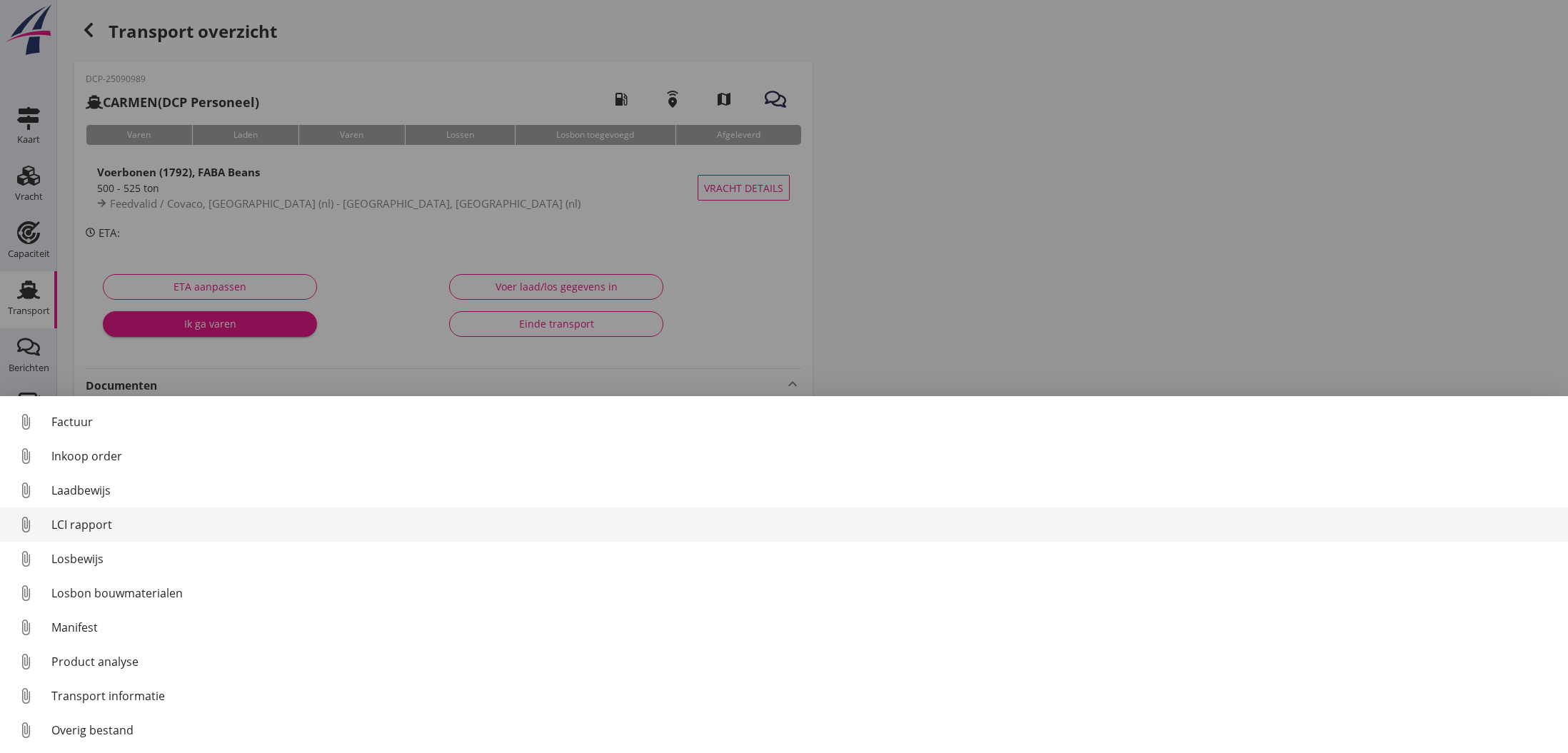
scroll to position [100, 0]
click at [146, 531] on div "LCI rapport" at bounding box center [804, 525] width 1506 height 17
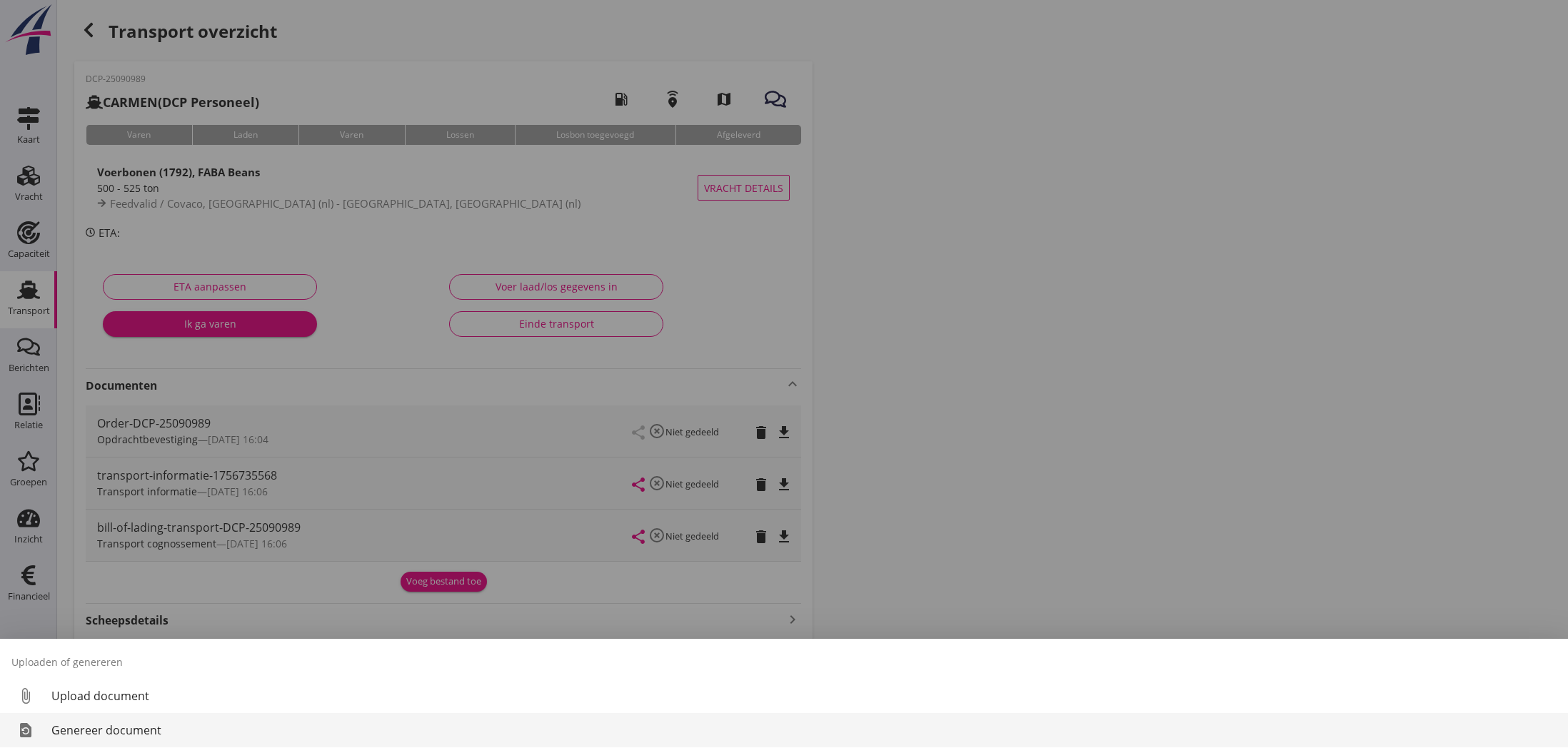
click at [152, 725] on div "Genereer document" at bounding box center [804, 731] width 1506 height 17
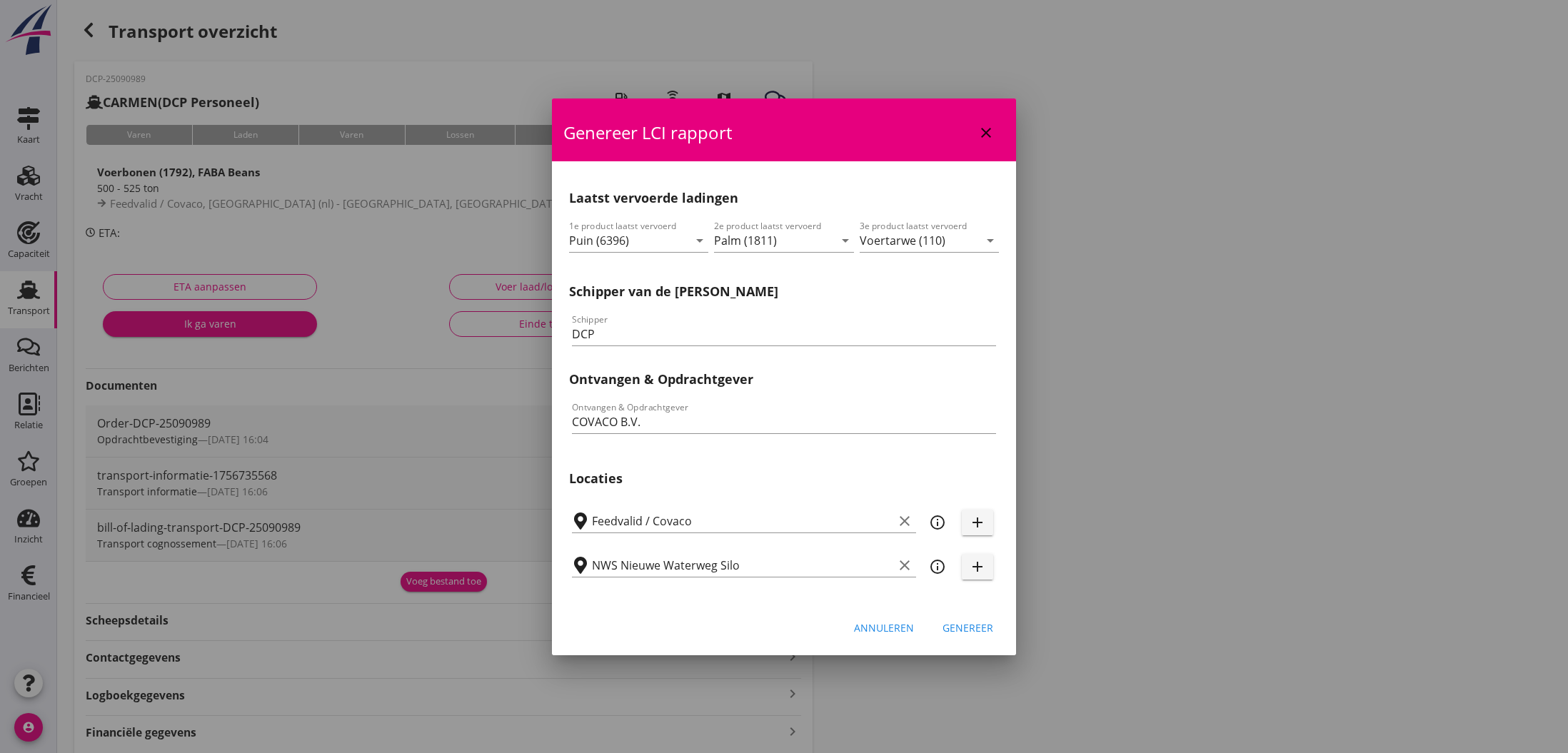
click at [981, 627] on div "Genereer" at bounding box center [968, 627] width 51 height 15
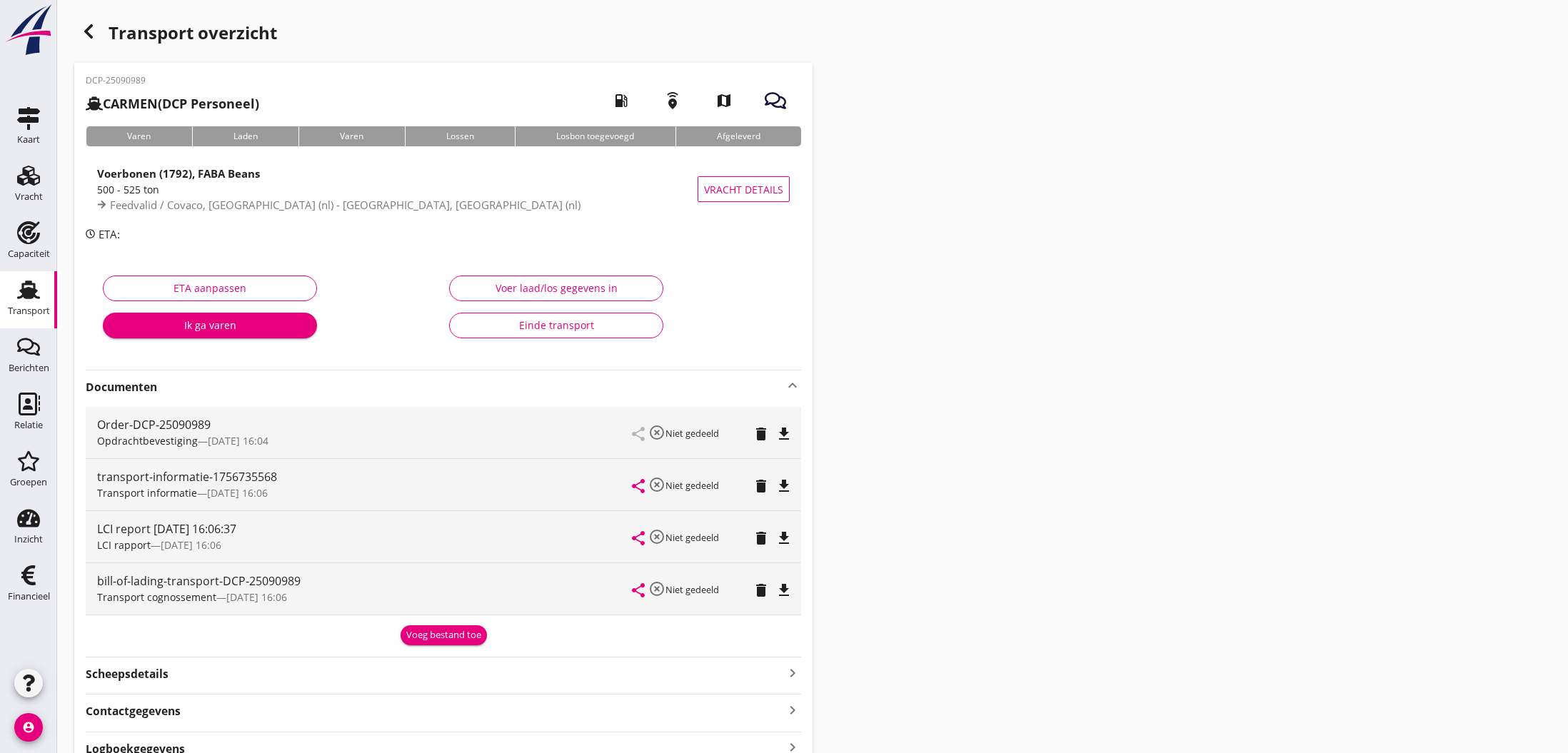
scroll to position [0, 0]
click at [638, 486] on icon "share" at bounding box center [639, 486] width 17 height 17
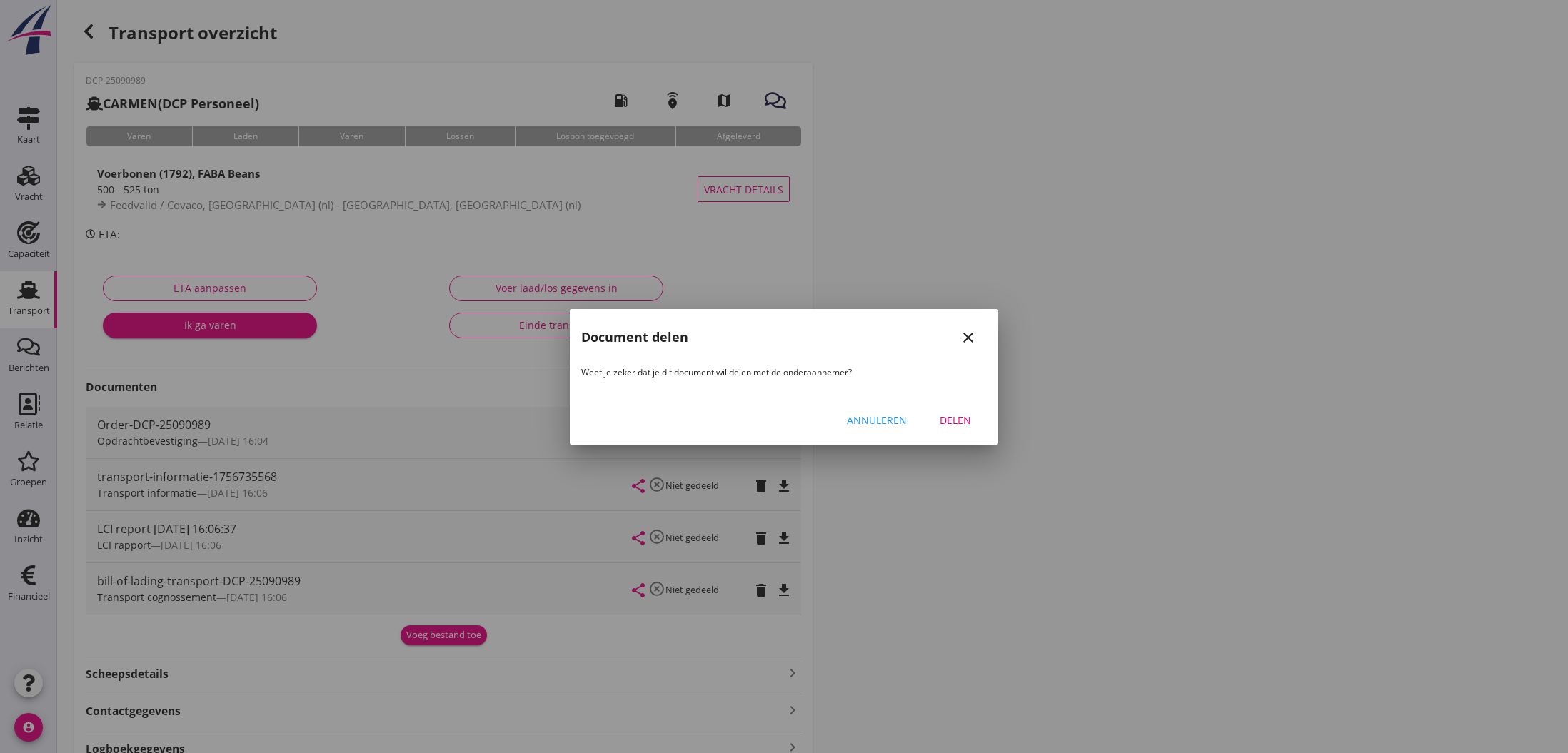
click at [972, 418] on div "Delen" at bounding box center [955, 420] width 40 height 15
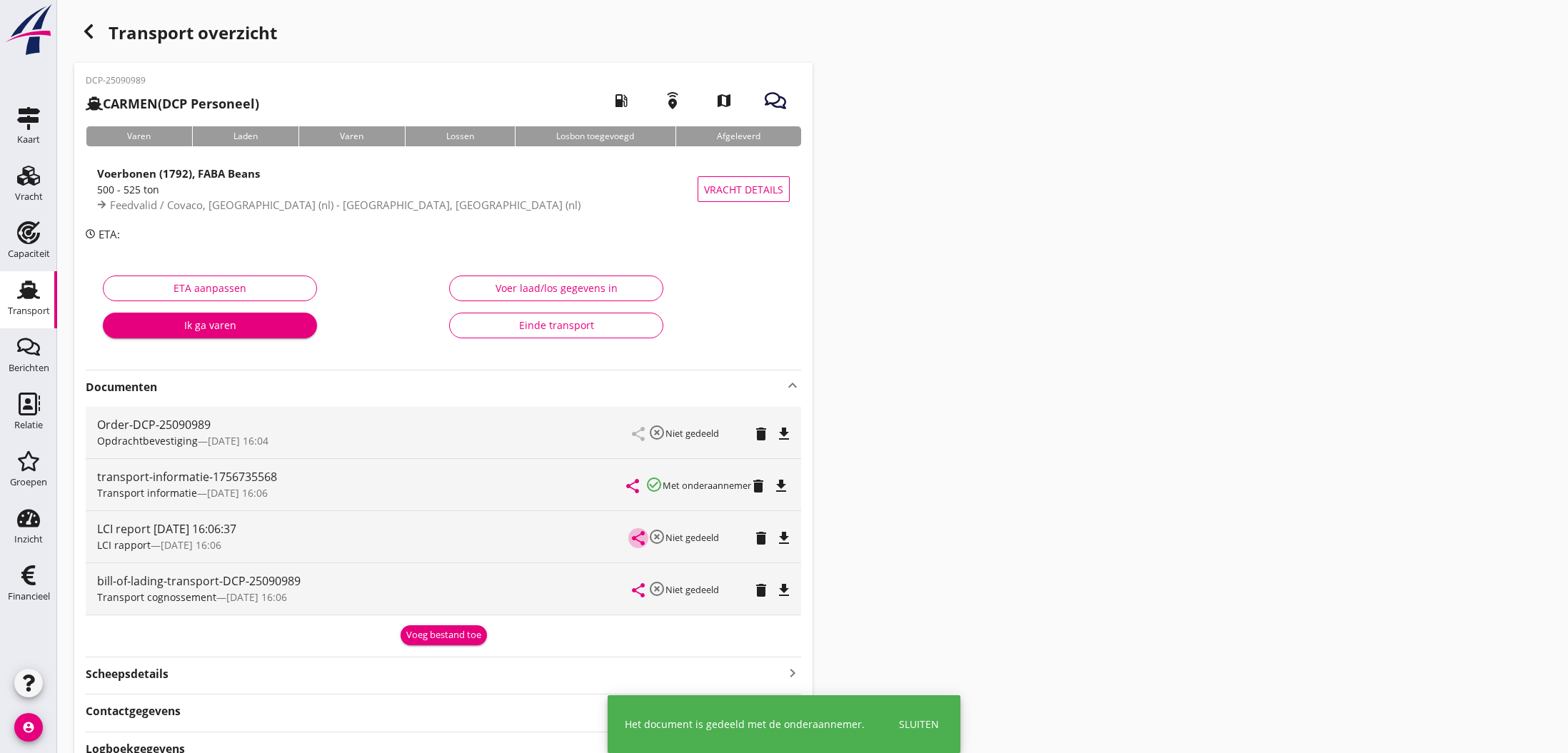
click at [640, 539] on icon "share" at bounding box center [639, 538] width 17 height 17
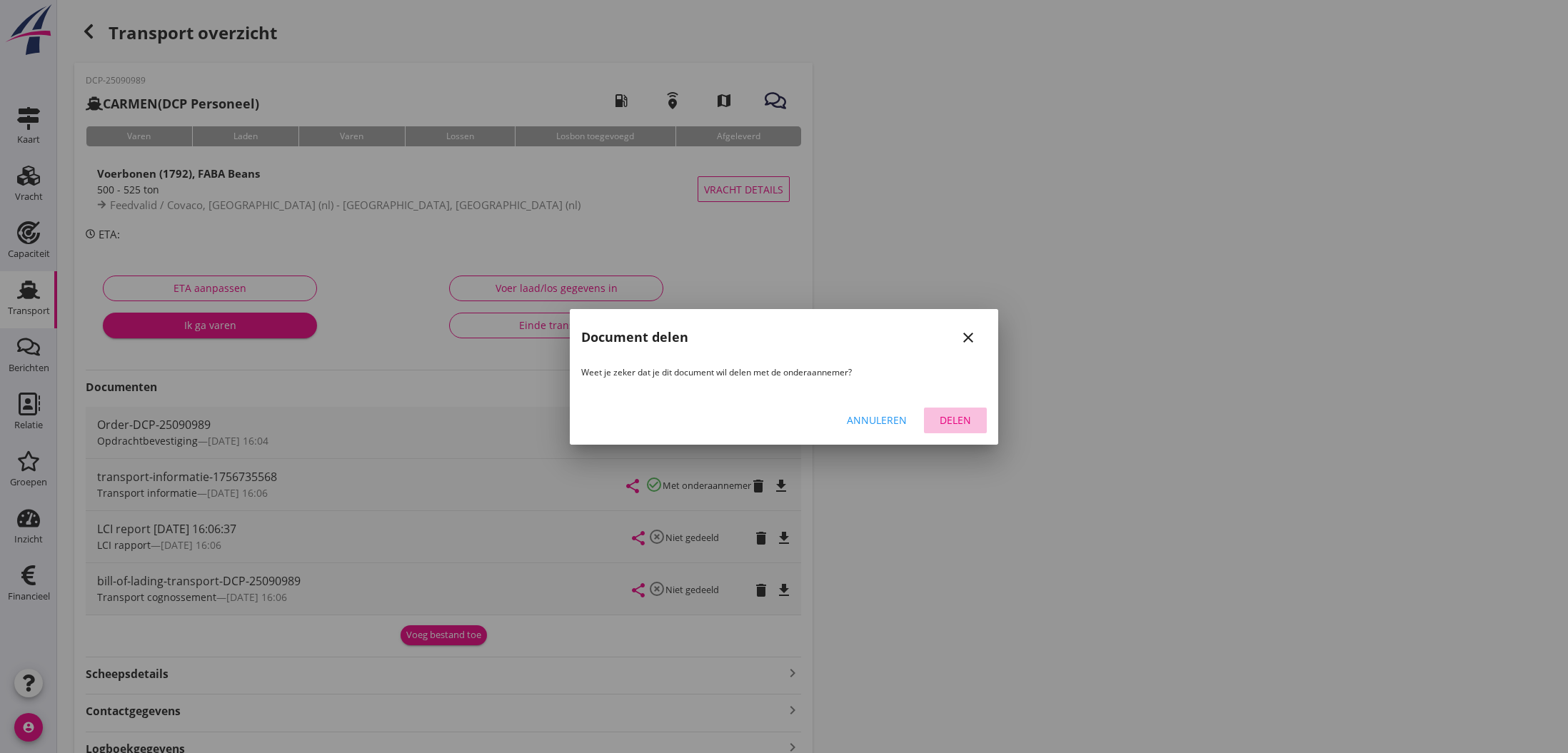
click at [955, 421] on div "Delen" at bounding box center [955, 420] width 40 height 15
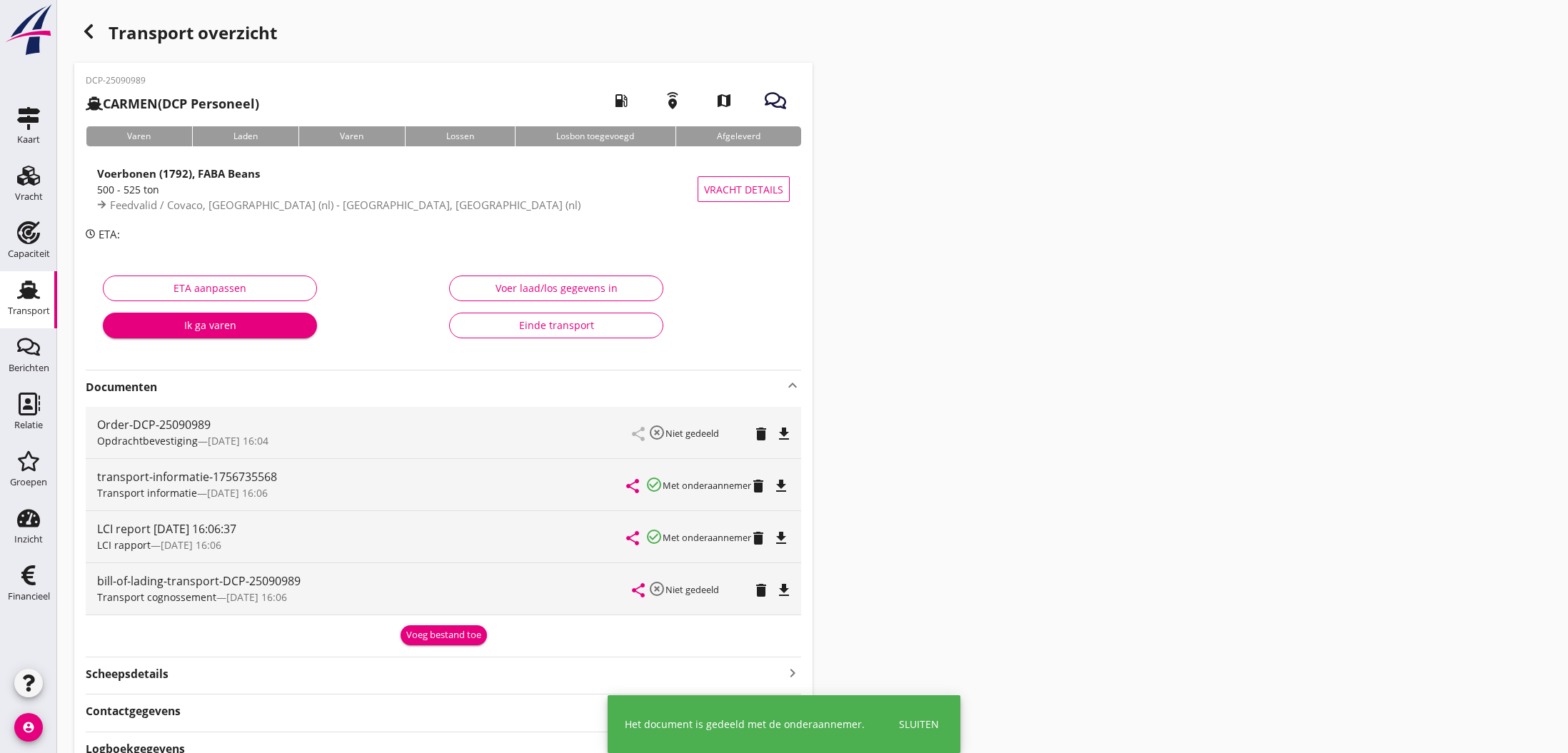
click at [640, 591] on icon "share" at bounding box center [639, 590] width 17 height 17
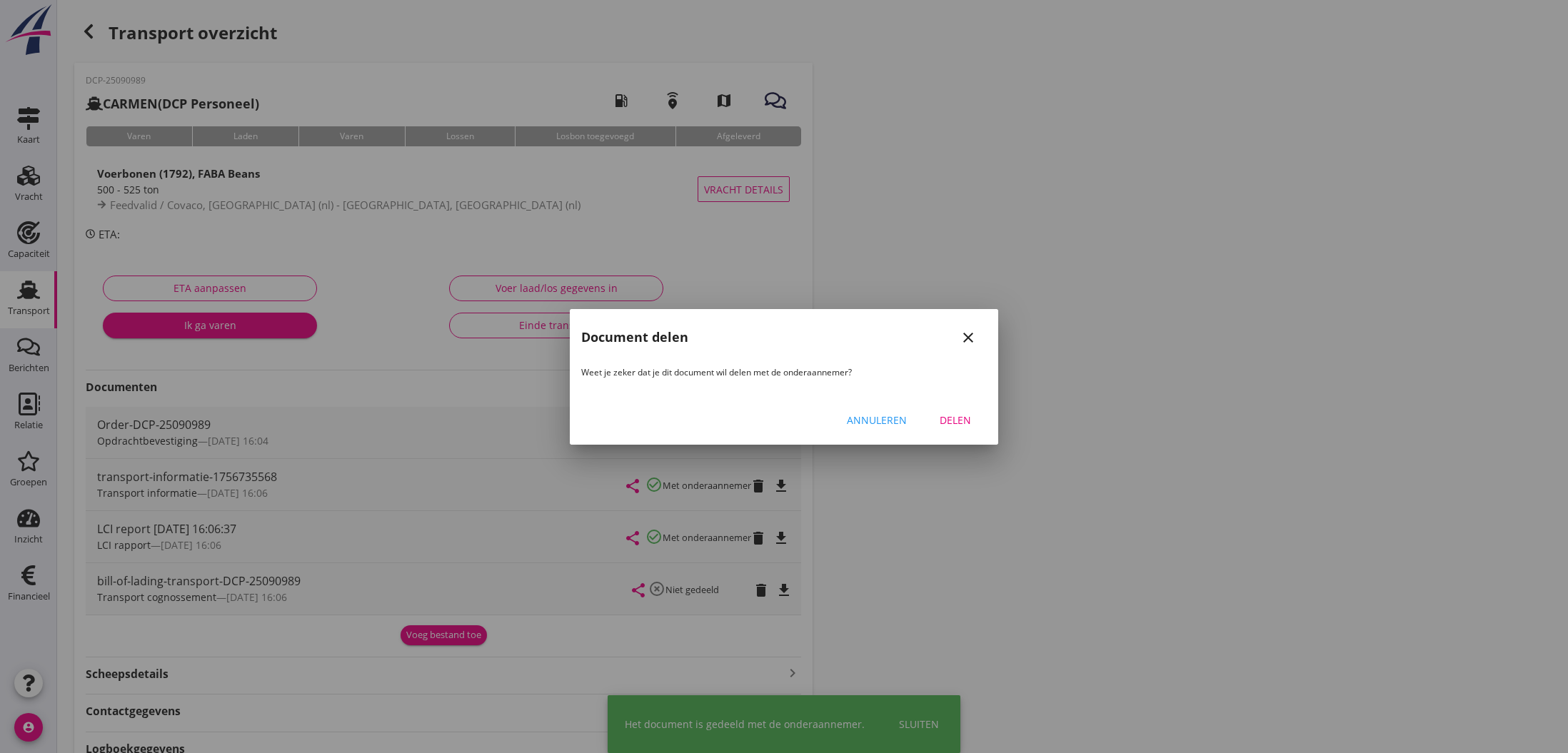
click at [962, 420] on div "Delen" at bounding box center [955, 420] width 40 height 15
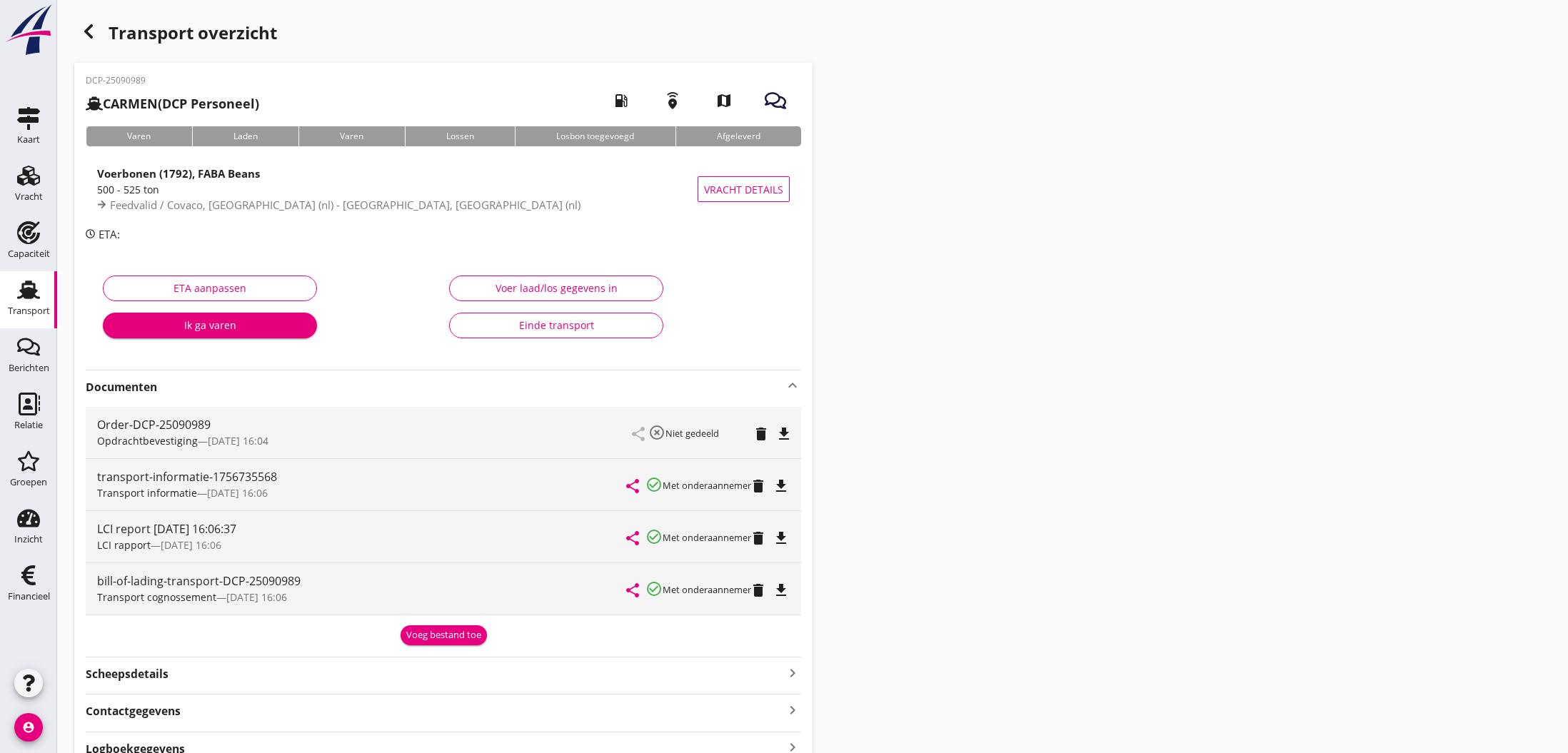
click at [783, 489] on icon "file_download" at bounding box center [781, 486] width 17 height 17
click at [783, 489] on icon "open_in_browser" at bounding box center [781, 486] width 17 height 17
click at [783, 542] on icon "file_download" at bounding box center [781, 538] width 17 height 17
click at [783, 542] on icon "open_in_browser" at bounding box center [781, 538] width 17 height 17
click at [785, 588] on icon "file_download" at bounding box center [781, 590] width 17 height 17
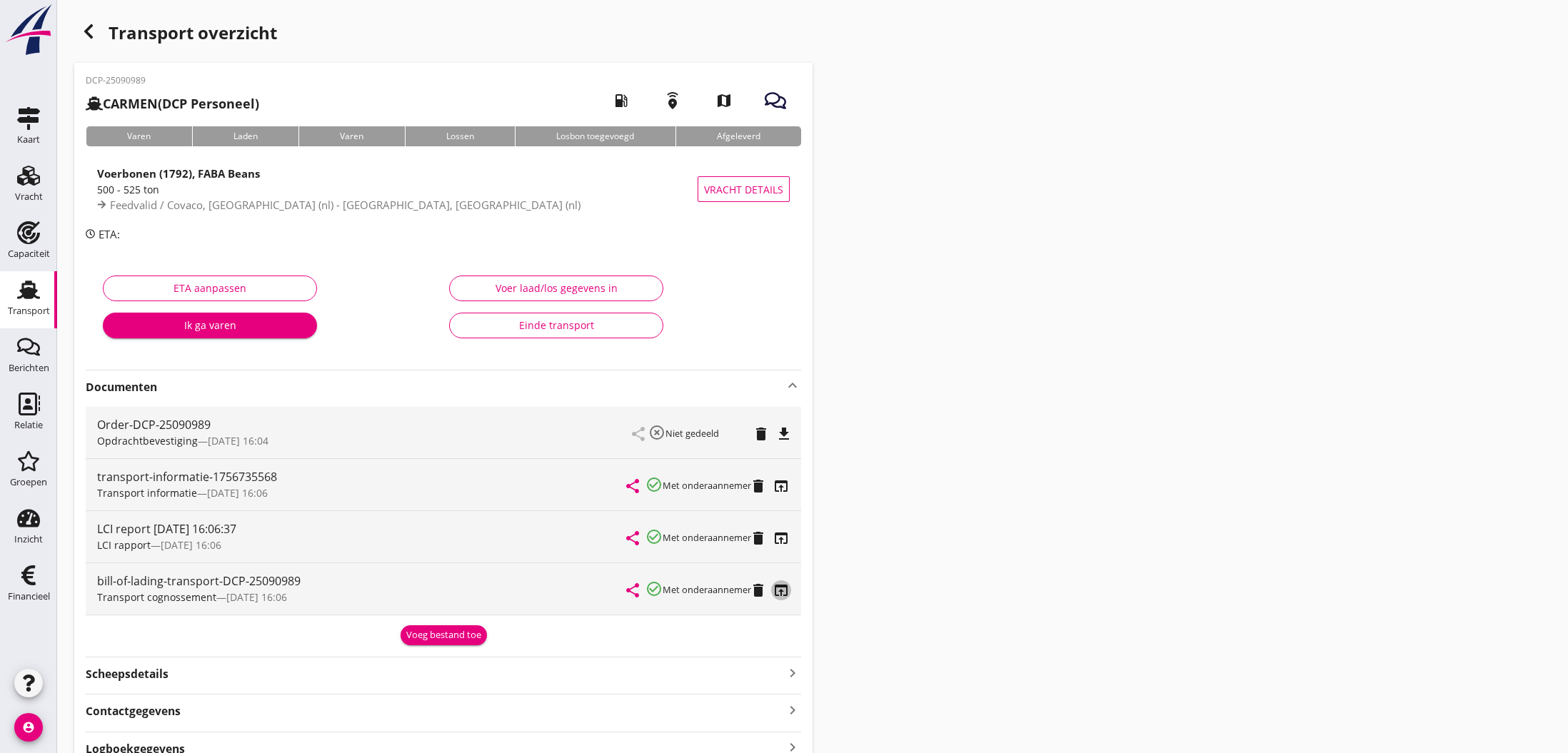
click at [781, 591] on icon "open_in_browser" at bounding box center [781, 590] width 17 height 17
click at [781, 433] on icon "file_download" at bounding box center [784, 434] width 17 height 17
click at [781, 433] on icon "open_in_browser" at bounding box center [784, 434] width 17 height 17
click at [91, 33] on icon "button" at bounding box center [89, 32] width 17 height 17
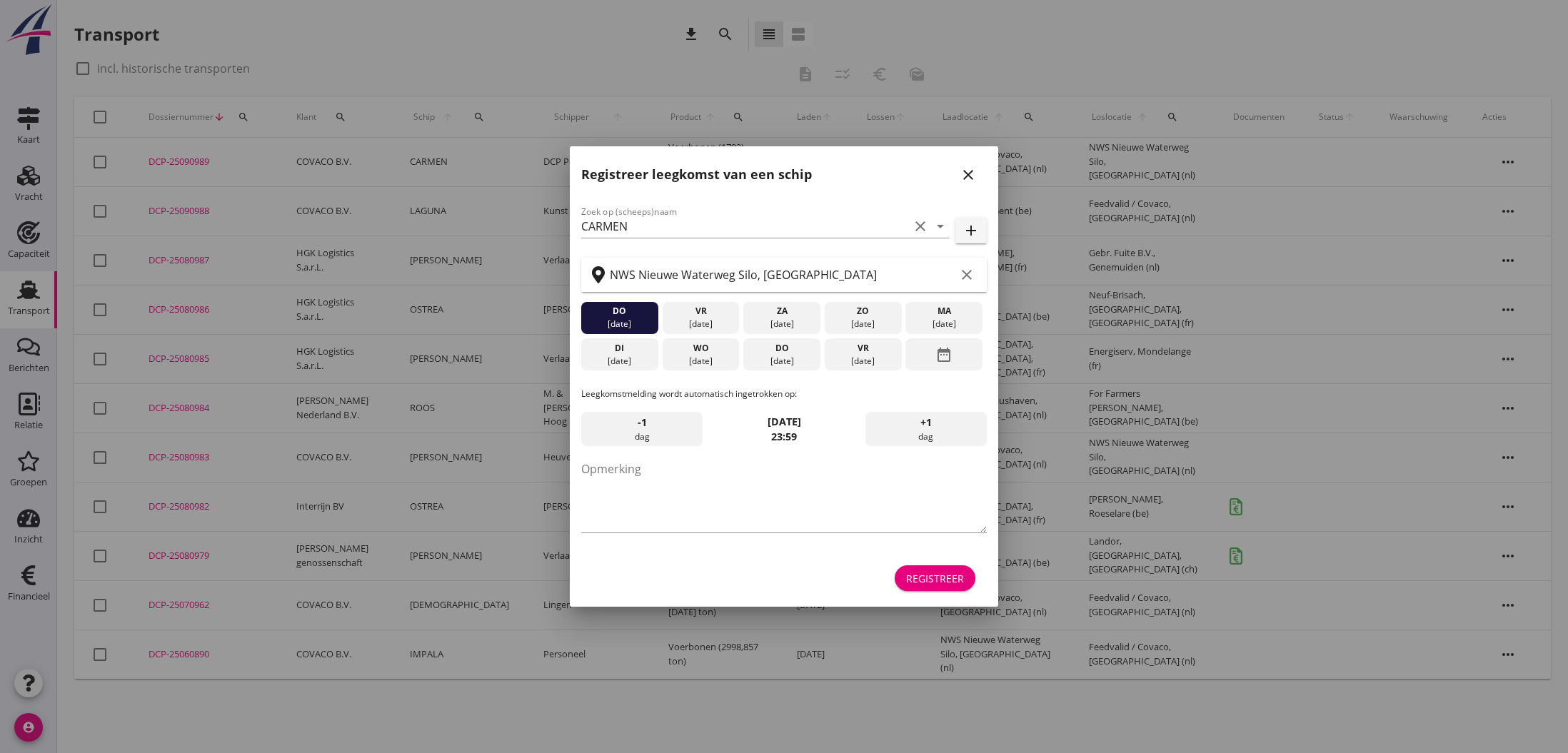
click at [973, 174] on icon "close" at bounding box center [969, 175] width 17 height 17
